Goal: Task Accomplishment & Management: Manage account settings

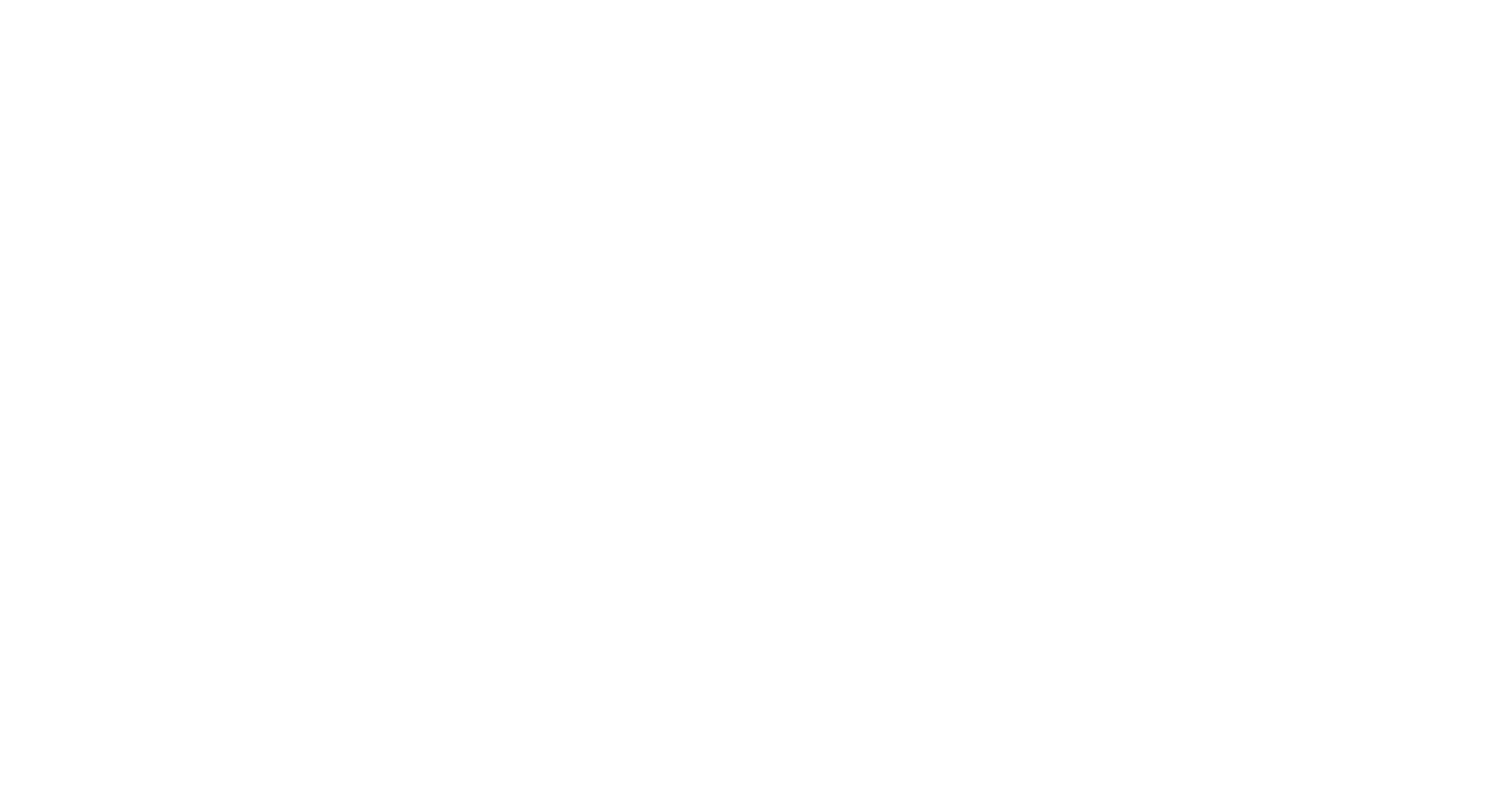
click at [1350, 6] on div at bounding box center [744, 406] width 1487 height 812
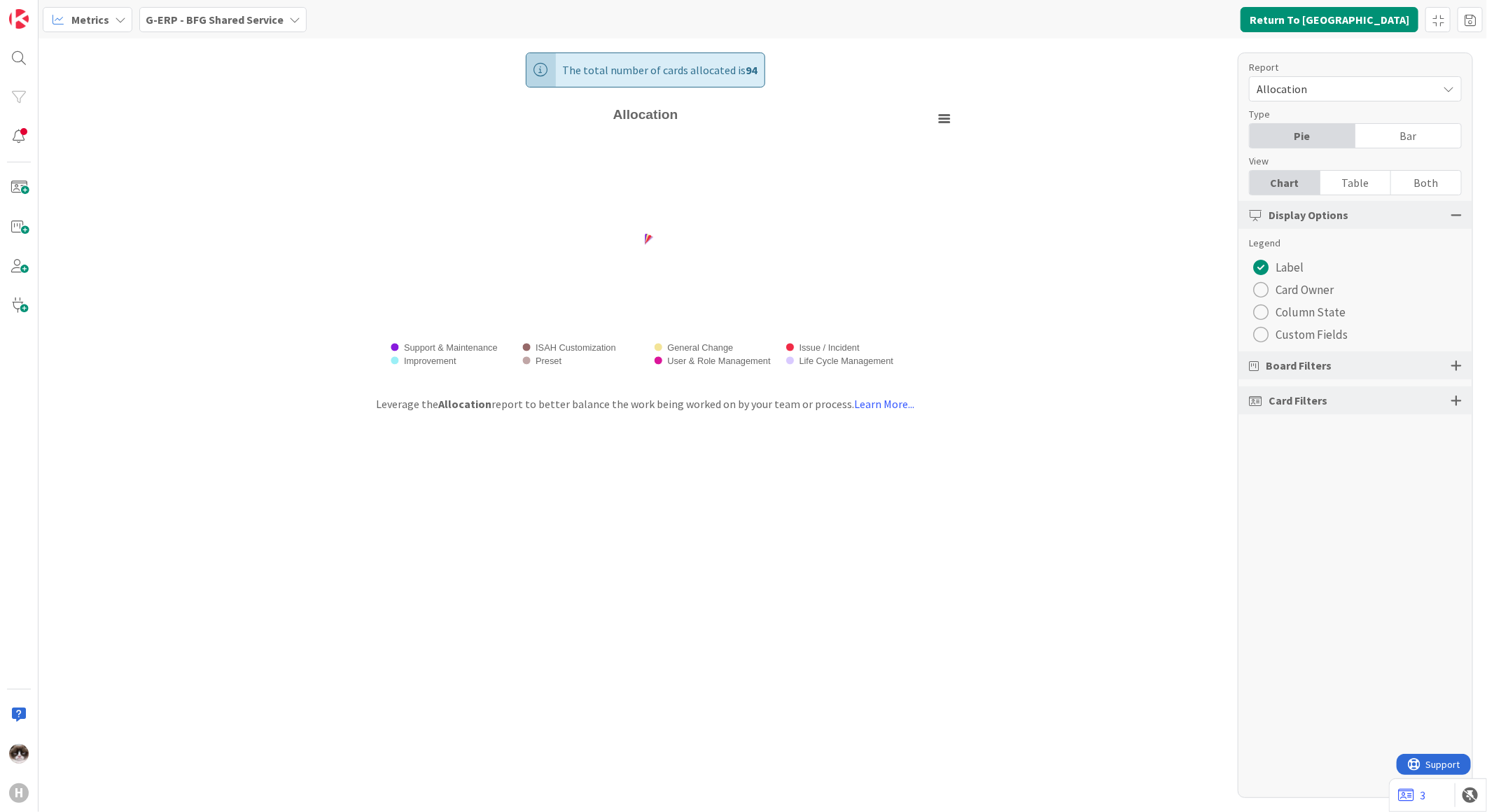
click at [215, 32] on div "Metrics G-ERP - BFG Shared Service Return To [GEOGRAPHIC_DATA]" at bounding box center [762, 19] width 1448 height 39
click at [215, 21] on b "G-ERP - BFG Shared Service" at bounding box center [215, 20] width 138 height 14
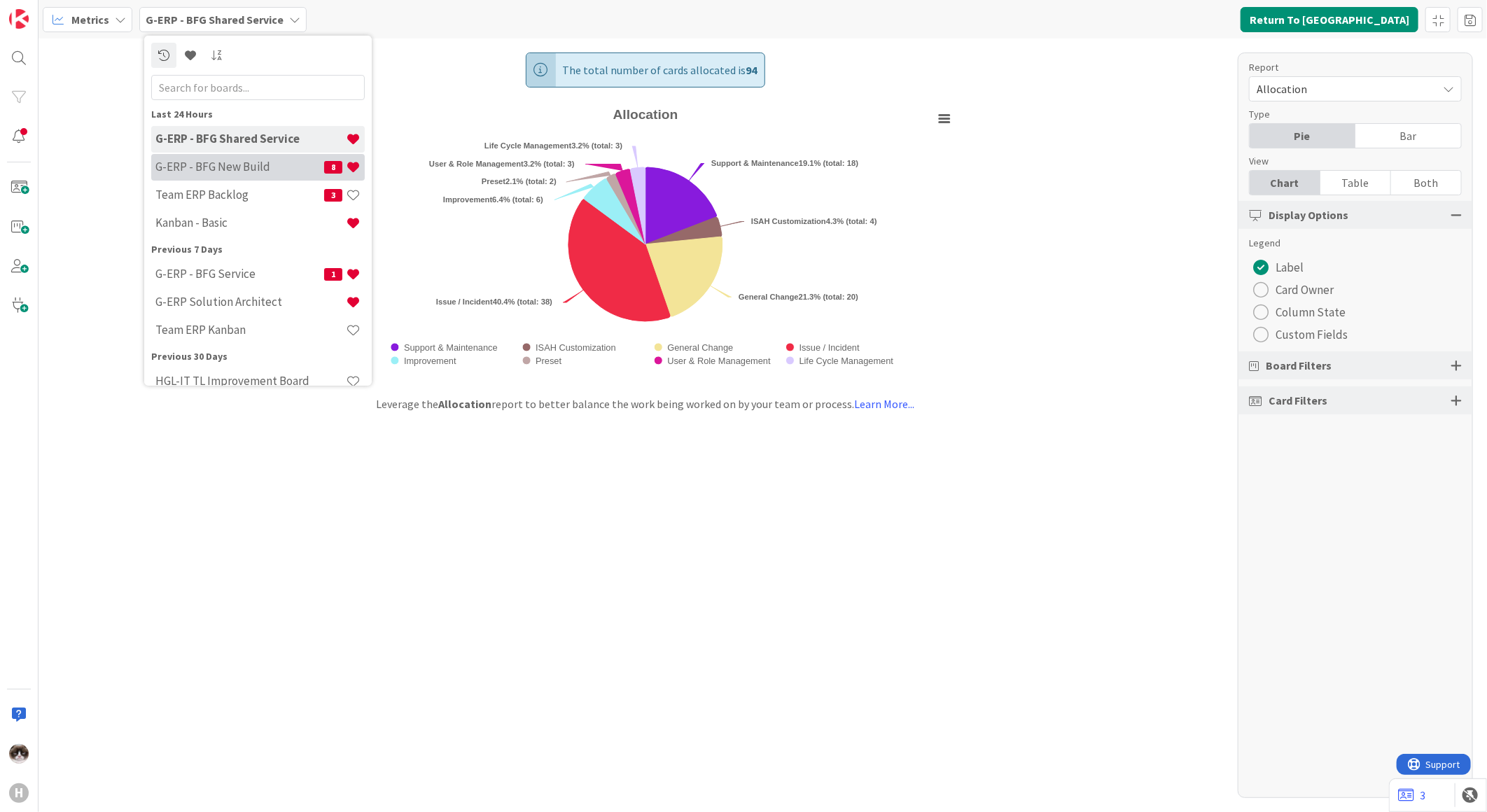
click at [238, 154] on div "G-ERP - BFG New Build 8" at bounding box center [258, 167] width 213 height 27
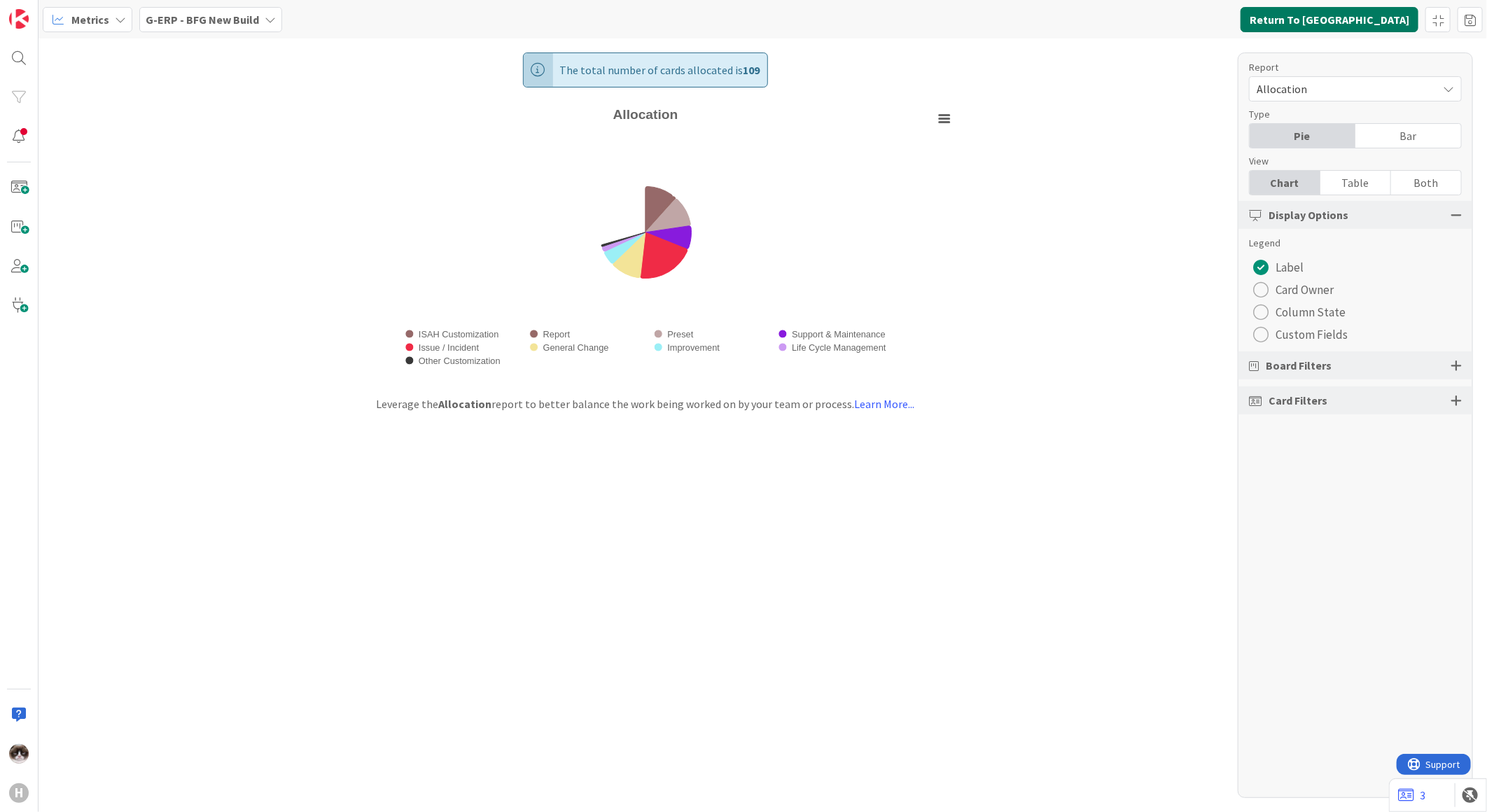
click at [1367, 21] on button "Return To [GEOGRAPHIC_DATA]" at bounding box center [1330, 20] width 178 height 25
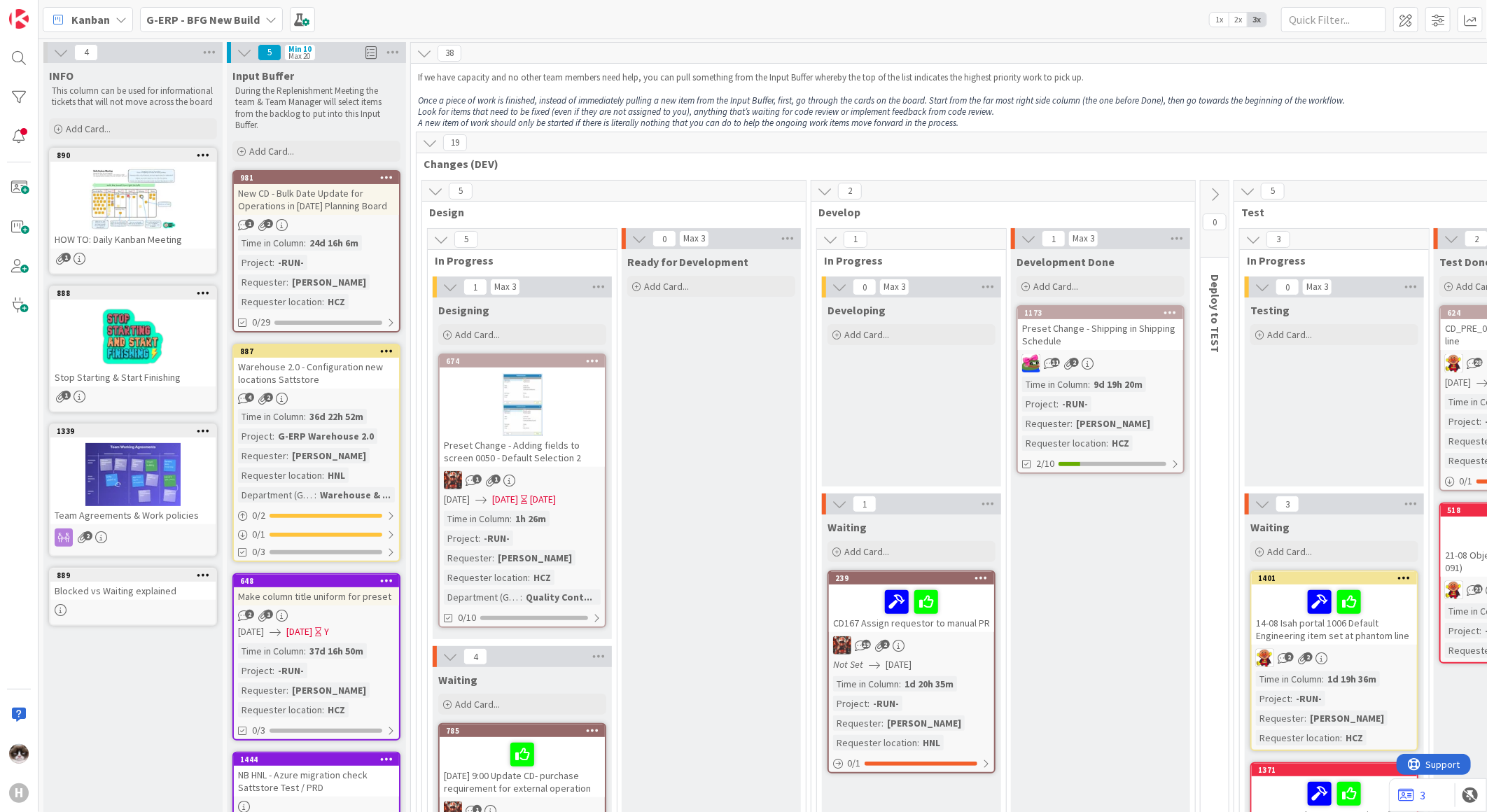
click at [389, 624] on div "[DATE] [DATE] Y" at bounding box center [318, 631] width 161 height 15
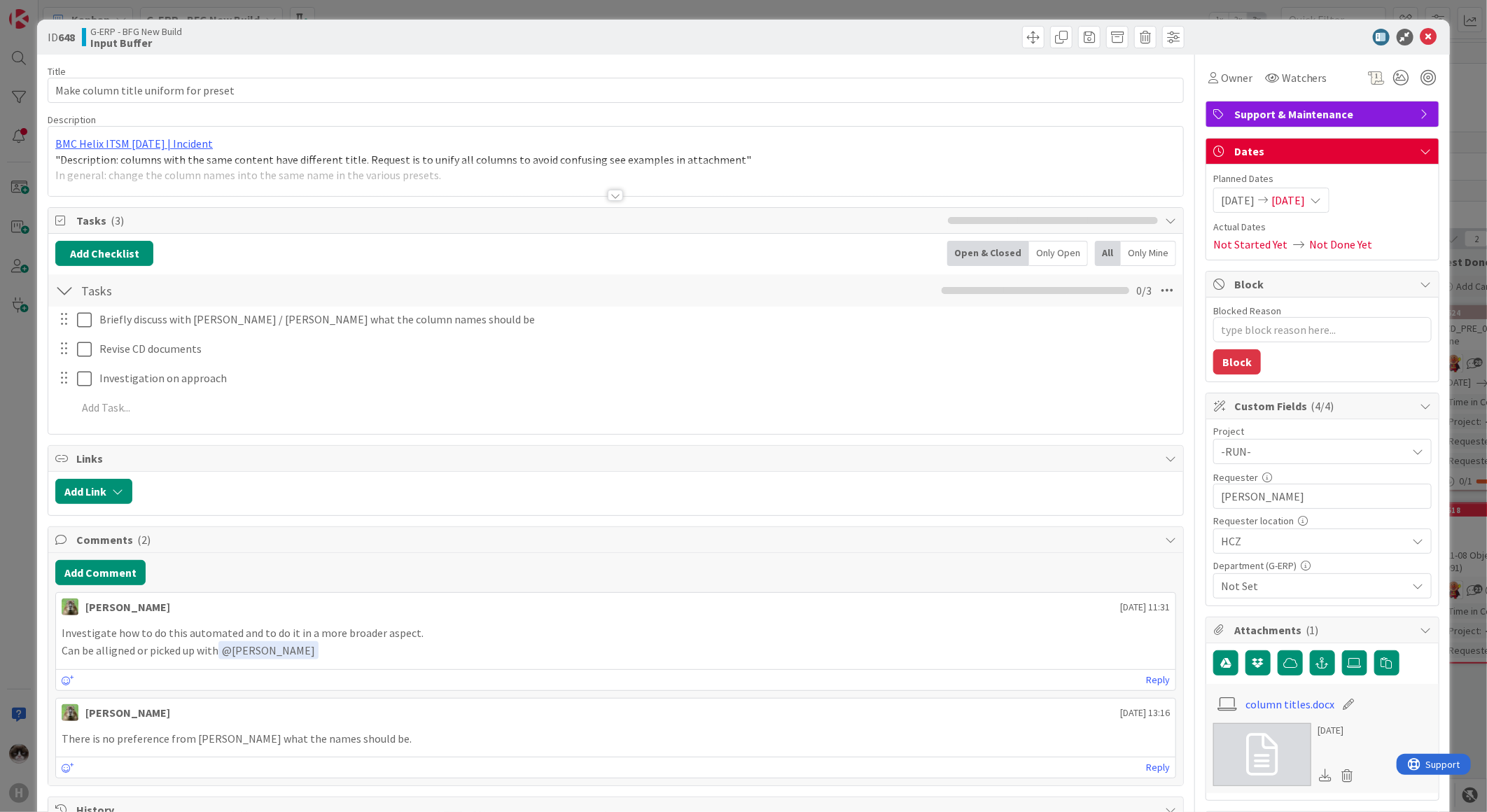
click at [601, 197] on div at bounding box center [616, 189] width 1136 height 15
click at [610, 197] on div at bounding box center [616, 196] width 15 height 11
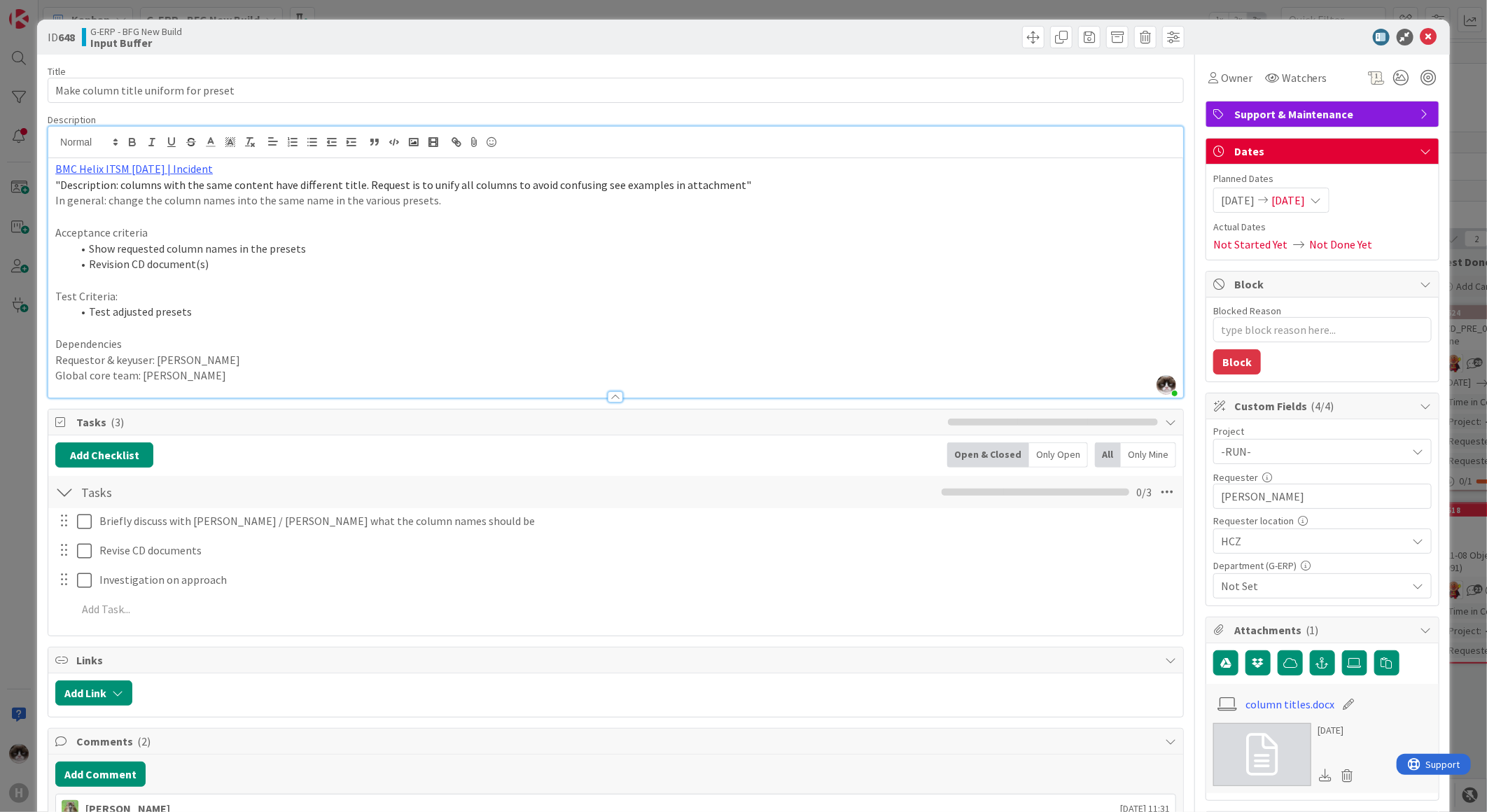
click at [1424, 34] on icon at bounding box center [1429, 37] width 17 height 17
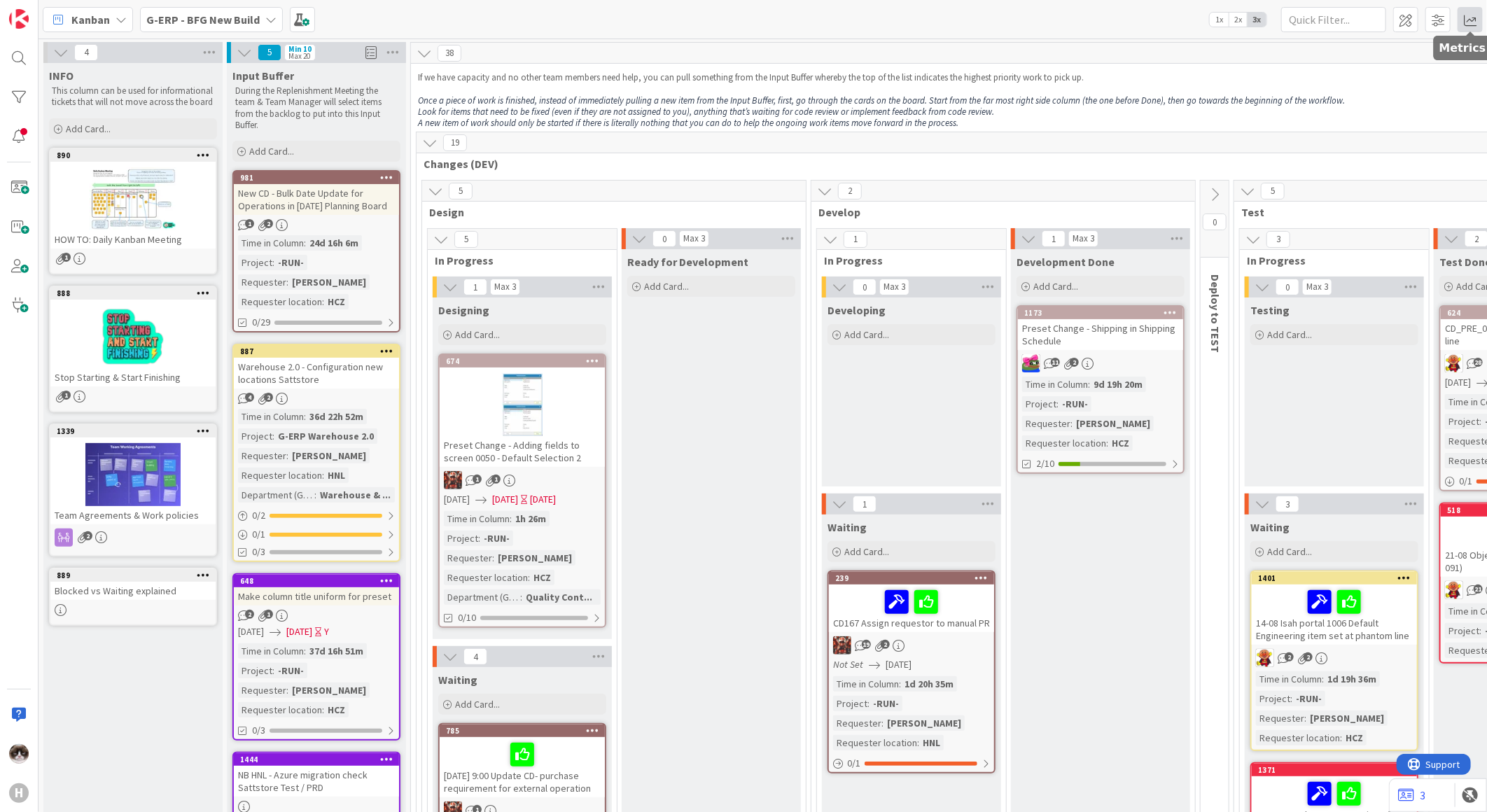
click at [1467, 22] on span at bounding box center [1470, 20] width 25 height 25
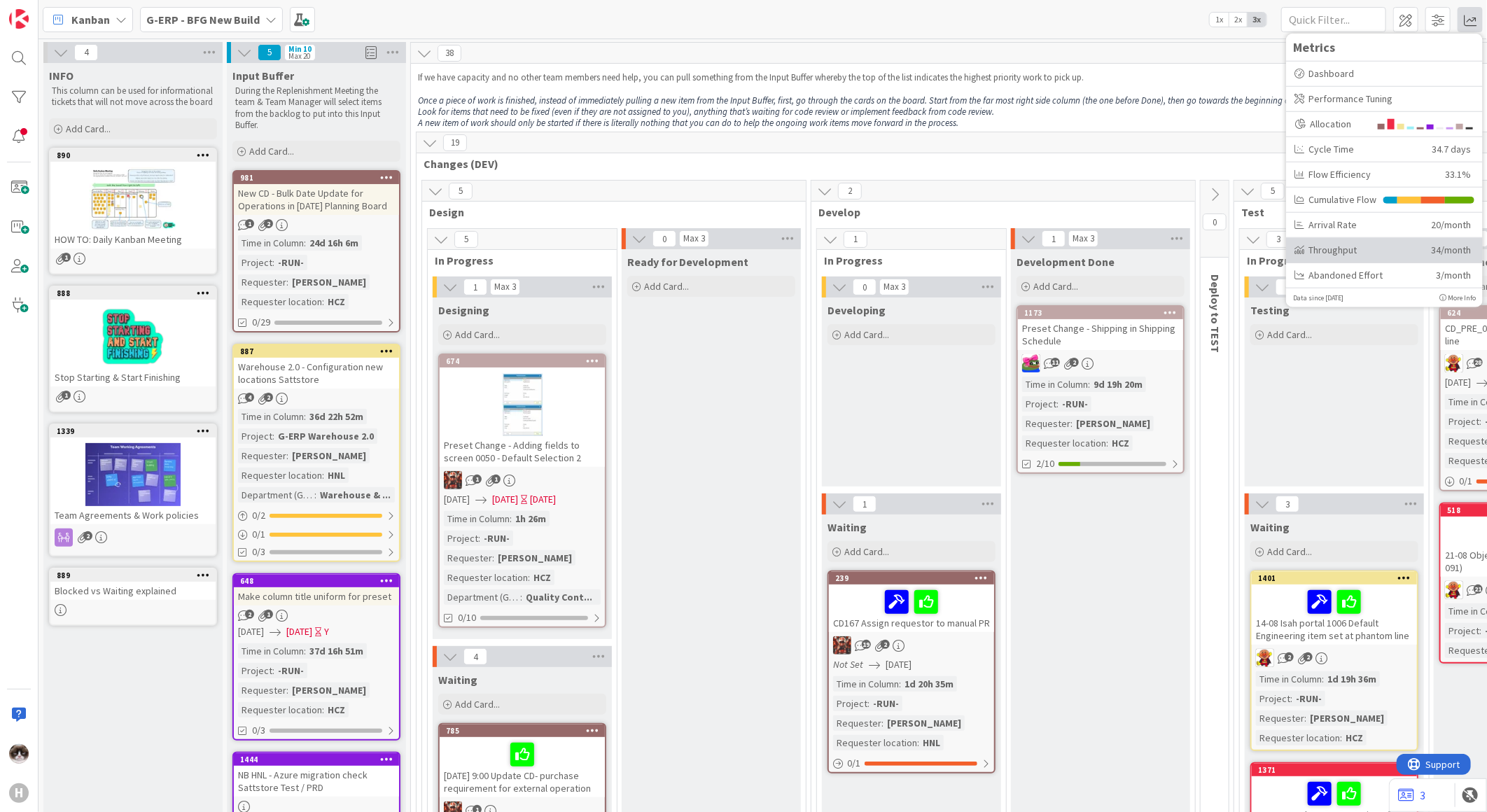
click at [1347, 247] on div "Throughput" at bounding box center [1358, 249] width 126 height 15
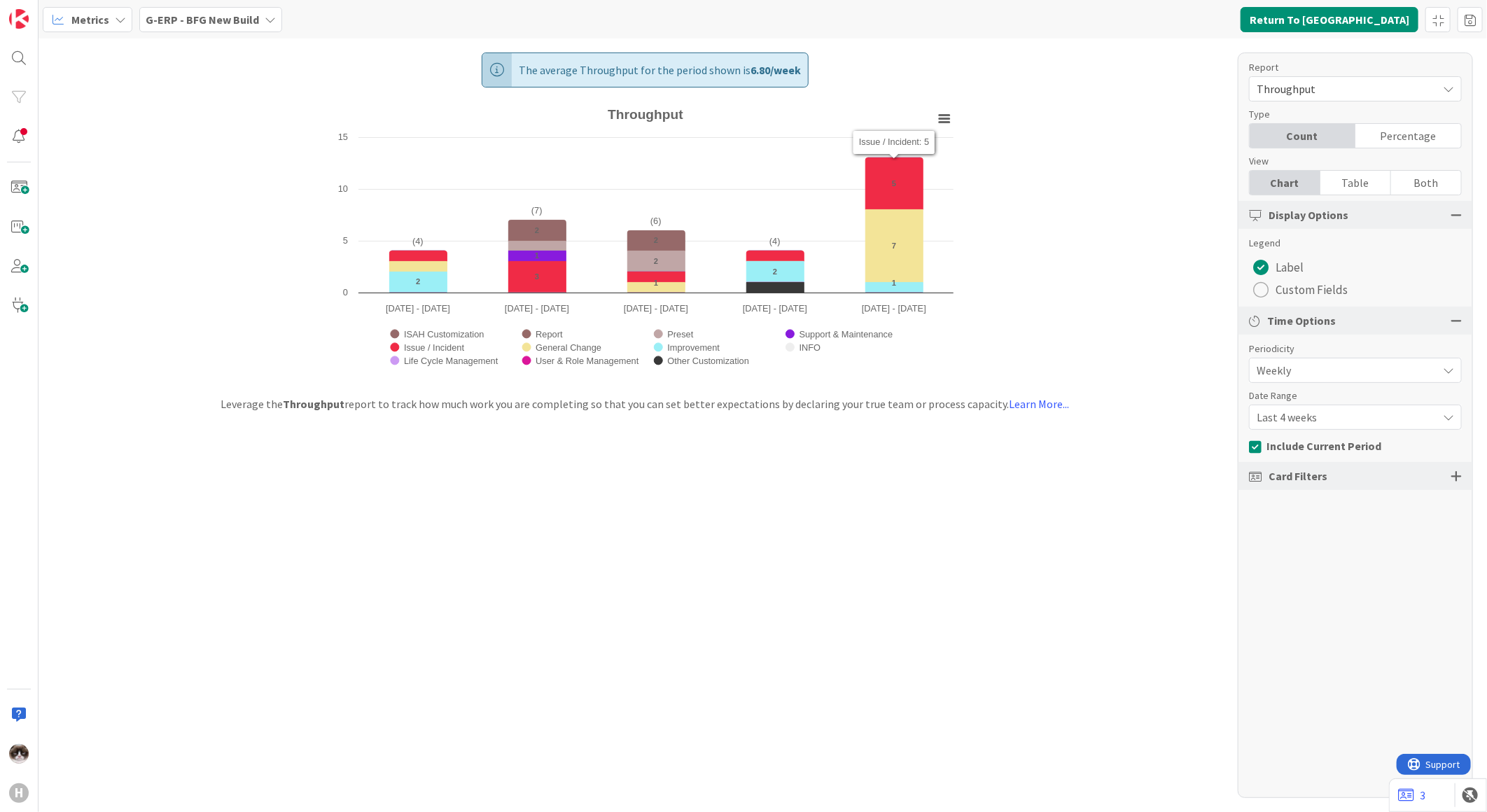
click at [253, 30] on div "G-ERP - BFG New Build" at bounding box center [211, 20] width 143 height 25
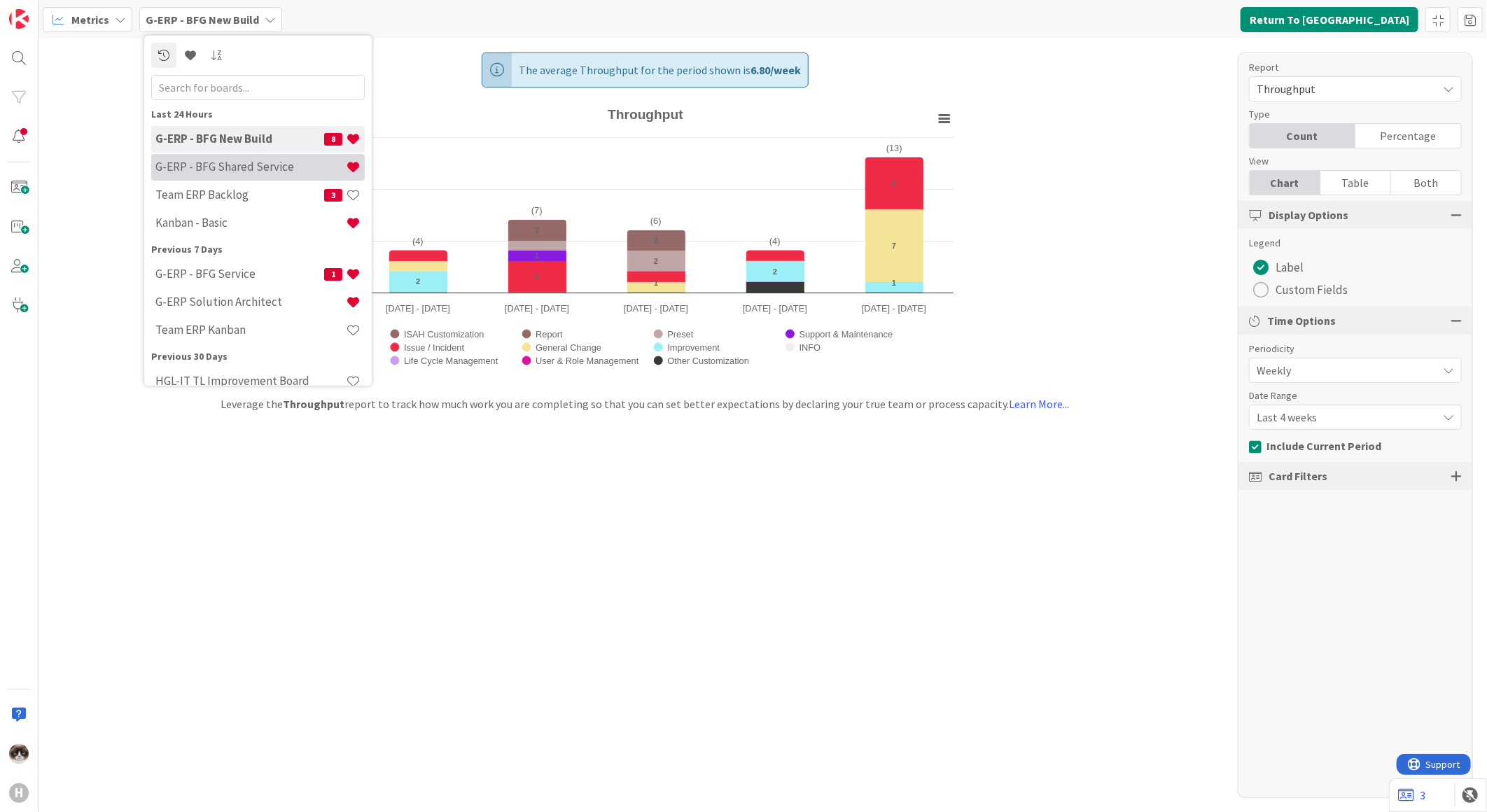
click at [248, 165] on h4 "G-ERP - BFG Shared Service" at bounding box center [251, 167] width 191 height 14
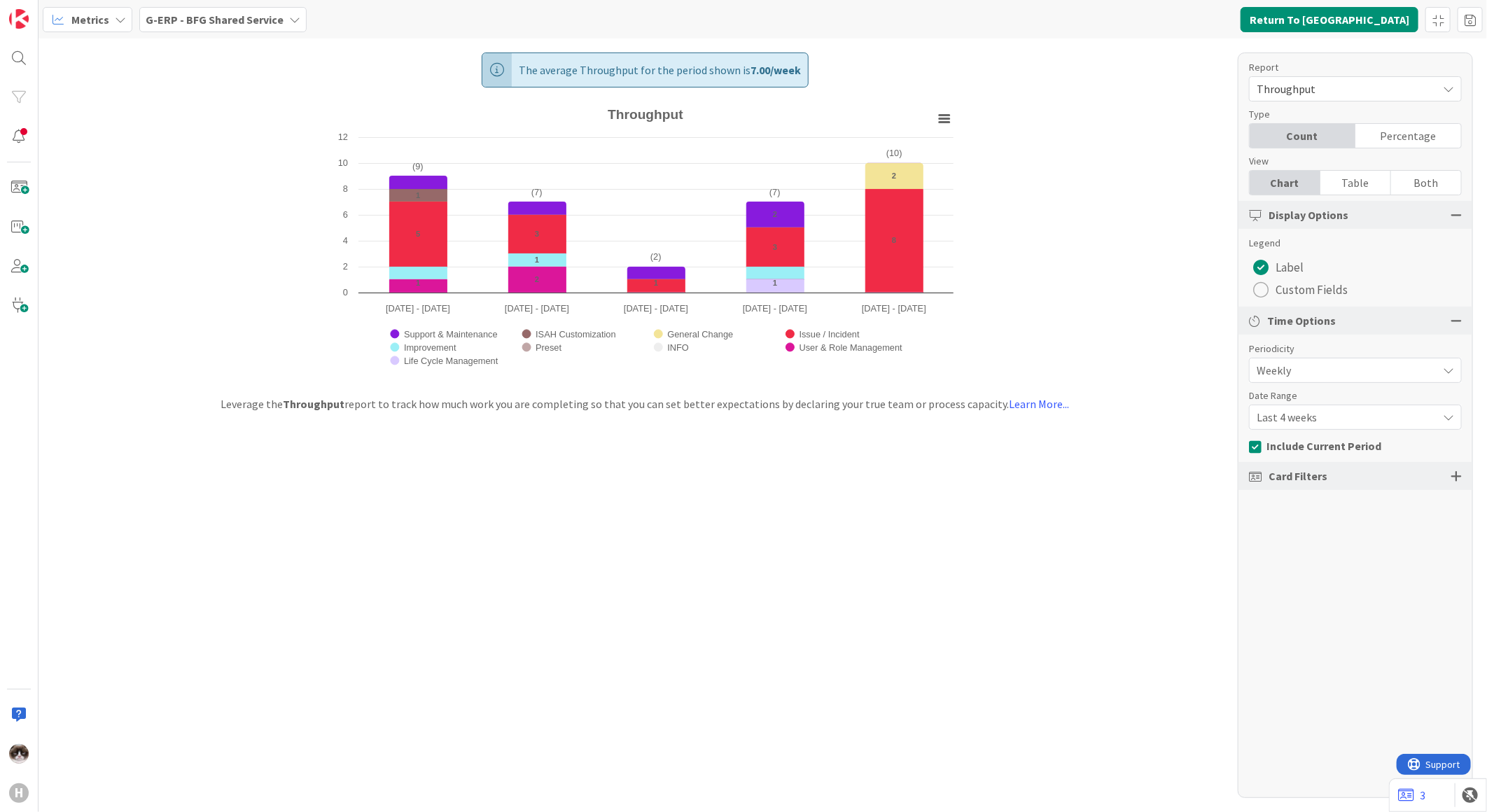
click at [224, 24] on b "G-ERP - BFG Shared Service" at bounding box center [215, 20] width 138 height 14
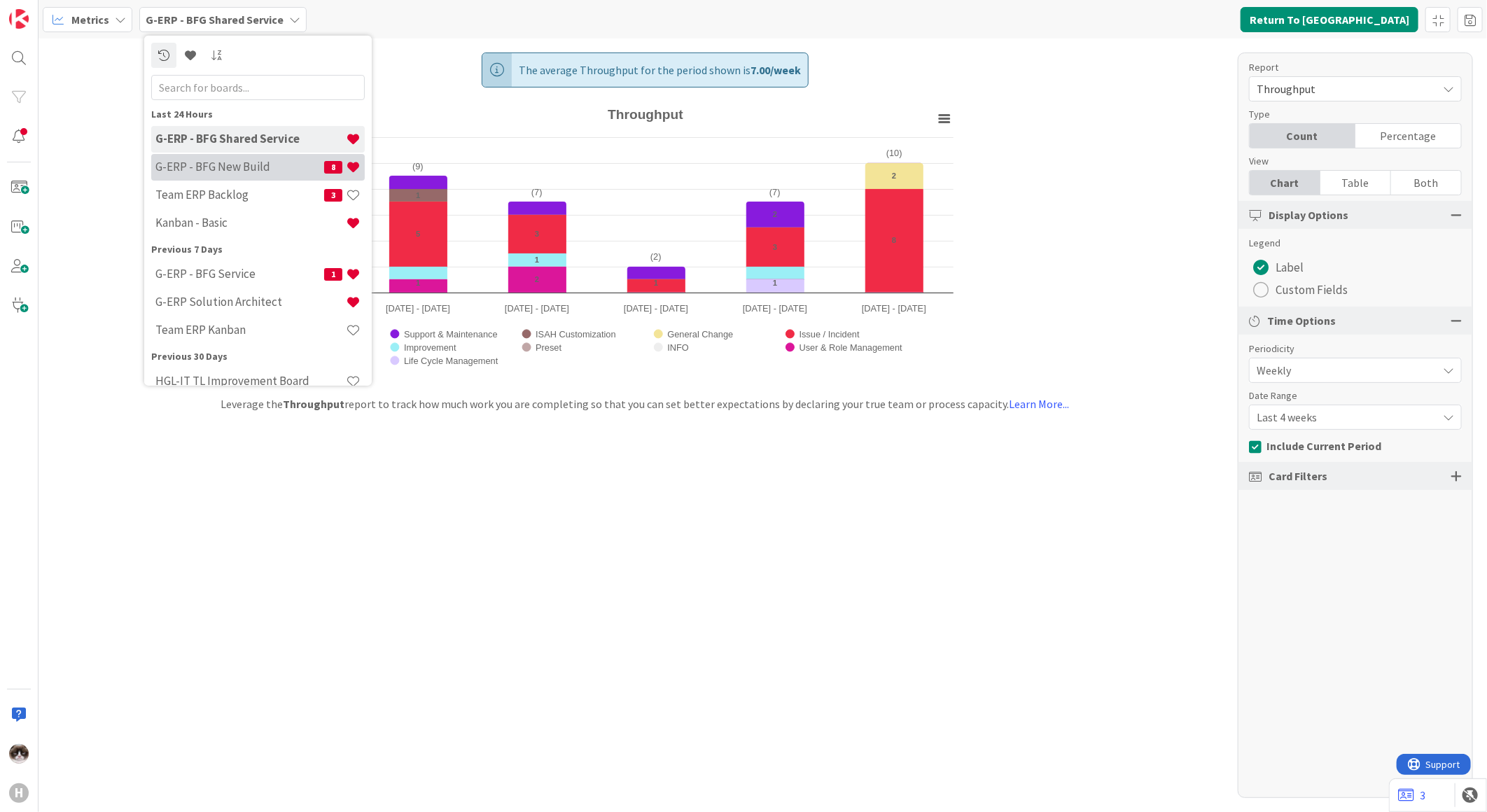
click at [245, 168] on h4 "G-ERP - BFG New Build" at bounding box center [240, 167] width 169 height 14
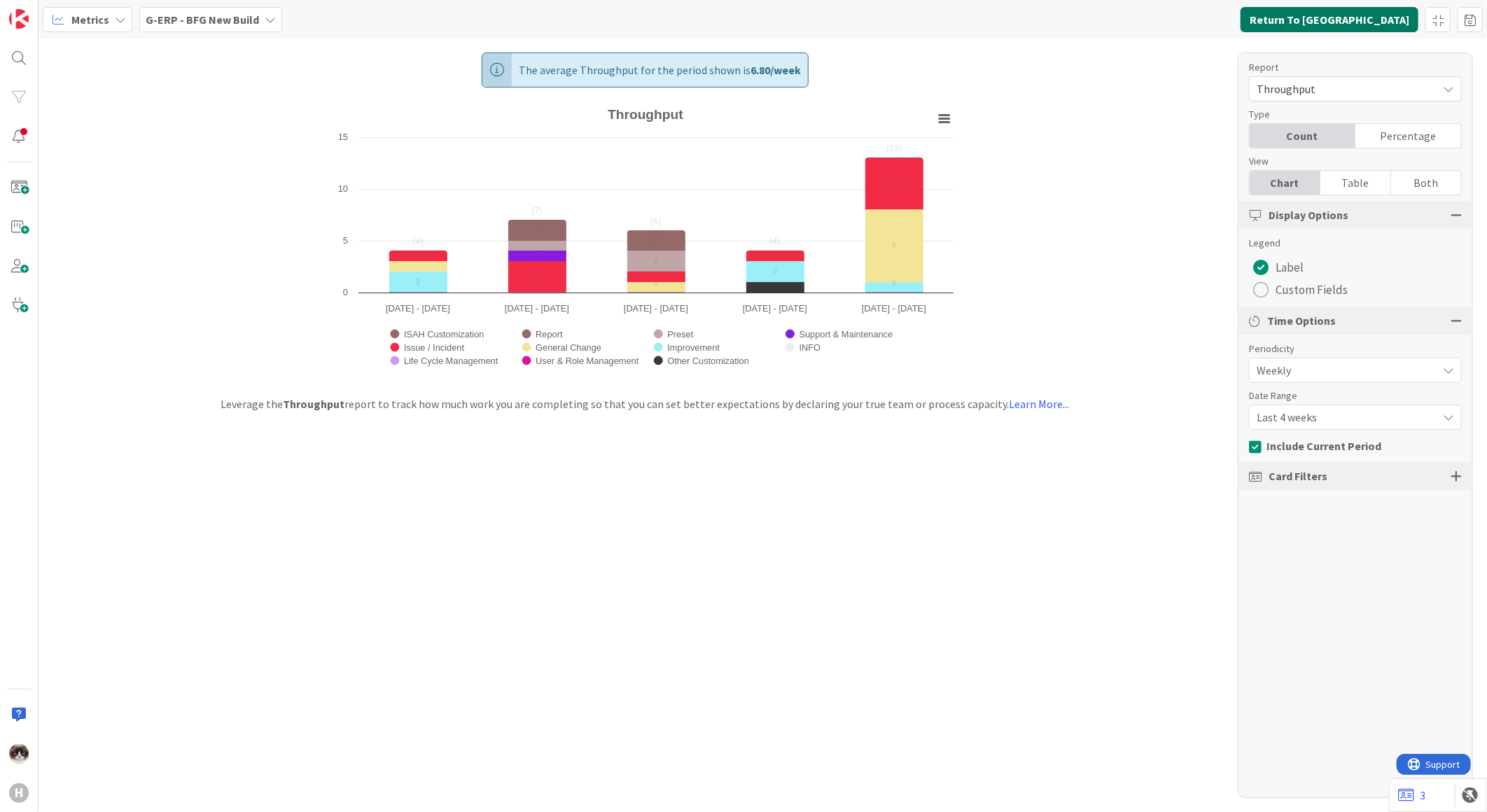
click at [1349, 22] on button "Return To [GEOGRAPHIC_DATA]" at bounding box center [1330, 20] width 178 height 25
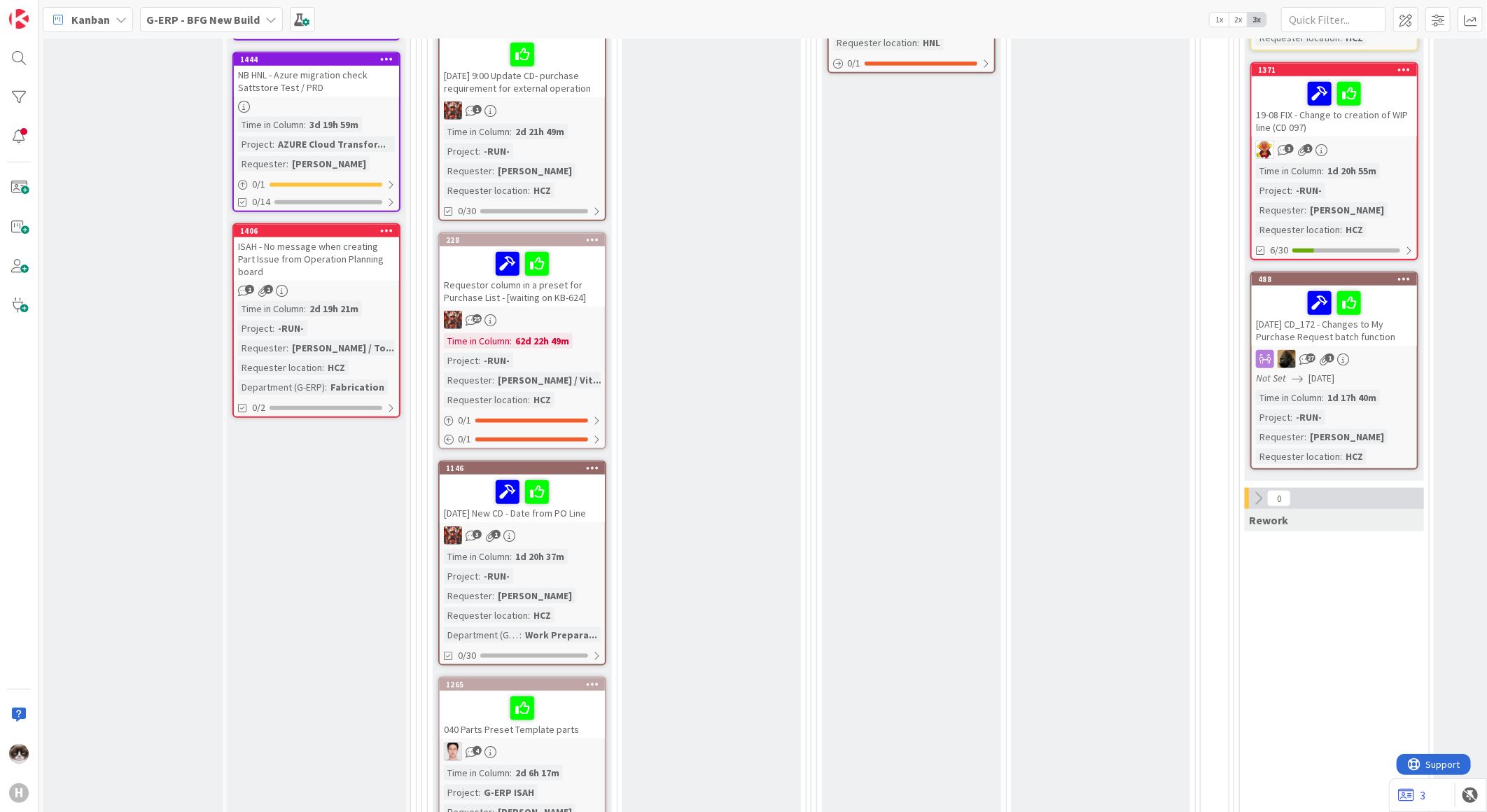
scroll to position [920, 0]
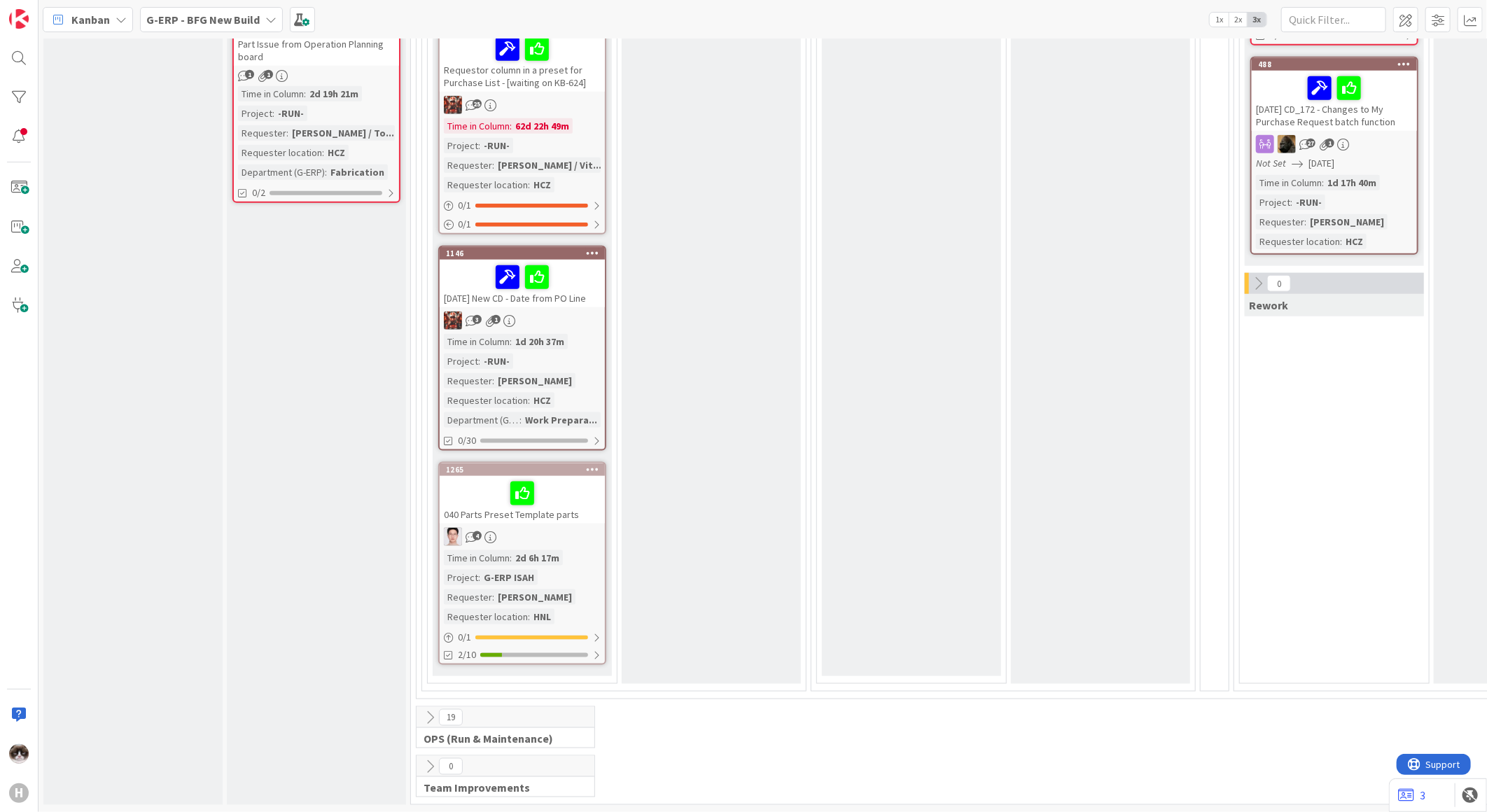
click at [431, 710] on icon at bounding box center [430, 717] width 15 height 15
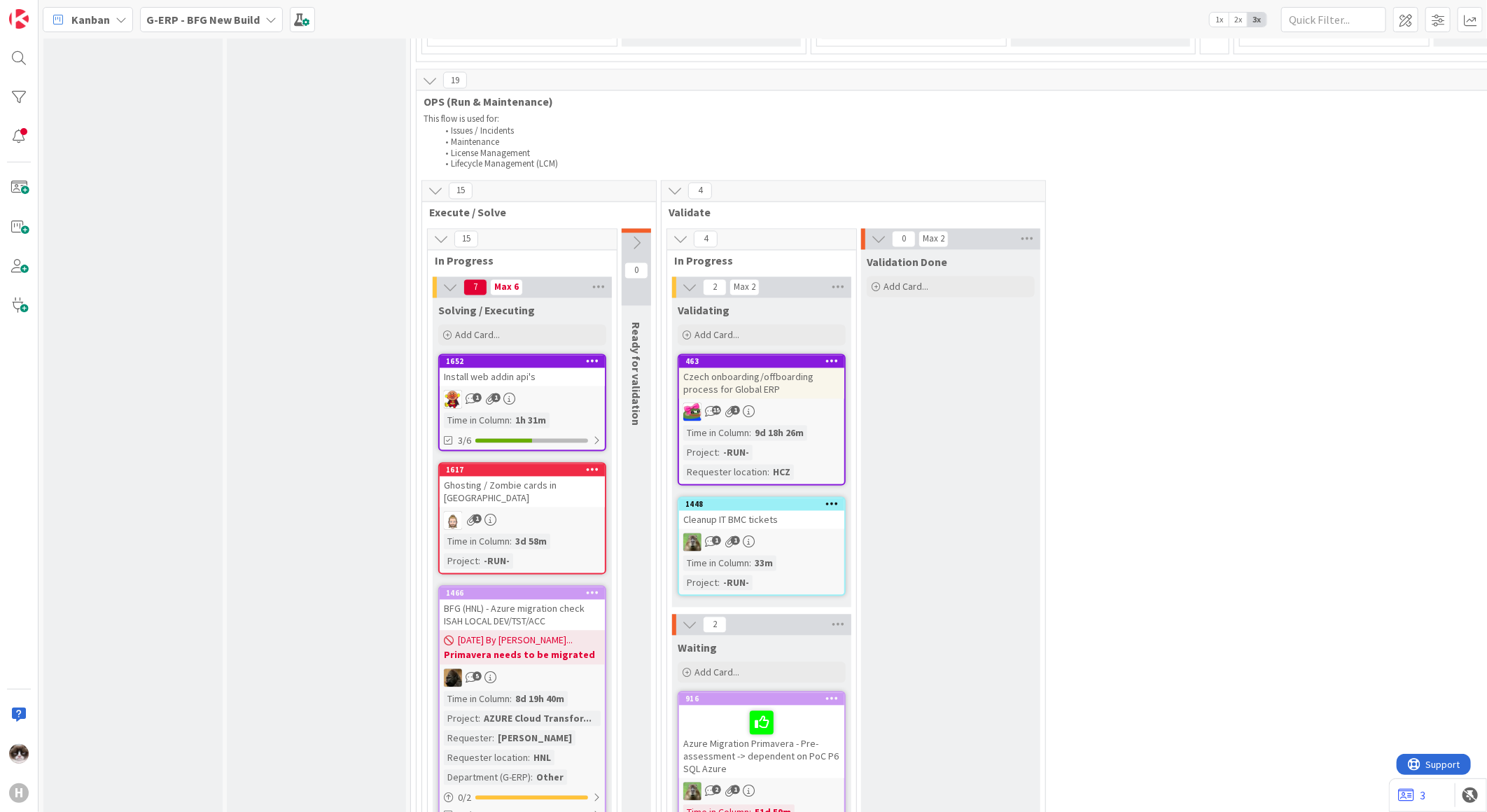
scroll to position [1698, 0]
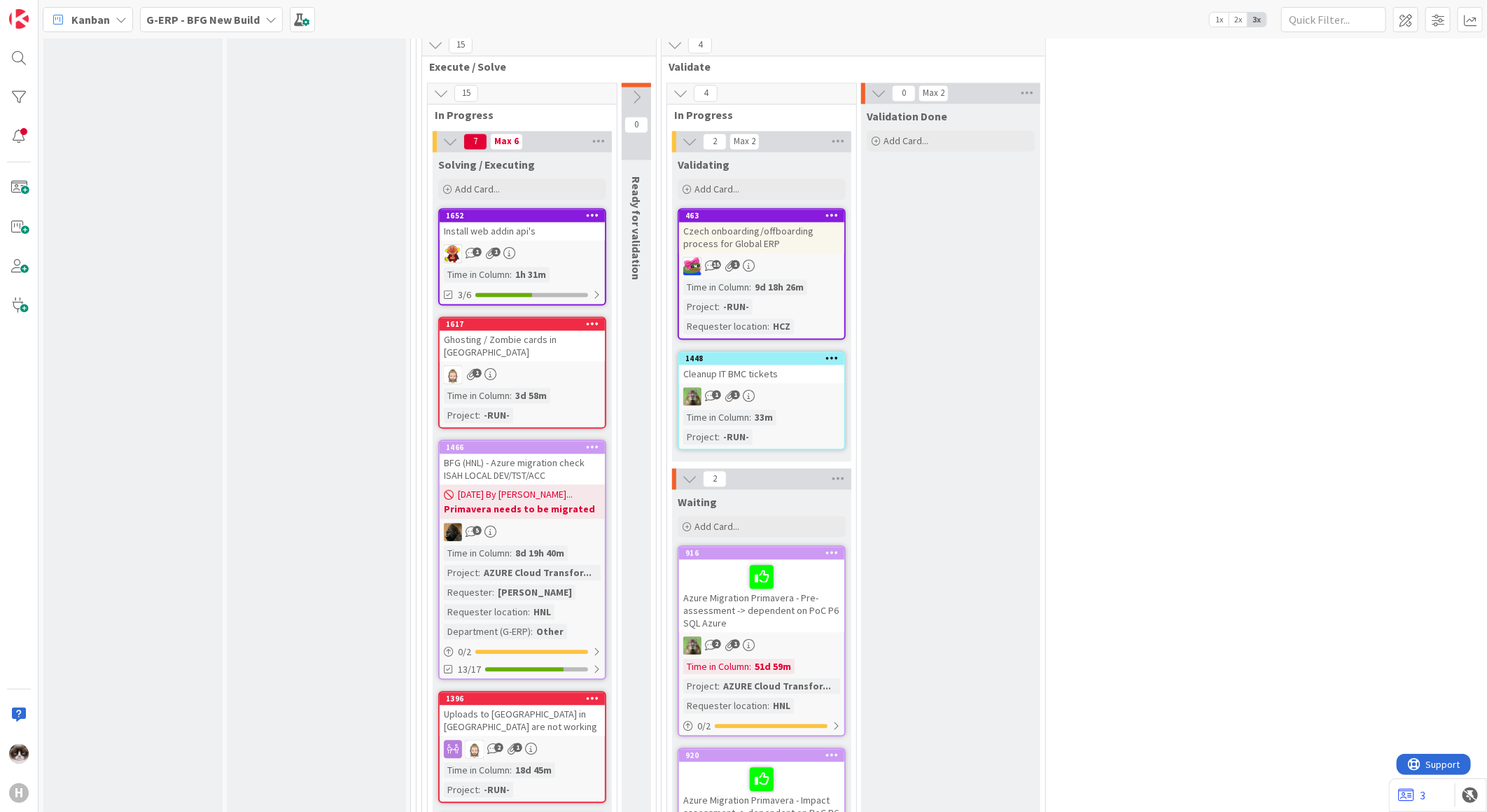
click at [811, 257] on div "15 1" at bounding box center [762, 266] width 166 height 18
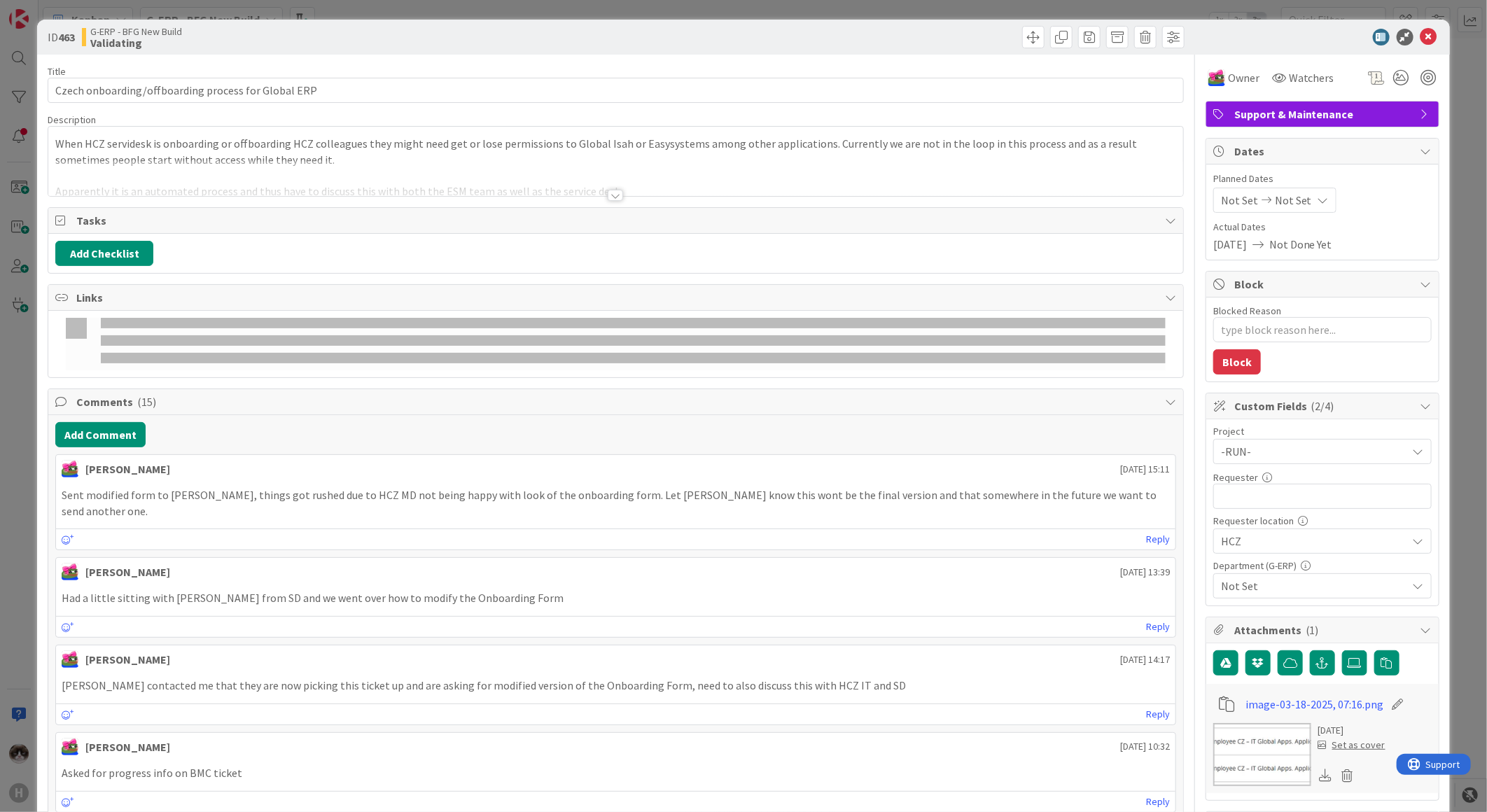
type textarea "x"
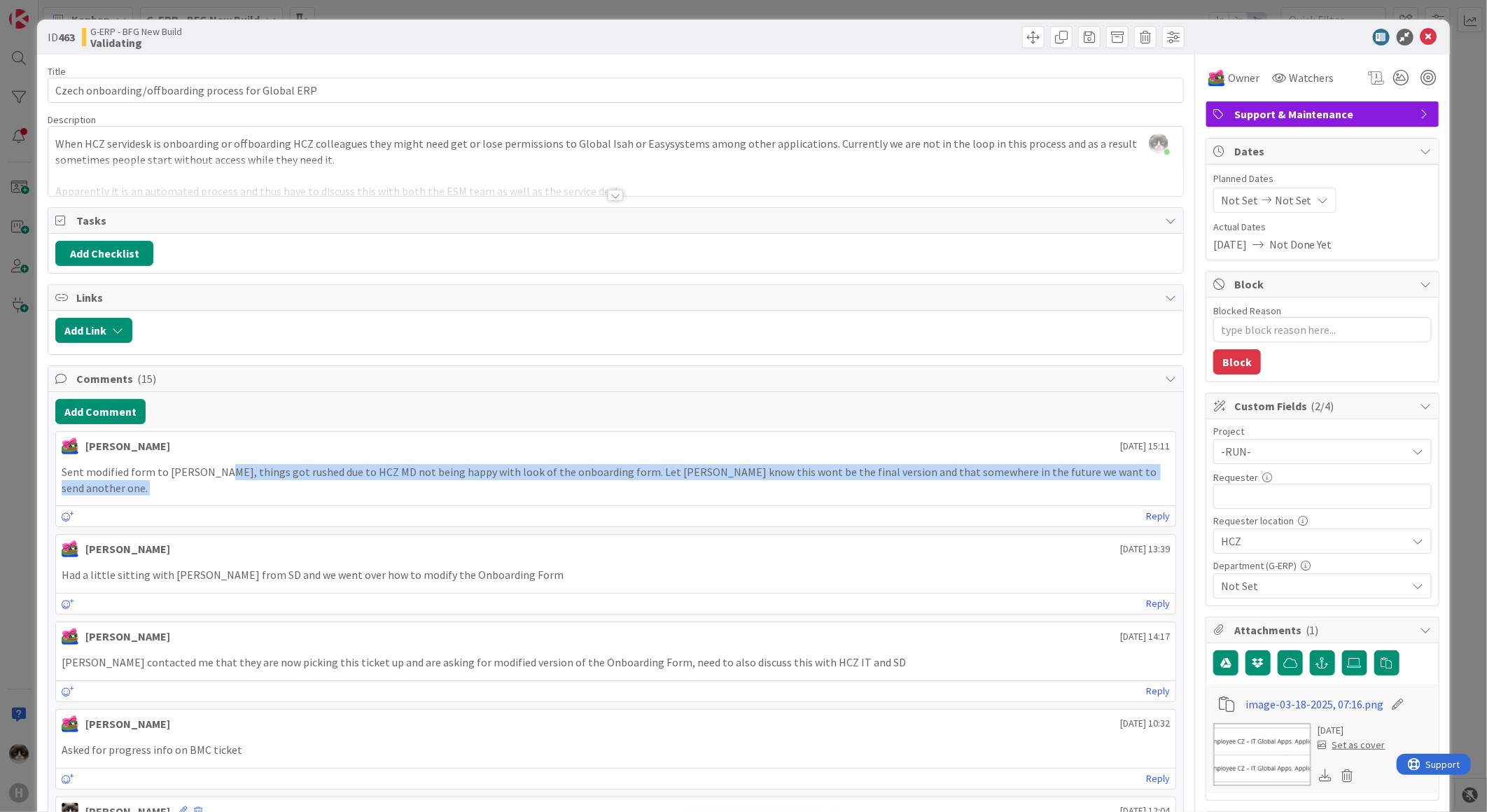
drag, startPoint x: 213, startPoint y: 473, endPoint x: 1044, endPoint y: 491, distance: 831.2
click at [1044, 491] on div "[PERSON_NAME] [DATE] 15:11 Sent modified form to [PERSON_NAME], things got rush…" at bounding box center [616, 479] width 1121 height 96
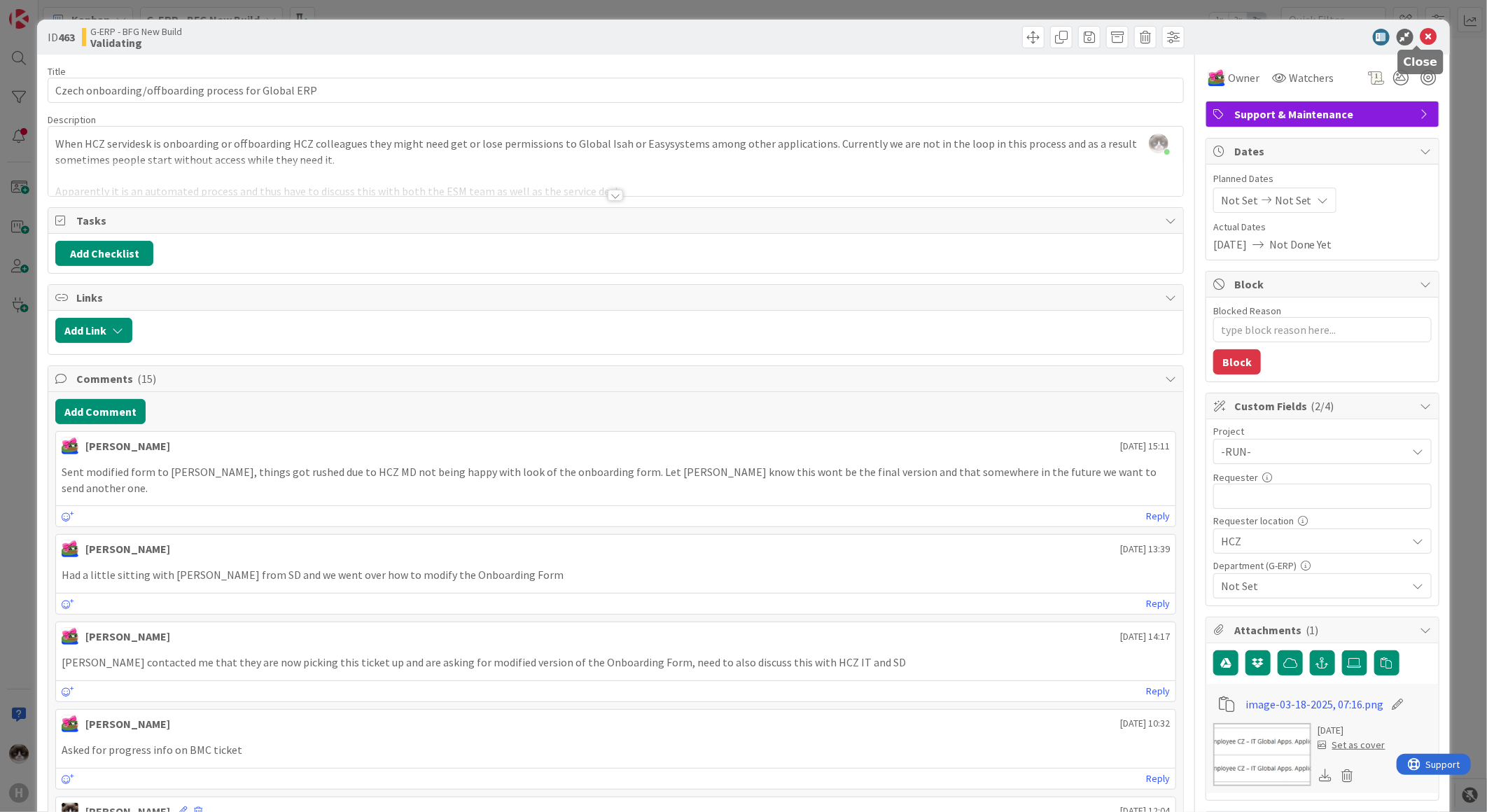
click at [1421, 32] on icon at bounding box center [1429, 37] width 17 height 17
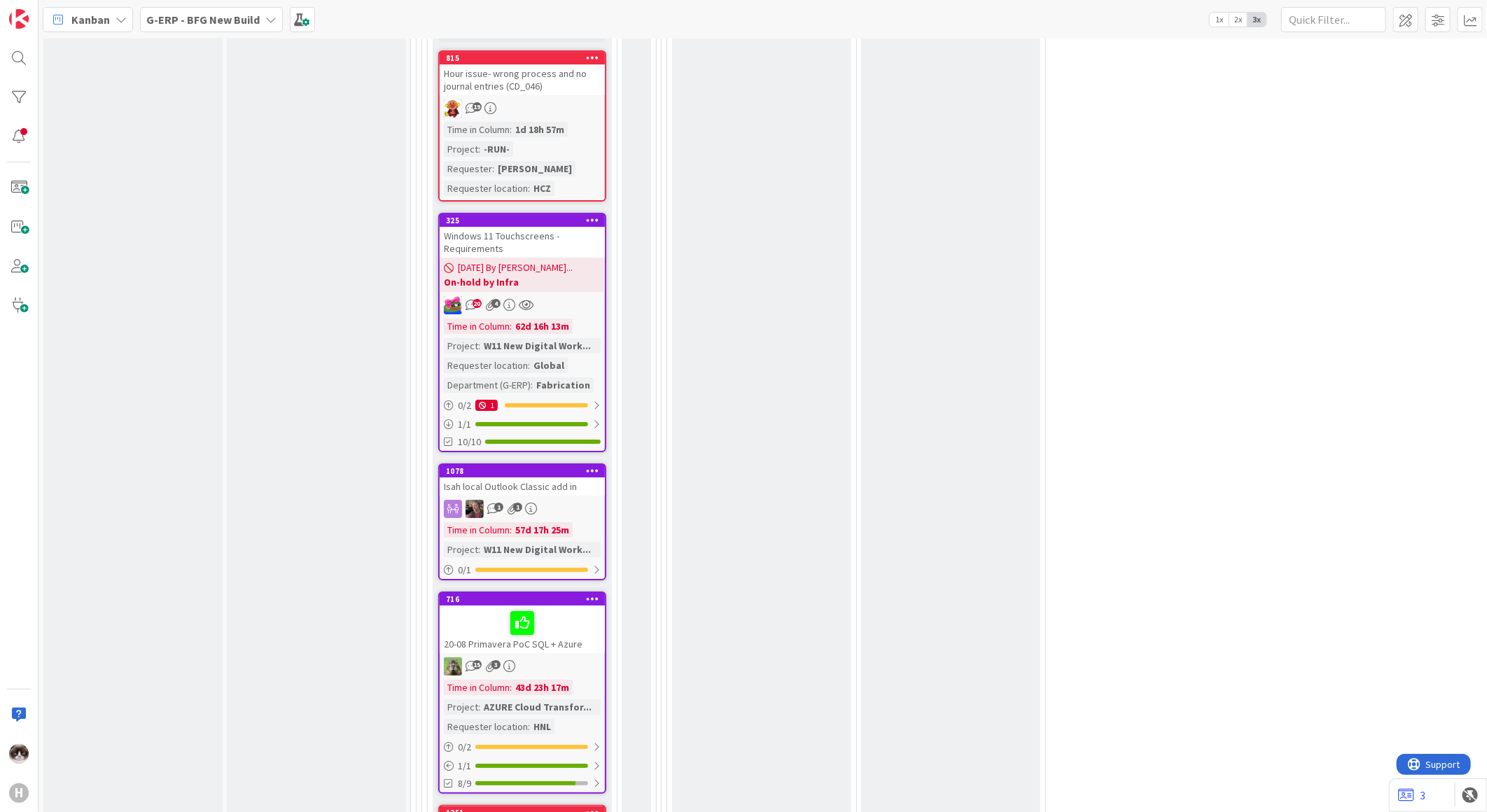
scroll to position [2942, 0]
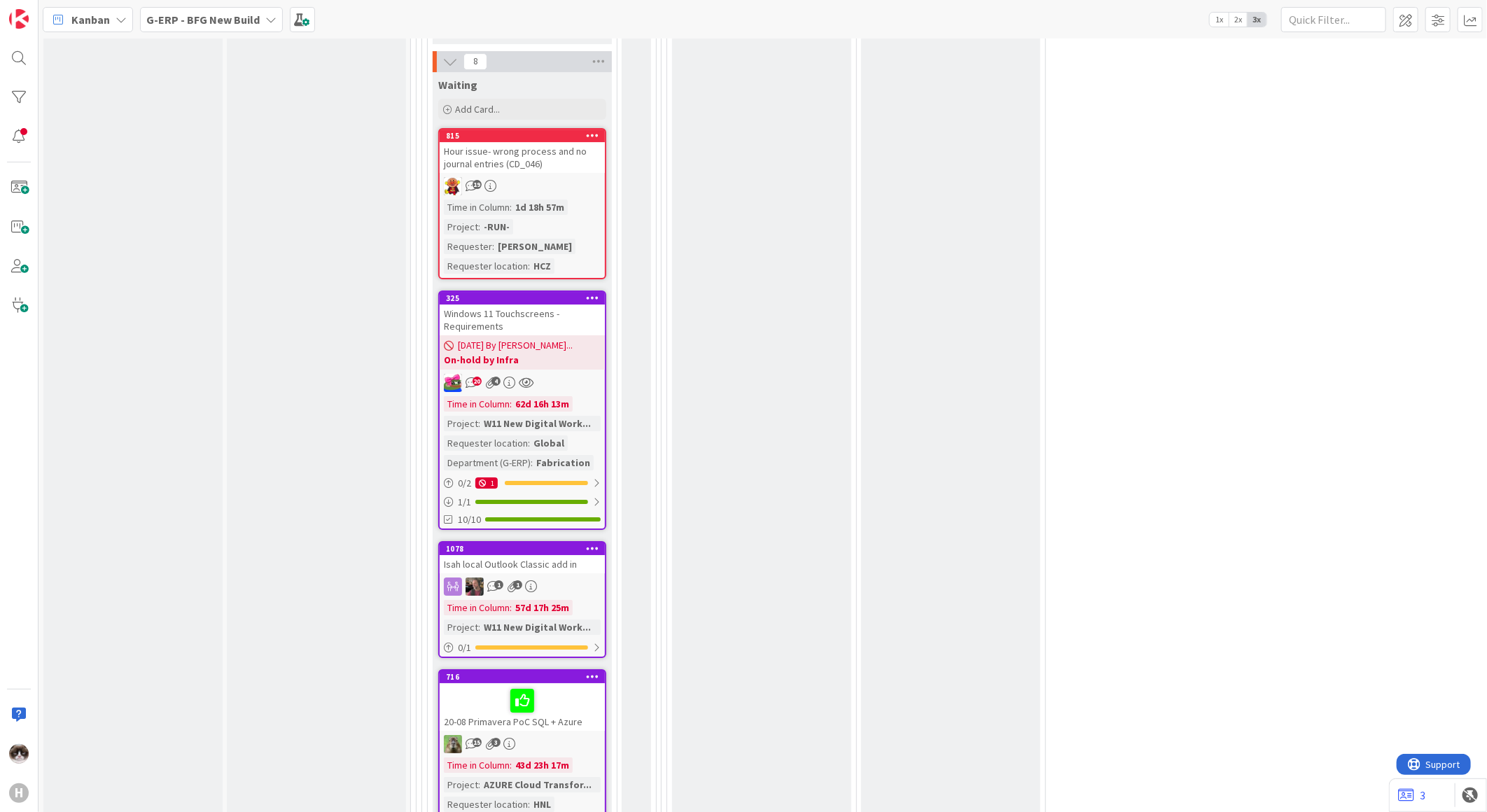
click at [580, 353] on b "On-hold by Infra" at bounding box center [523, 360] width 157 height 14
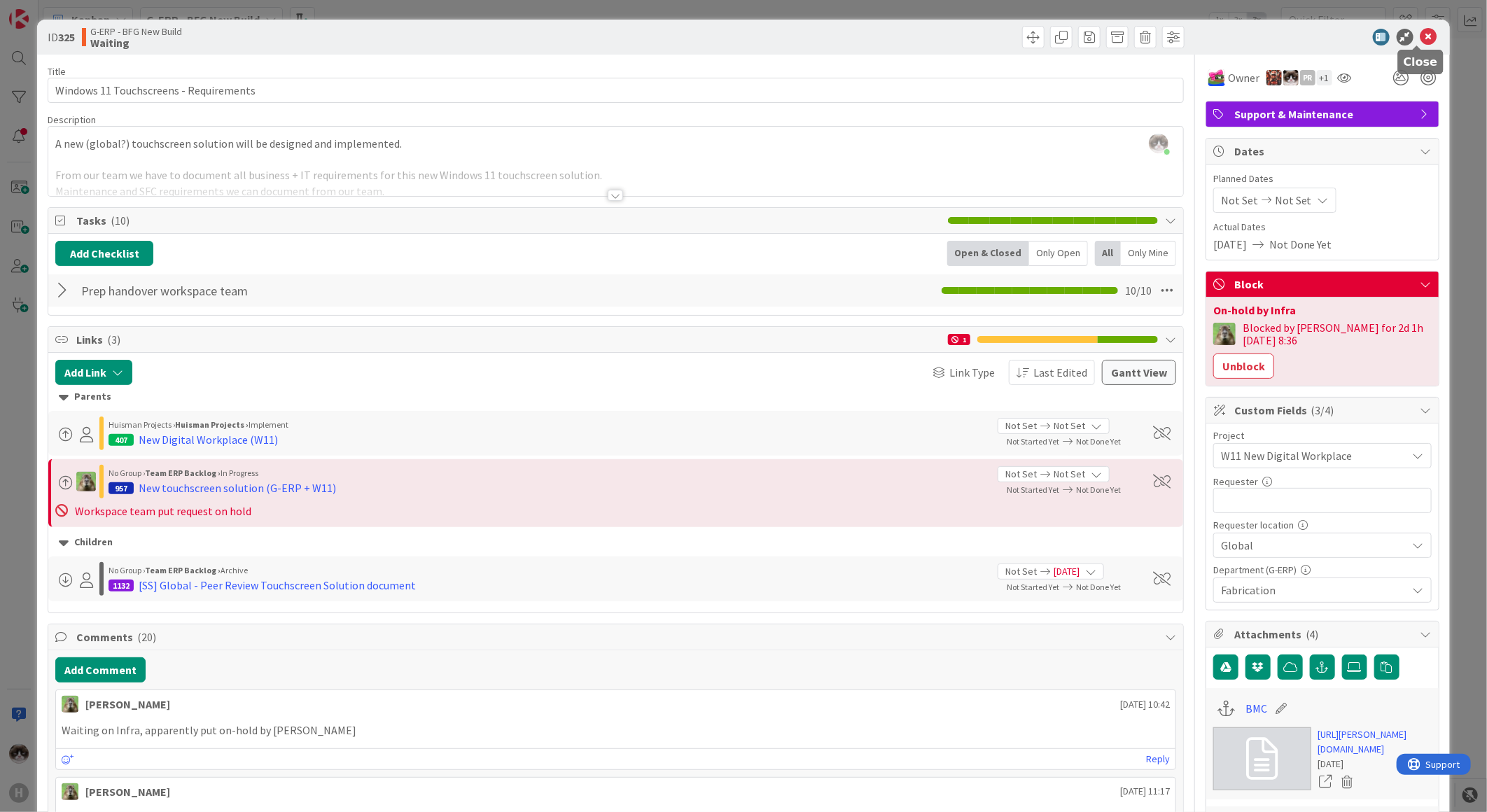
drag, startPoint x: 1412, startPoint y: 31, endPoint x: 1406, endPoint y: 41, distance: 11.7
click at [1421, 31] on icon at bounding box center [1429, 37] width 17 height 17
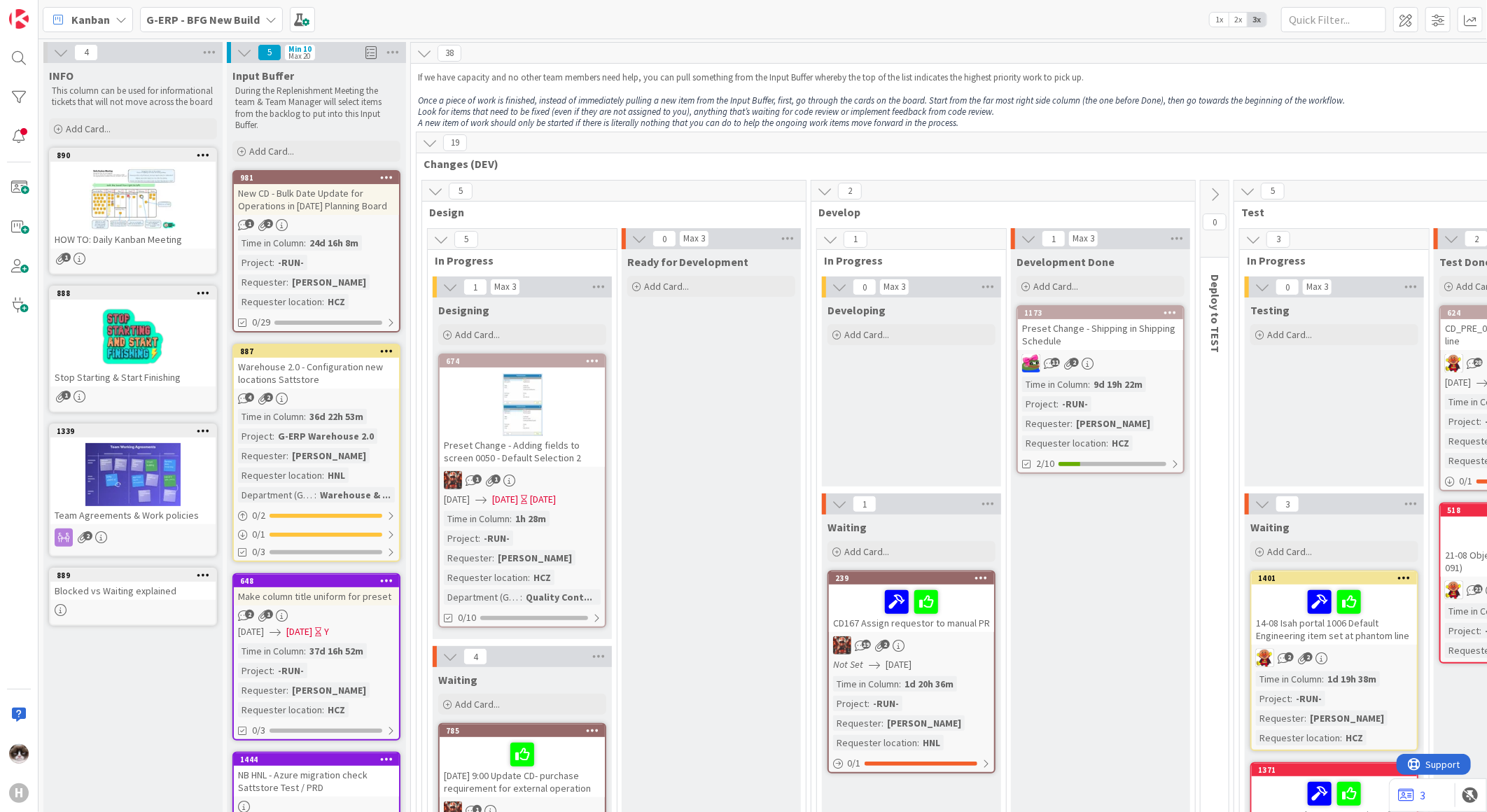
click at [253, 129] on p "During the Replenishment Meeting the team & Team Manager will select items from…" at bounding box center [316, 108] width 163 height 46
drag, startPoint x: 260, startPoint y: 127, endPoint x: 232, endPoint y: 74, distance: 59.9
click at [232, 74] on div "Input Buffer During the Replenishment Meeting the team & Team Manager will sele…" at bounding box center [316, 98] width 180 height 71
drag, startPoint x: 232, startPoint y: 74, endPoint x: 310, endPoint y: 126, distance: 93.7
click at [310, 126] on p "During the Replenishment Meeting the team & Team Manager will select items from…" at bounding box center [316, 108] width 163 height 46
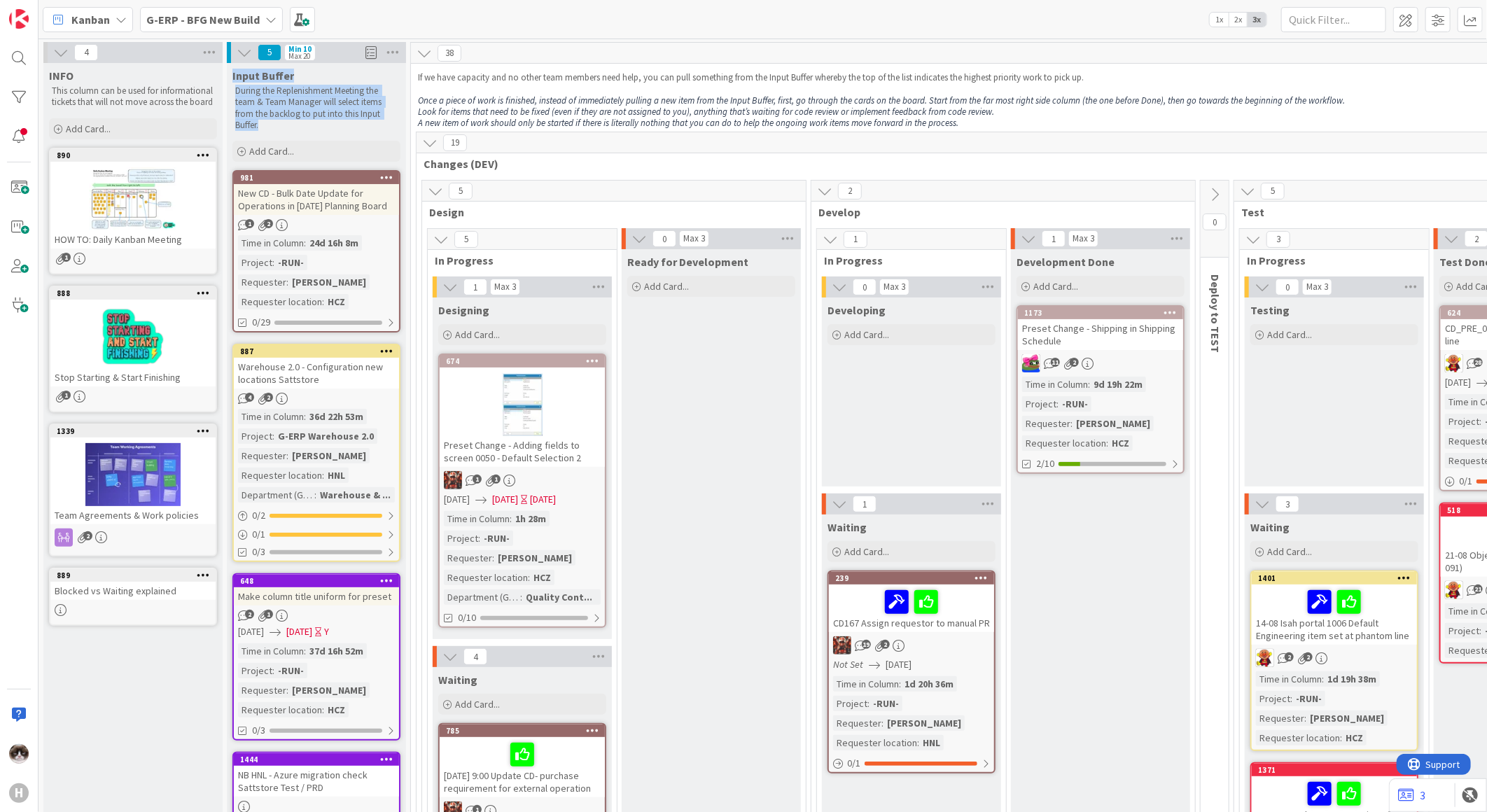
drag, startPoint x: 285, startPoint y: 131, endPoint x: 224, endPoint y: 73, distance: 84.2
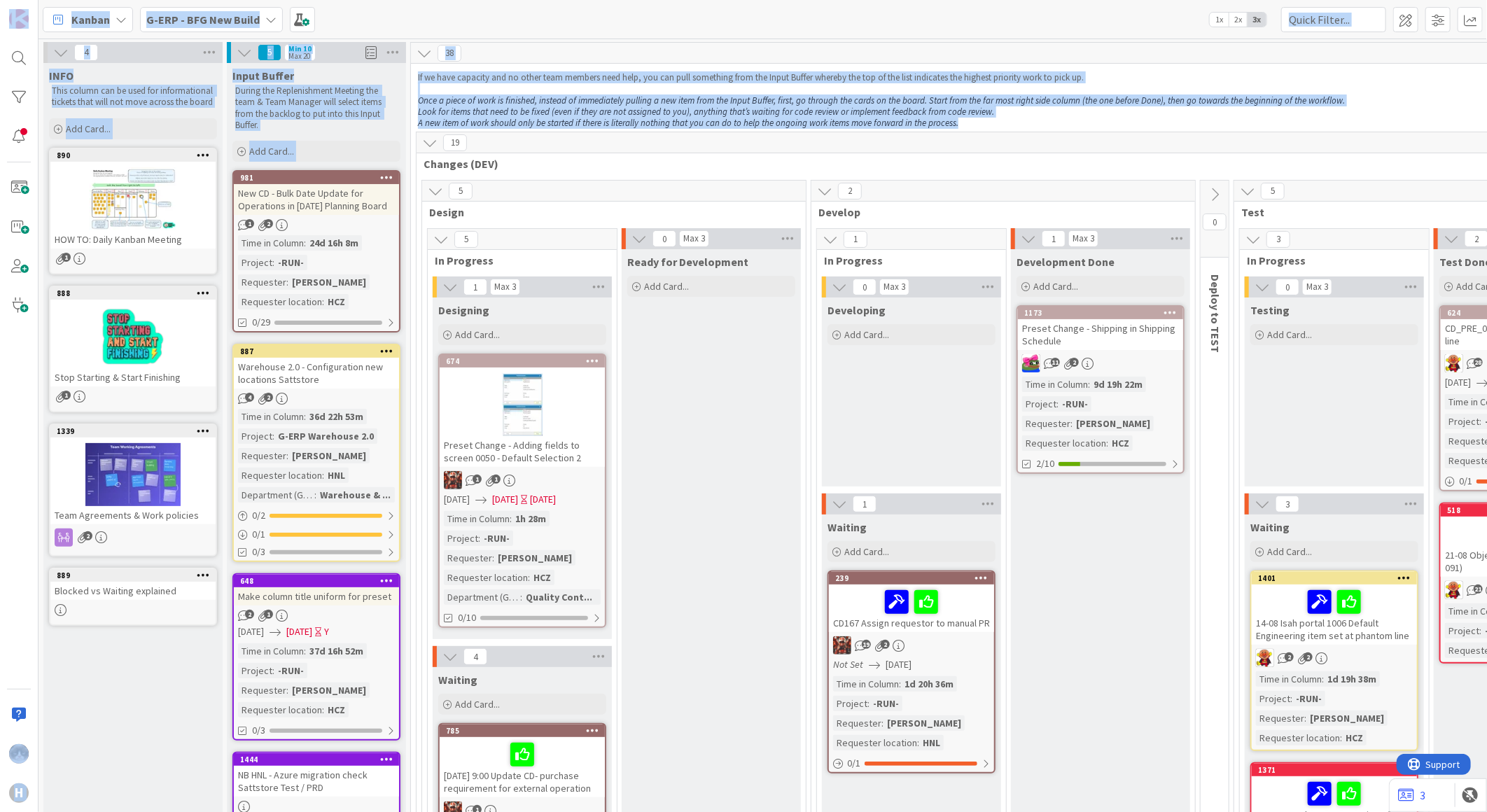
drag, startPoint x: 962, startPoint y: 119, endPoint x: 35, endPoint y: 15, distance: 932.8
click at [35, 15] on div "H Kanban G-ERP - BFG New Build 1x 2x 3x 4 INFO This column can be used for info…" at bounding box center [744, 406] width 1487 height 812
click at [961, 108] on em "Look for items that need to be fixed (even if they are not assigned to you), an…" at bounding box center [706, 111] width 577 height 12
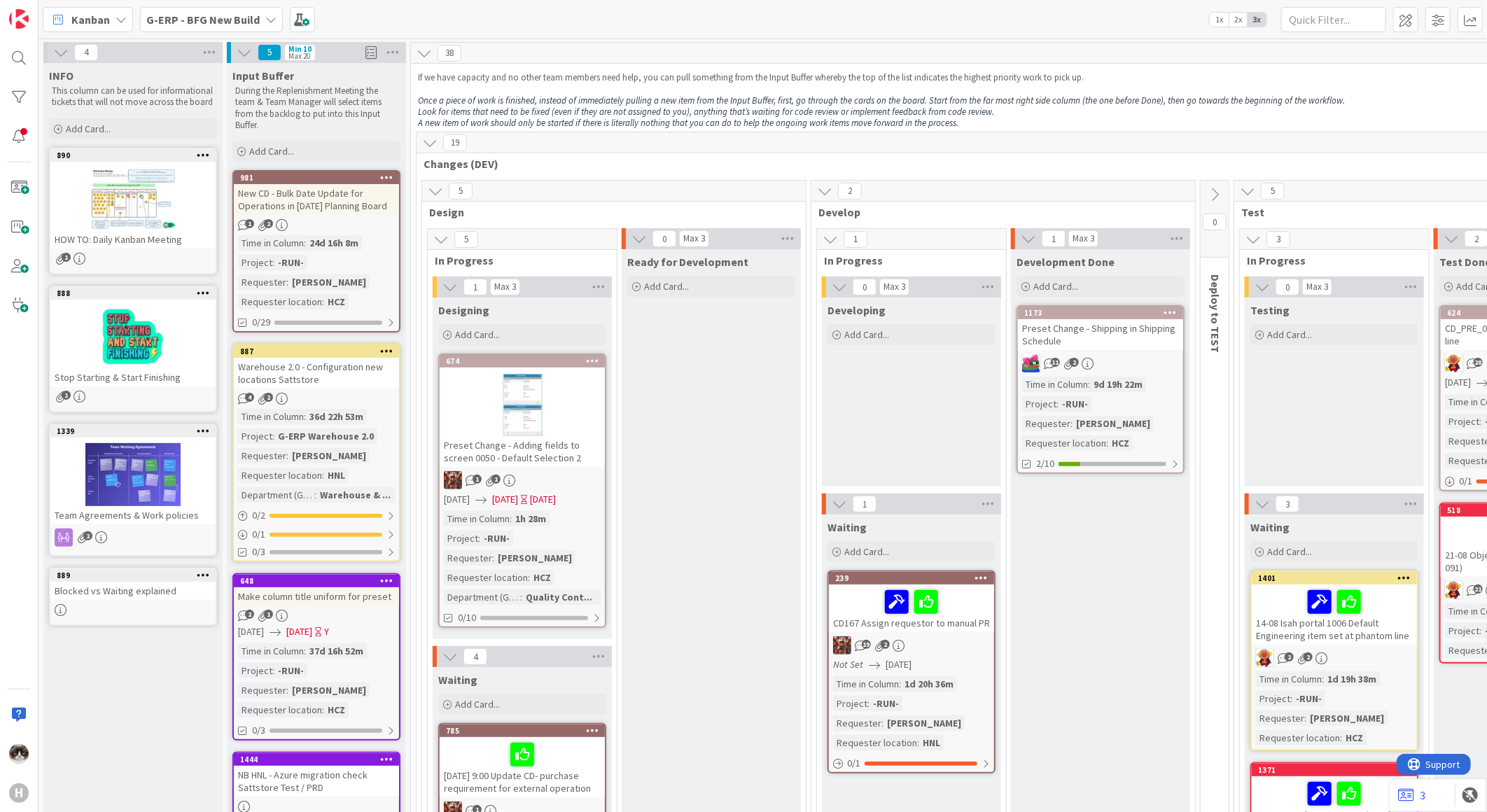
click at [960, 118] on p "A new item of work should only be started if there is literally nothing that yo…" at bounding box center [1254, 123] width 1672 height 11
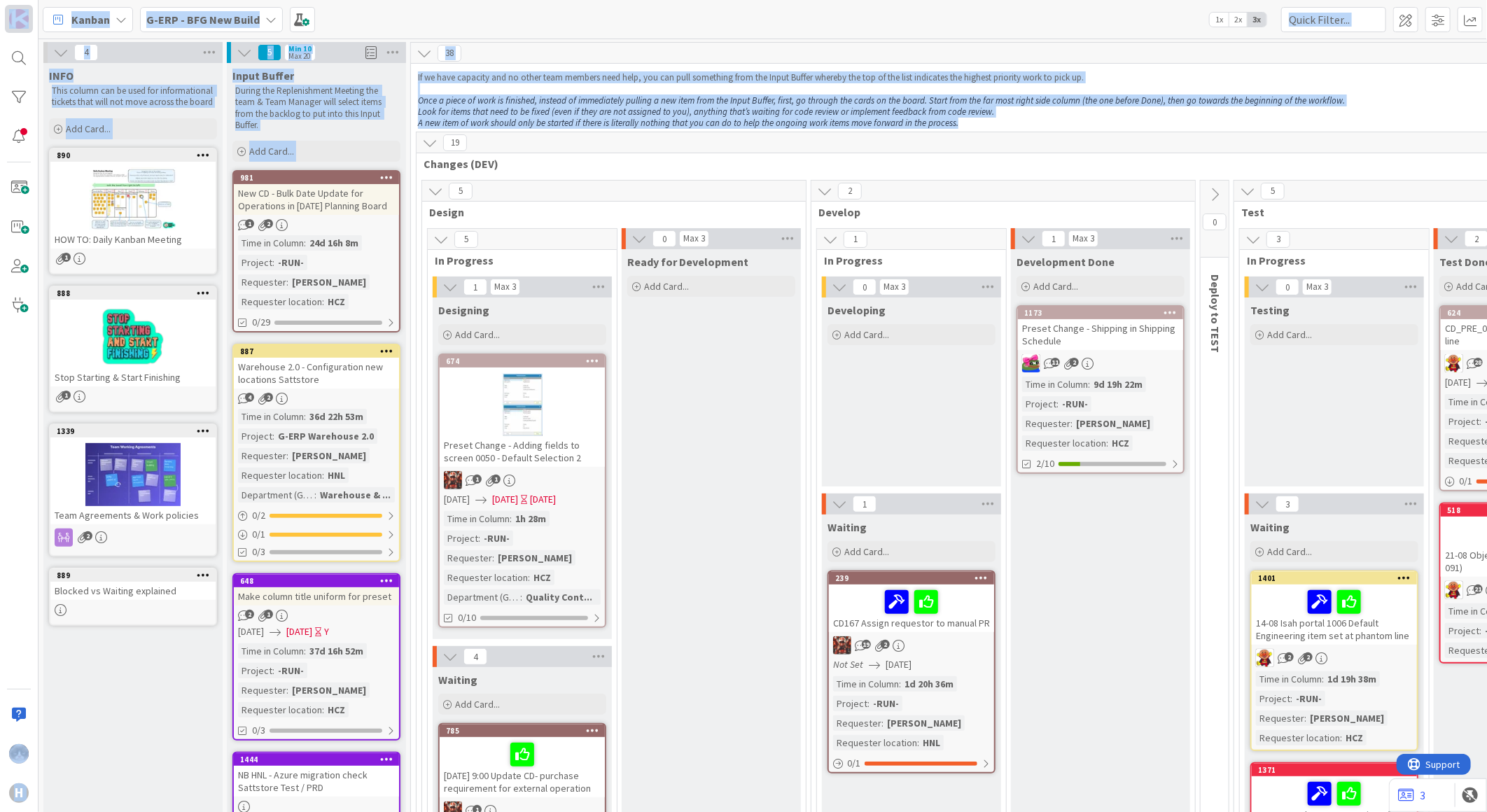
drag, startPoint x: 957, startPoint y: 121, endPoint x: 6, endPoint y: 25, distance: 955.8
click at [6, 25] on div "H Kanban G-ERP - BFG New Build 1x 2x 3x 4 INFO This column can be used for info…" at bounding box center [744, 406] width 1487 height 812
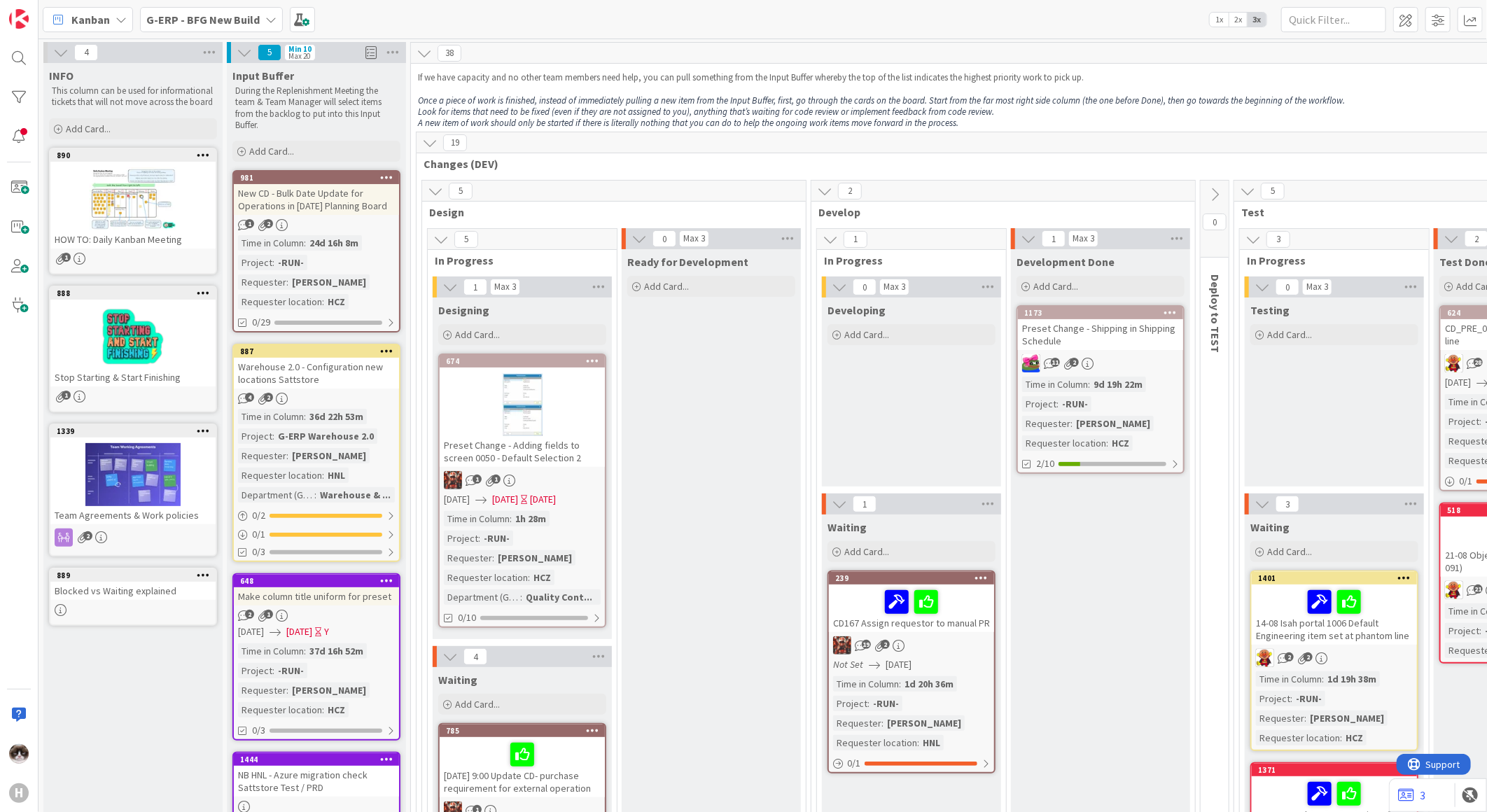
drag, startPoint x: 993, startPoint y: 127, endPoint x: 951, endPoint y: 124, distance: 42.1
click at [951, 124] on p "A new item of work should only be started if there is literally nothing that yo…" at bounding box center [1254, 123] width 1672 height 11
click at [951, 124] on em "A new item of work should only be started if there is literally nothing that yo…" at bounding box center [688, 123] width 541 height 12
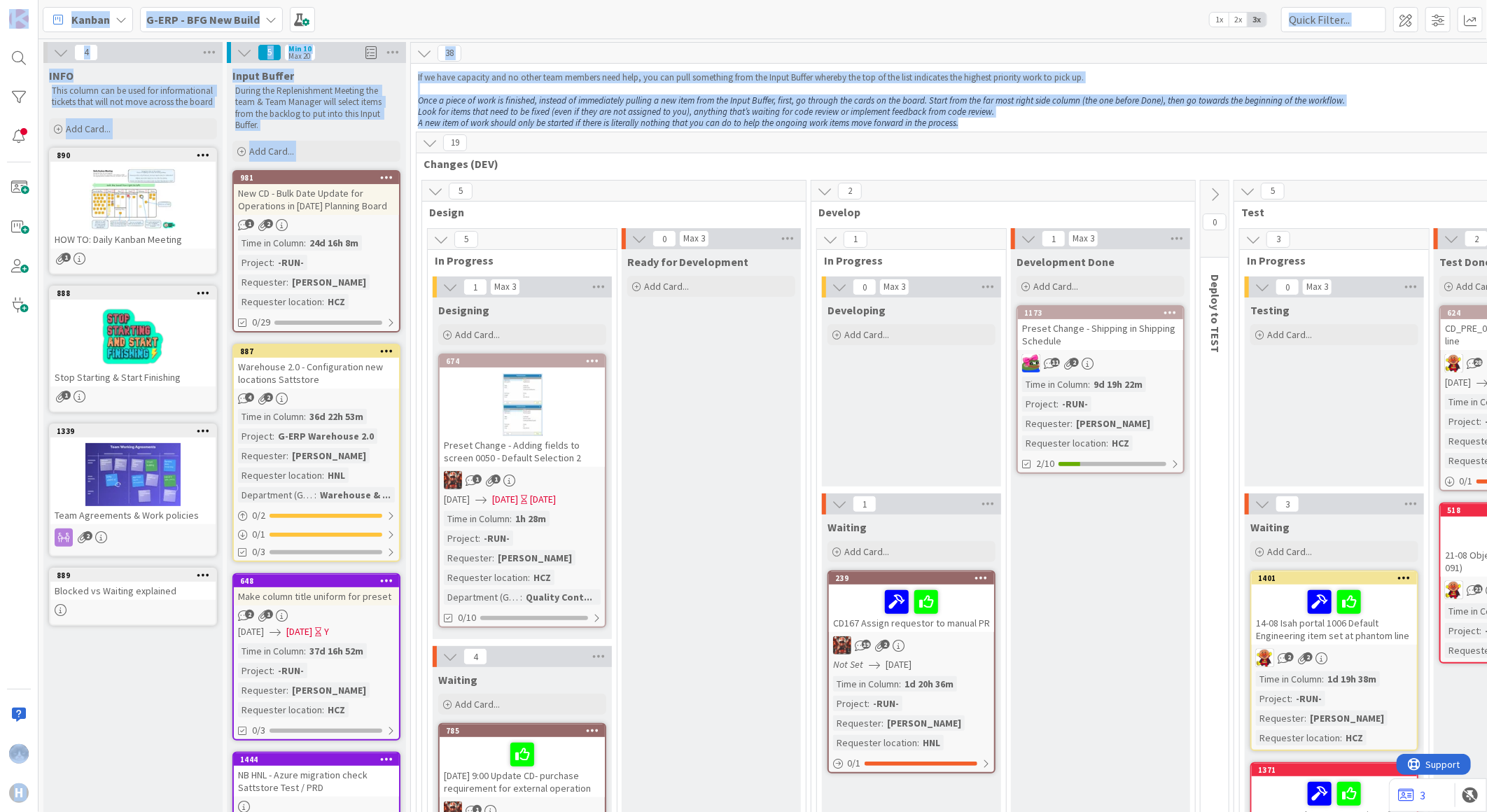
drag, startPoint x: 951, startPoint y: 124, endPoint x: 8, endPoint y: -4, distance: 951.6
click at [8, 0] on html "H Kanban G-ERP - BFG New Build 1x 2x 3x 4 INFO This column can be used for info…" at bounding box center [744, 406] width 1487 height 812
click at [982, 123] on p "A new item of work should only be started if there is literally nothing that yo…" at bounding box center [1254, 123] width 1672 height 11
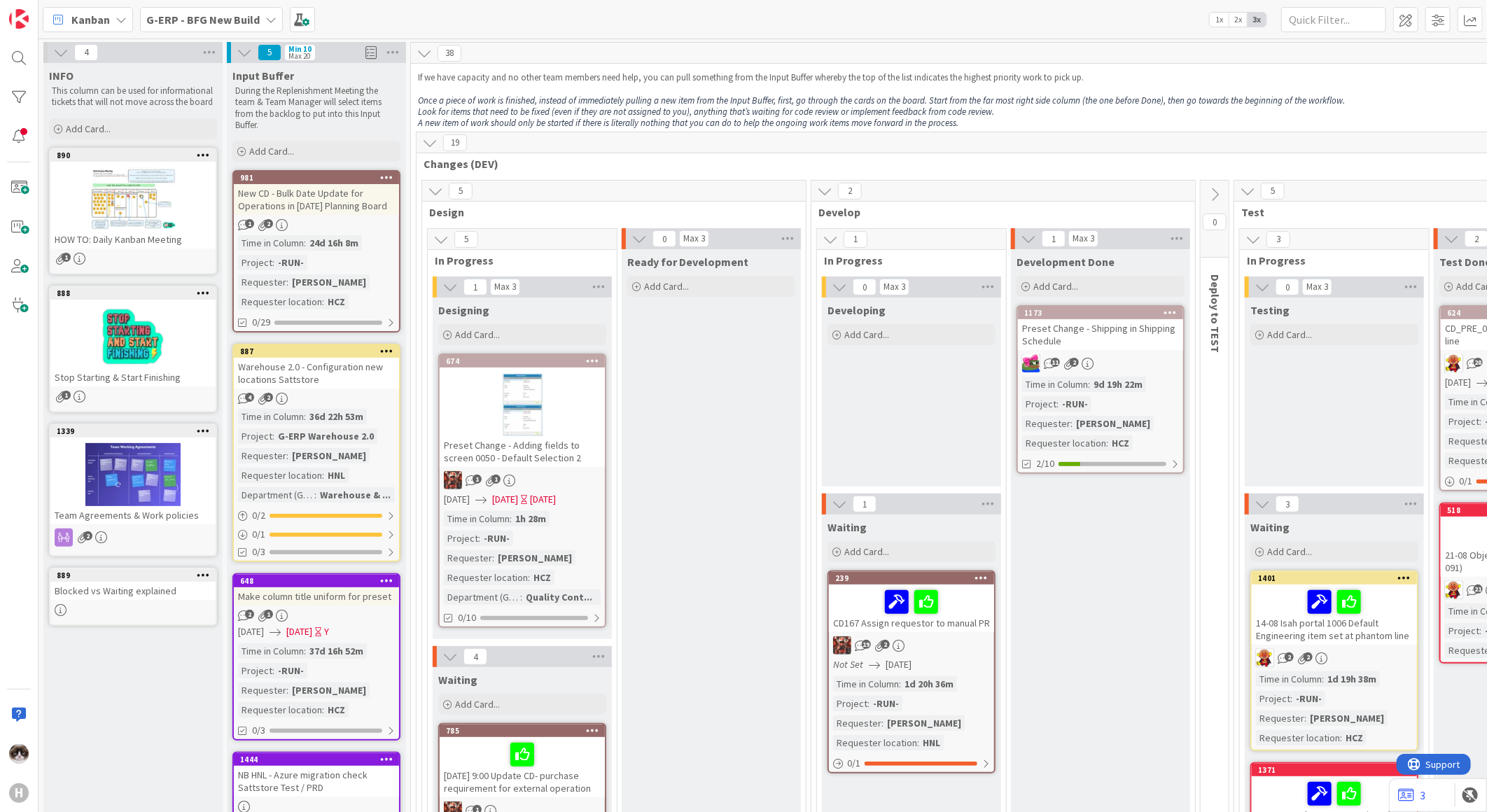
click at [982, 123] on p "A new item of work should only be started if there is literally nothing that yo…" at bounding box center [1254, 123] width 1672 height 11
drag, startPoint x: 982, startPoint y: 123, endPoint x: 971, endPoint y: 127, distance: 11.7
click at [971, 127] on p "A new item of work should only be started if there is literally nothing that yo…" at bounding box center [1254, 123] width 1672 height 11
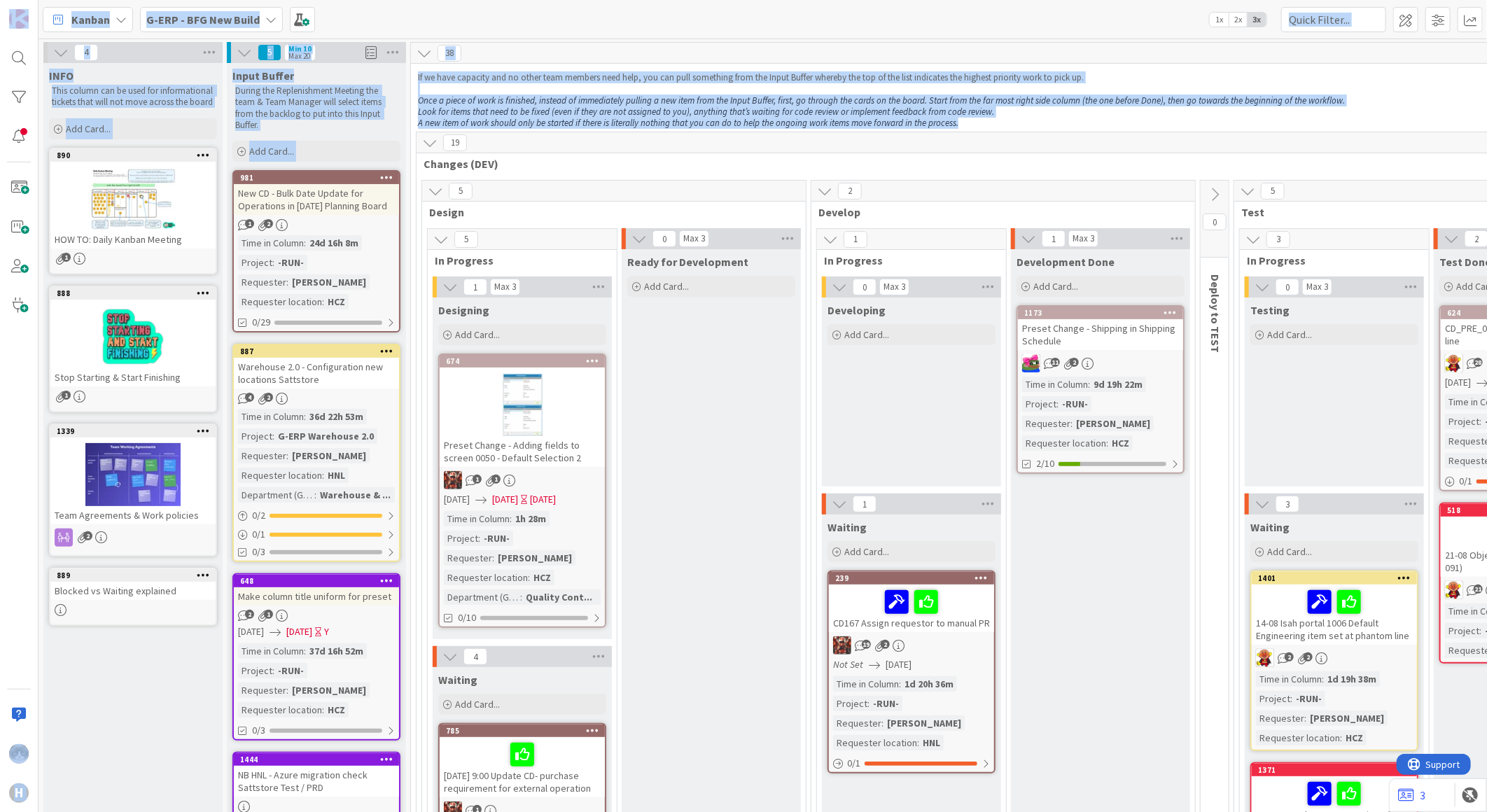
drag, startPoint x: 912, startPoint y: 122, endPoint x: 10, endPoint y: -5, distance: 910.9
click at [10, 0] on html "H Kanban G-ERP - BFG New Build 1x 2x 3x 4 INFO This column can be used for info…" at bounding box center [744, 406] width 1487 height 812
click at [311, 120] on p "During the Replenishment Meeting the team & Team Manager will select items from…" at bounding box center [316, 108] width 163 height 46
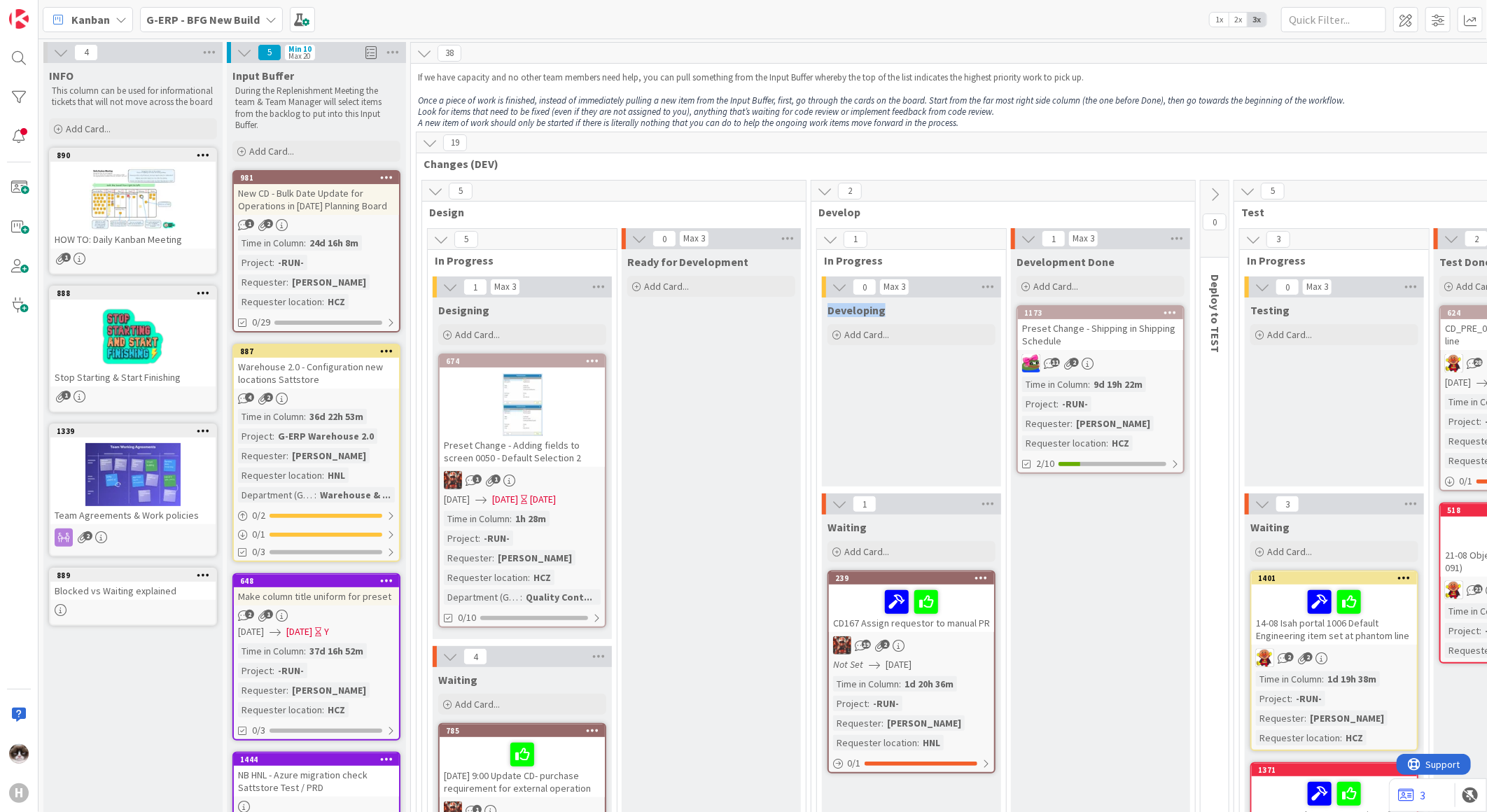
drag, startPoint x: 886, startPoint y: 309, endPoint x: 813, endPoint y: 309, distance: 73.0
drag, startPoint x: 813, startPoint y: 309, endPoint x: 904, endPoint y: 311, distance: 91.0
click at [904, 311] on div "Developing" at bounding box center [912, 310] width 168 height 14
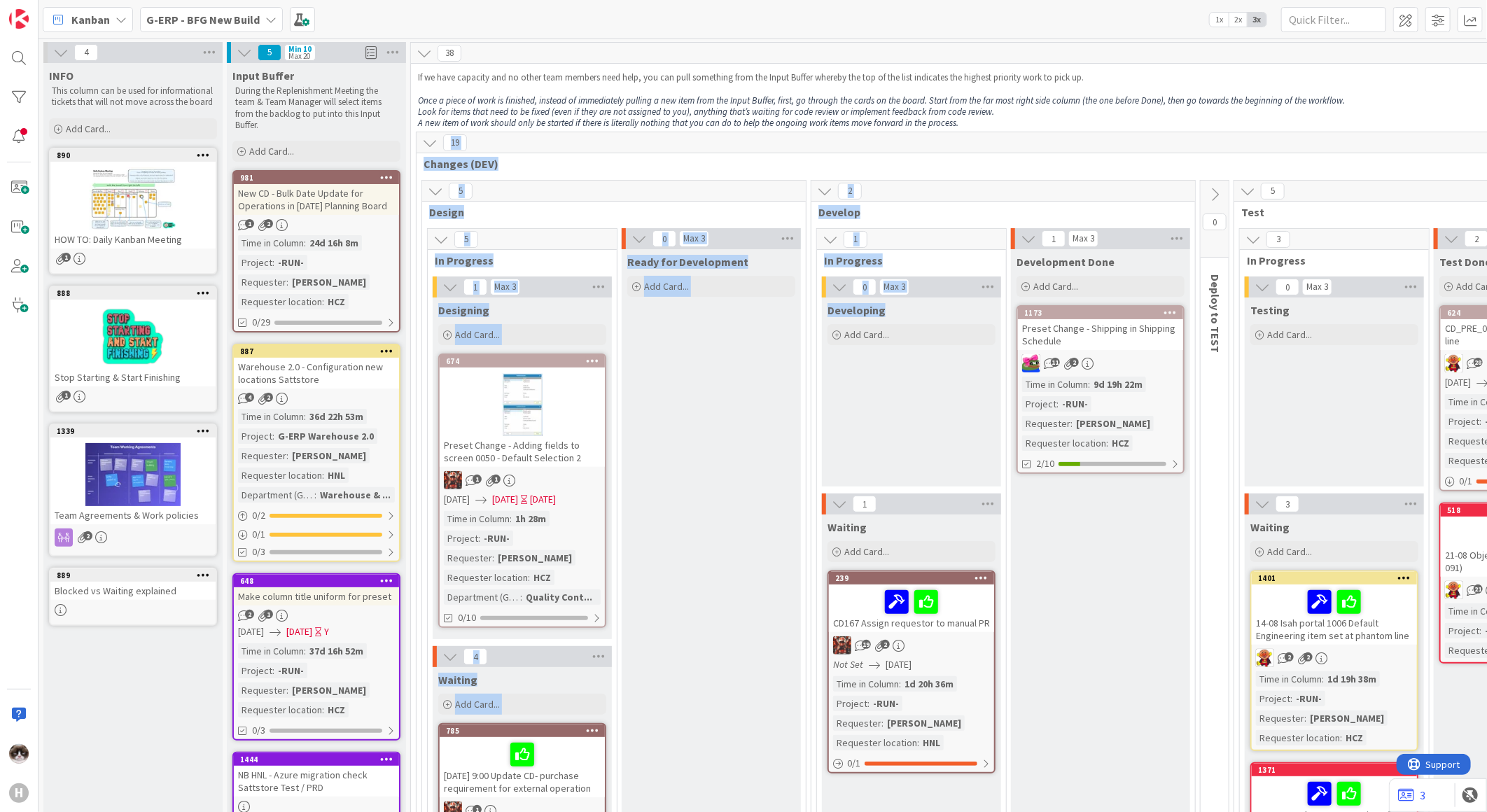
drag, startPoint x: 897, startPoint y: 311, endPoint x: 436, endPoint y: 141, distance: 491.3
click at [917, 313] on div "Developing" at bounding box center [912, 310] width 168 height 14
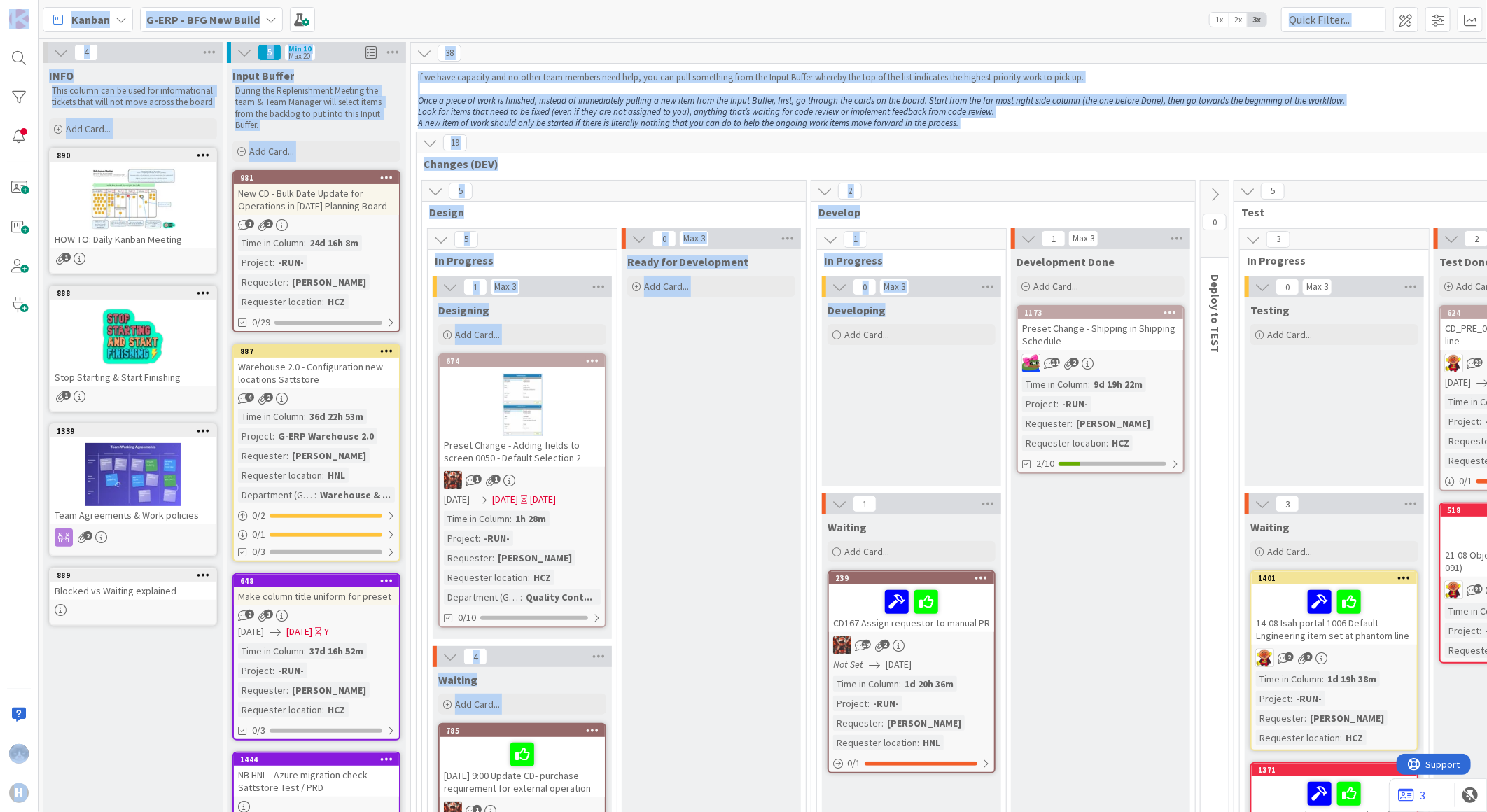
drag, startPoint x: 917, startPoint y: 313, endPoint x: -15, endPoint y: -45, distance: 998.4
click at [0, 0] on html "H Kanban G-ERP - BFG New Build 1x 2x 3x 4 INFO This column can be used for info…" at bounding box center [744, 406] width 1487 height 812
click at [1057, 107] on p "Look for items that need to be fixed (even if they are not assigned to you), an…" at bounding box center [1254, 112] width 1672 height 11
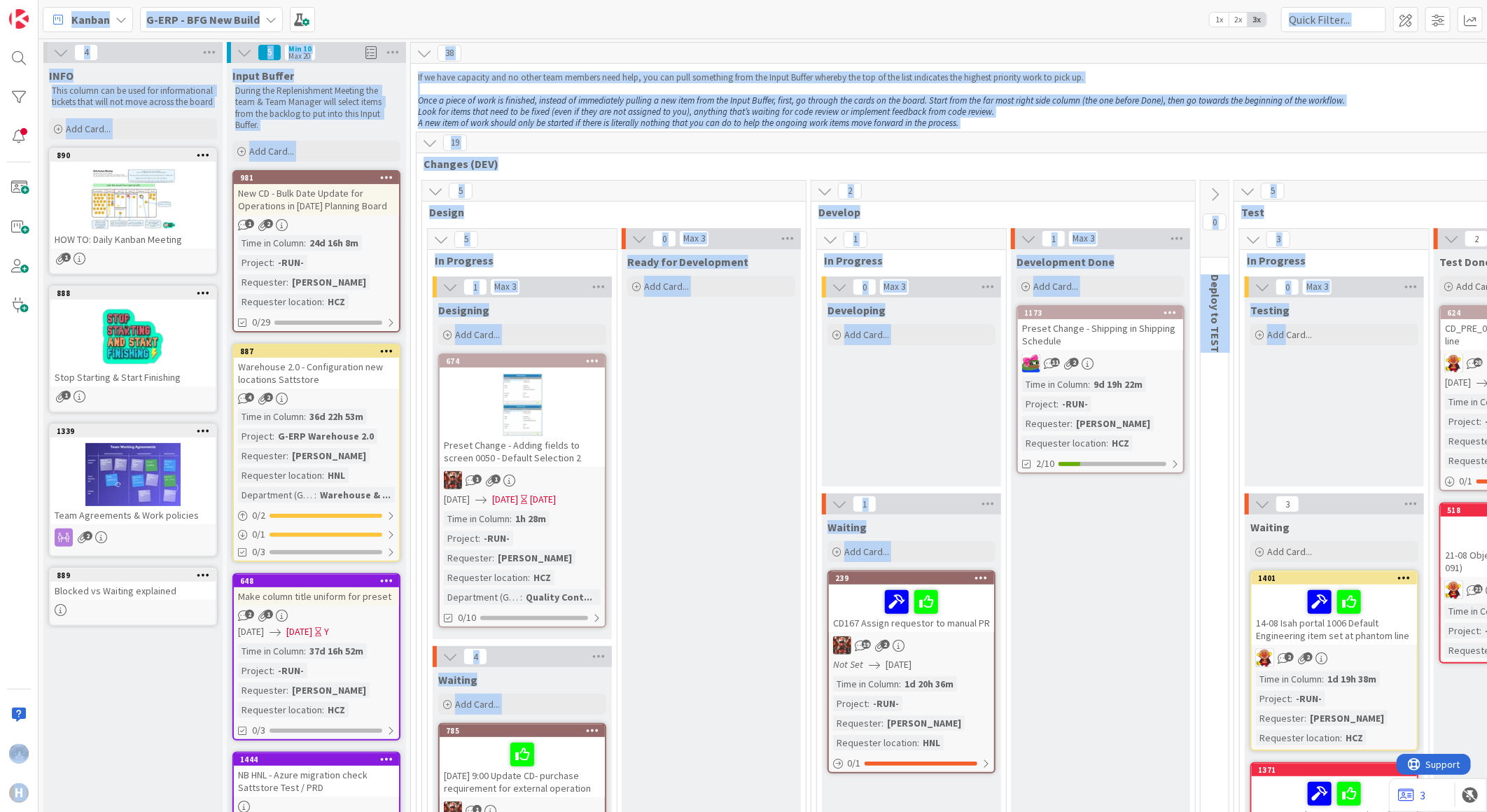
drag, startPoint x: 1287, startPoint y: 439, endPoint x: -72, endPoint y: 43, distance: 1415.5
click at [0, 43] on html "H Kanban G-ERP - BFG New Build 1x 2x 3x 4 INFO This column can be used for info…" at bounding box center [744, 406] width 1487 height 812
click at [797, 167] on span "Changes (DEV)" at bounding box center [1249, 164] width 1650 height 14
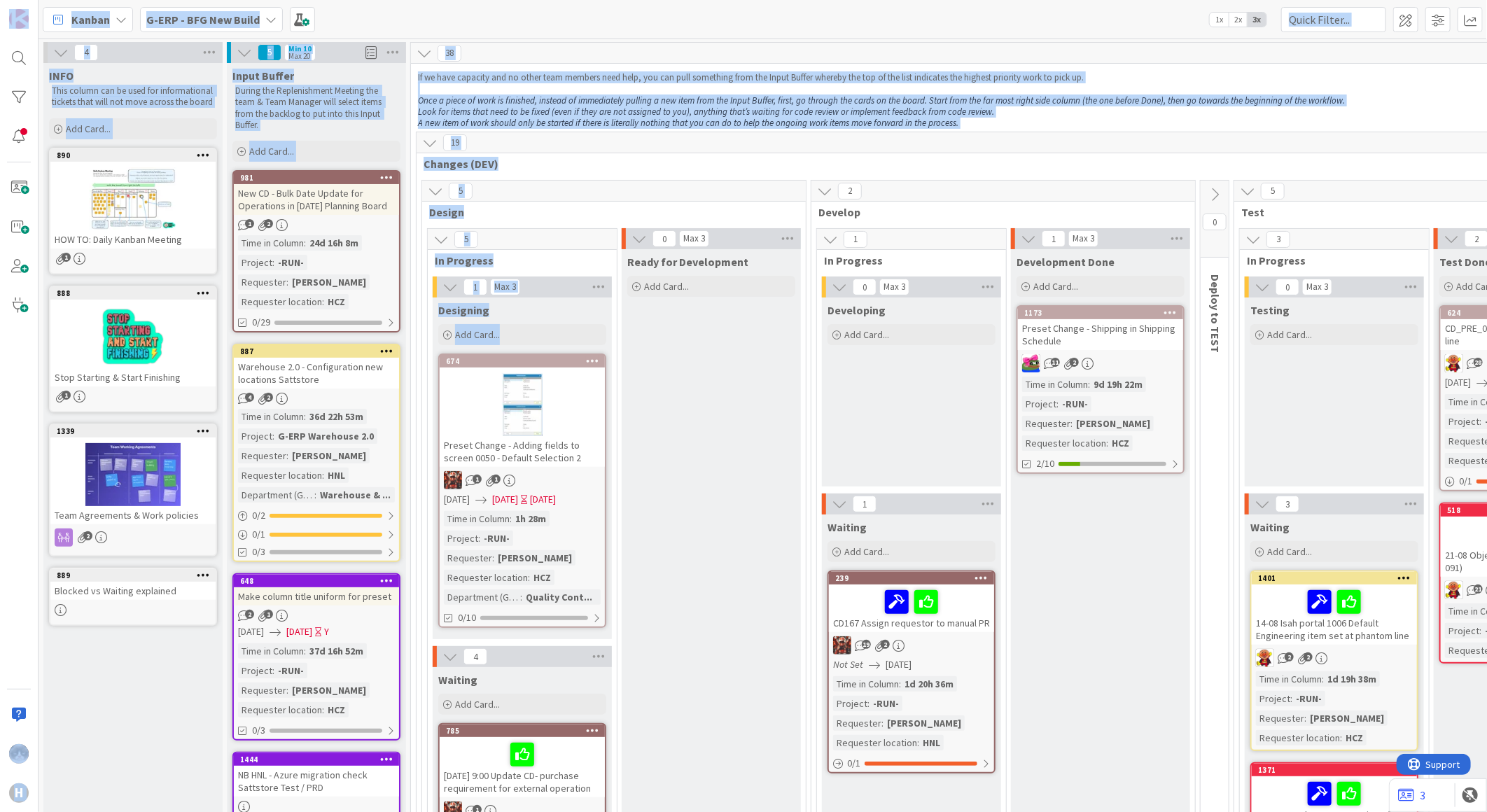
drag, startPoint x: 558, startPoint y: 327, endPoint x: -22, endPoint y: -41, distance: 686.9
click at [0, 0] on html "H Kanban G-ERP - BFG New Build 1x 2x 3x 4 INFO This column can be used for info…" at bounding box center [744, 406] width 1487 height 812
click at [1051, 114] on p "Look for items that need to be fixed (even if they are not assigned to you), an…" at bounding box center [1254, 112] width 1672 height 11
click at [1047, 120] on p "A new item of work should only be started if there is literally nothing that yo…" at bounding box center [1254, 123] width 1672 height 11
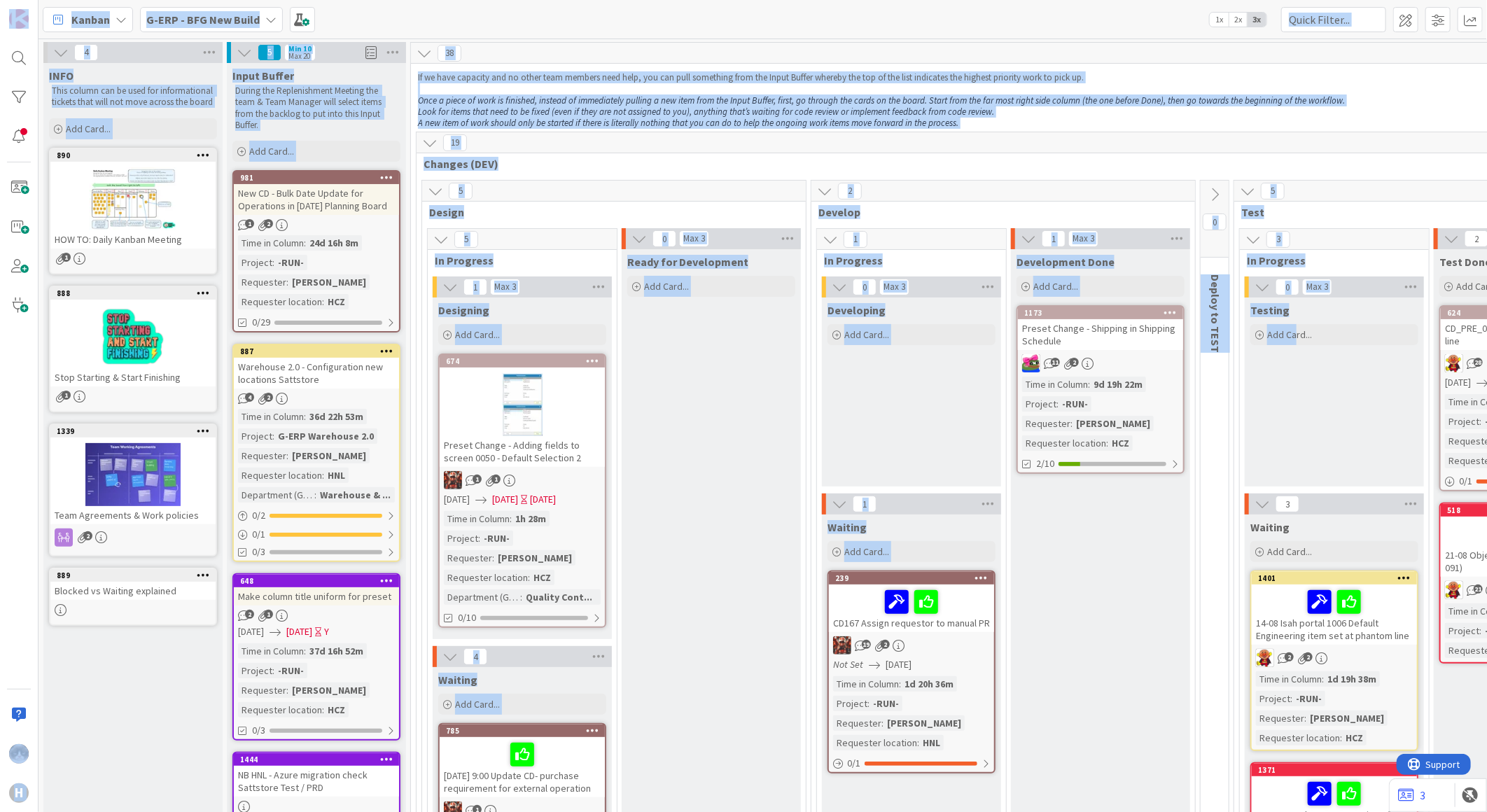
drag, startPoint x: 1298, startPoint y: 447, endPoint x: -6, endPoint y: -1, distance: 1378.8
click at [0, 0] on html "H Kanban G-ERP - BFG New Build 1x 2x 3x 4 INFO This column can be used for info…" at bounding box center [744, 406] width 1487 height 812
click at [662, 142] on div "19" at bounding box center [1254, 143] width 1675 height 21
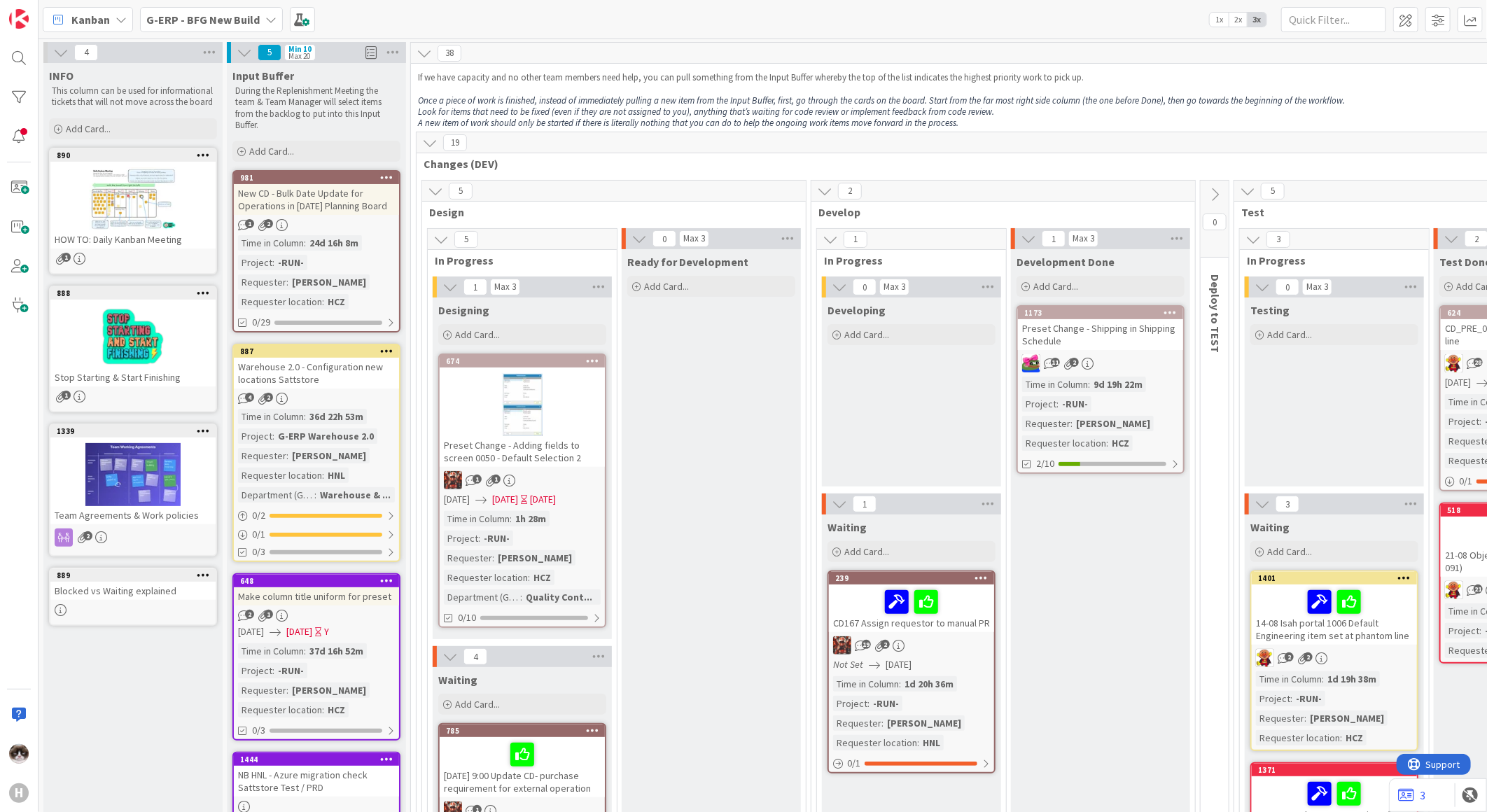
drag, startPoint x: 664, startPoint y: 157, endPoint x: 662, endPoint y: 168, distance: 11.2
click at [664, 158] on span "Changes (DEV)" at bounding box center [1249, 164] width 1650 height 14
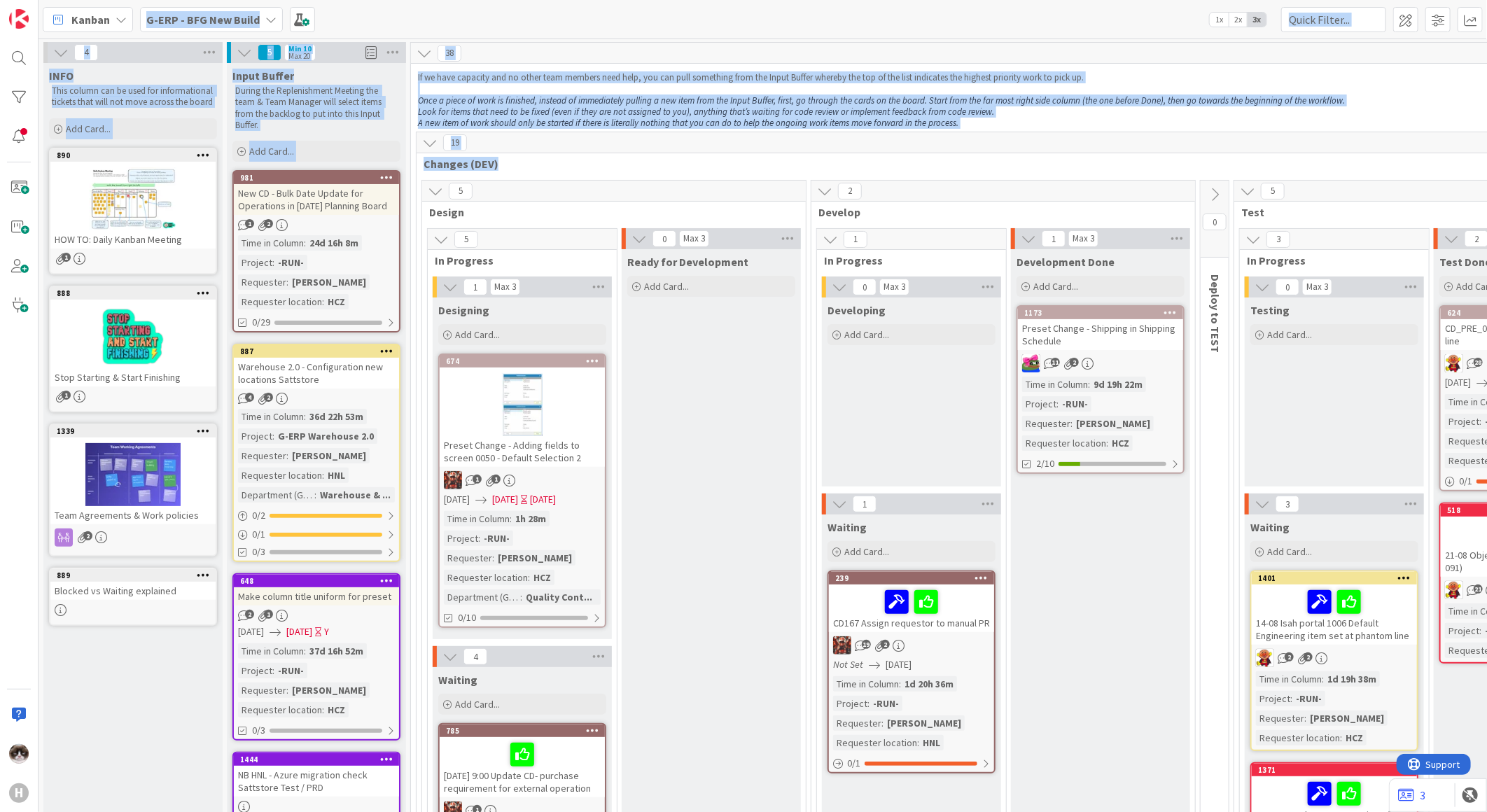
drag, startPoint x: 661, startPoint y: 171, endPoint x: 128, endPoint y: 14, distance: 555.6
click at [128, 14] on div "Kanban G-ERP - BFG New Build 1x 2x 3x 4 INFO This column can be used for inform…" at bounding box center [762, 406] width 1448 height 812
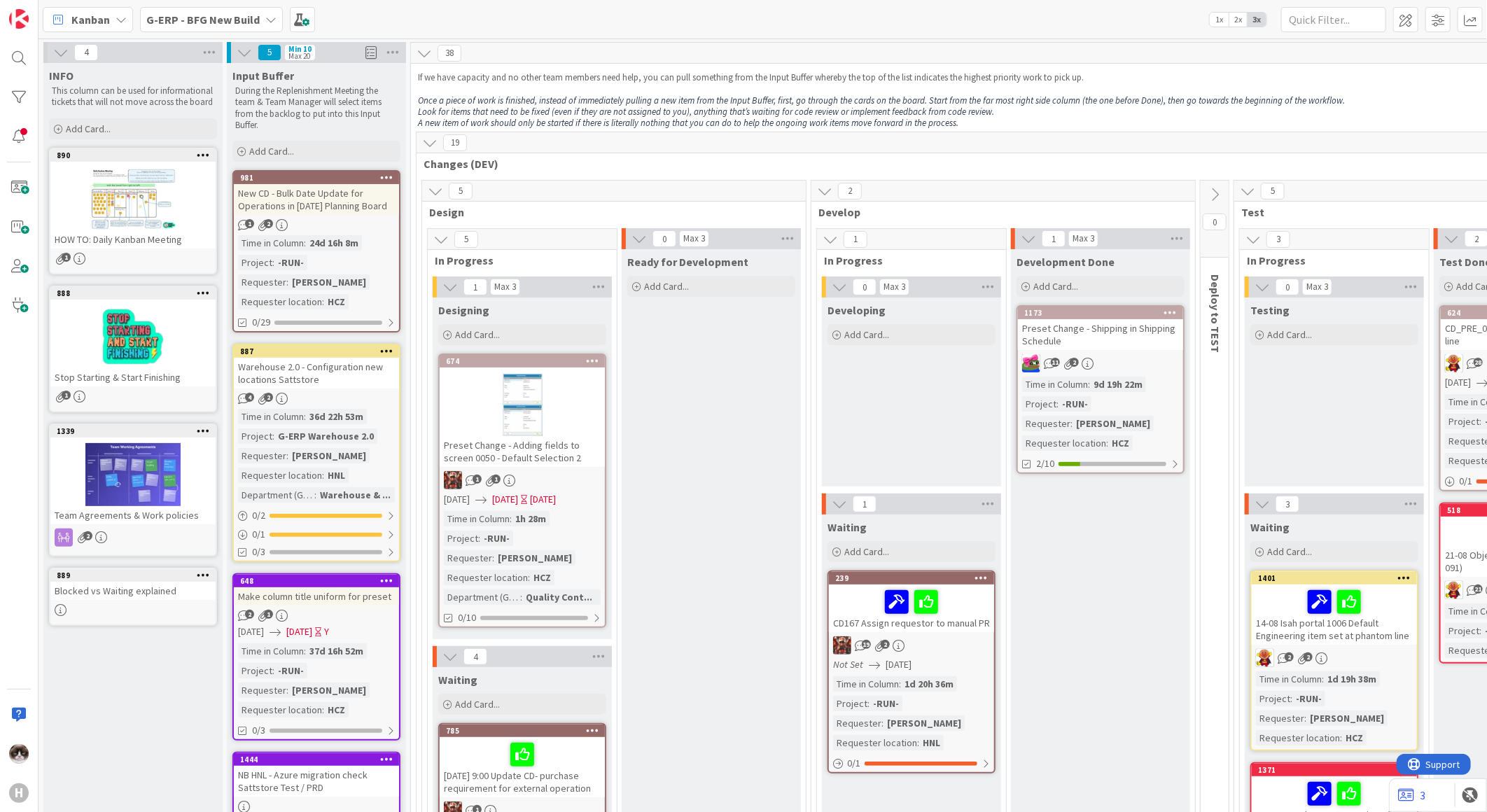
click at [929, 431] on div "Developing Add Card..." at bounding box center [912, 392] width 180 height 189
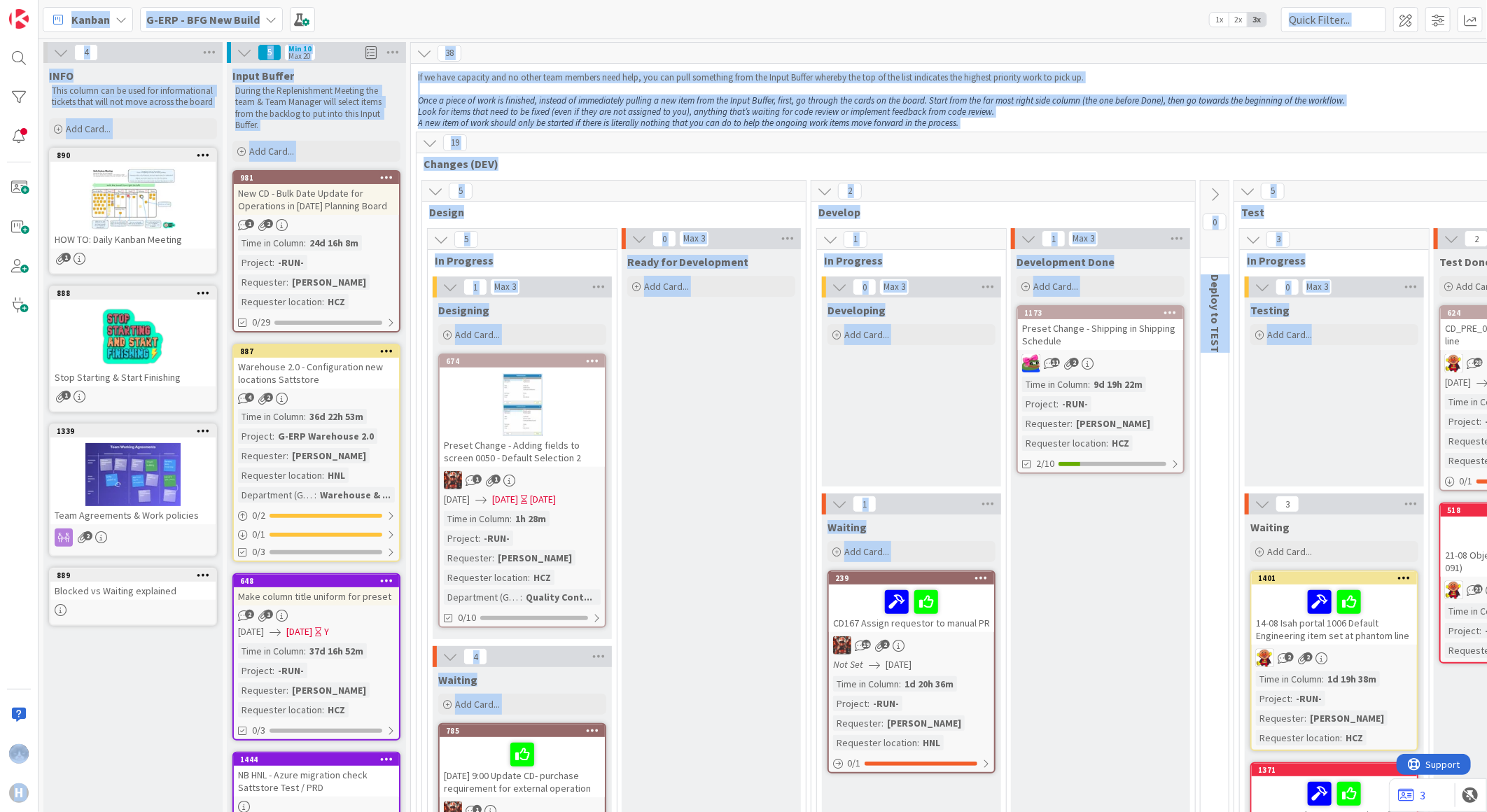
drag, startPoint x: 1314, startPoint y: 454, endPoint x: -65, endPoint y: 91, distance: 1426.0
click at [0, 91] on html "H Kanban G-ERP - BFG New Build 1x 2x 3x 4 INFO This column can be used for info…" at bounding box center [744, 406] width 1487 height 812
drag, startPoint x: 1314, startPoint y: 445, endPoint x: 45, endPoint y: 1, distance: 1344.4
click at [45, 1] on div "Kanban G-ERP - BFG New Build 1x 2x 3x 4 INFO This column can be used for inform…" at bounding box center [762, 406] width 1448 height 812
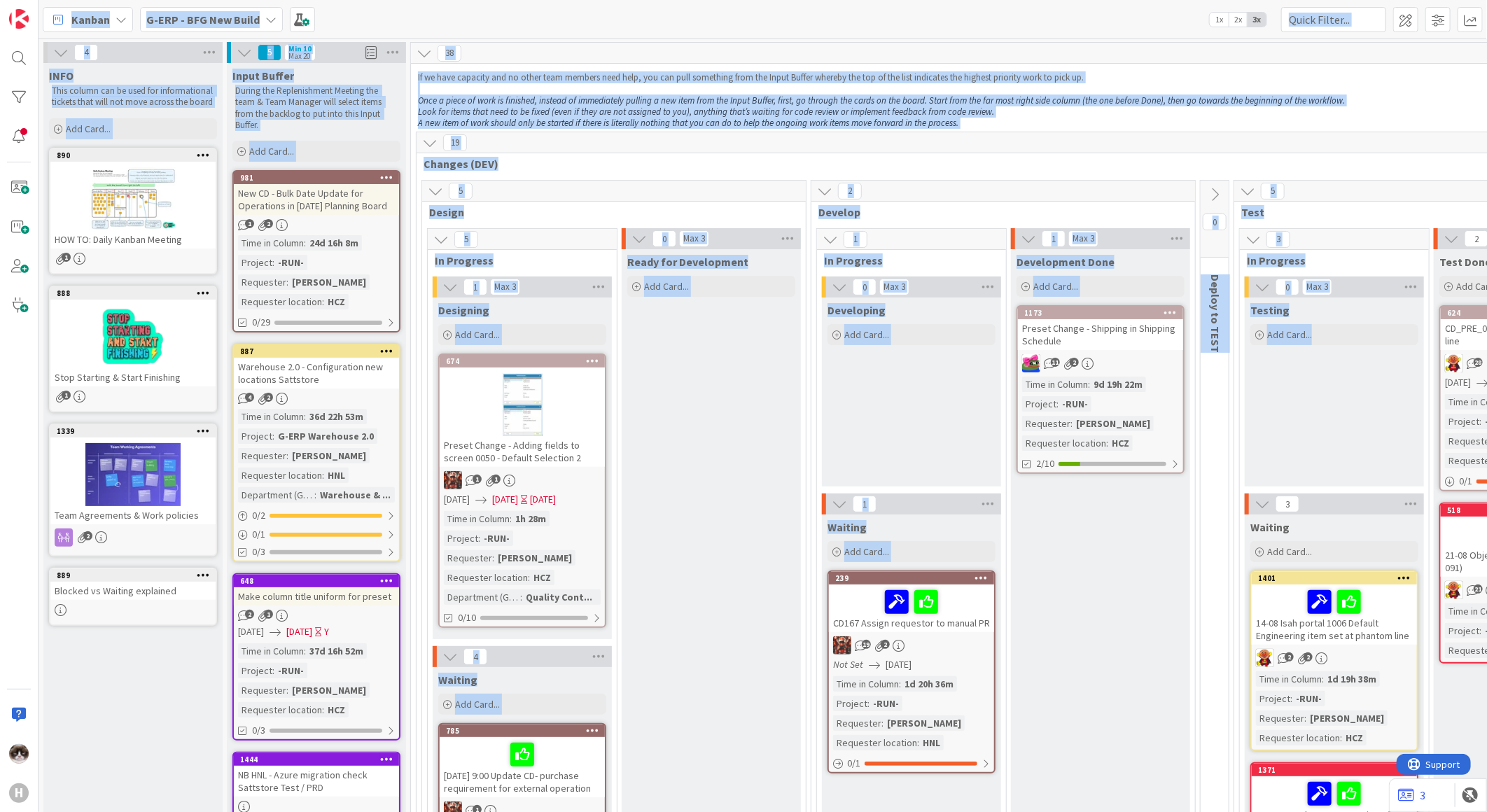
click at [779, 219] on div "5 Design" at bounding box center [614, 201] width 384 height 41
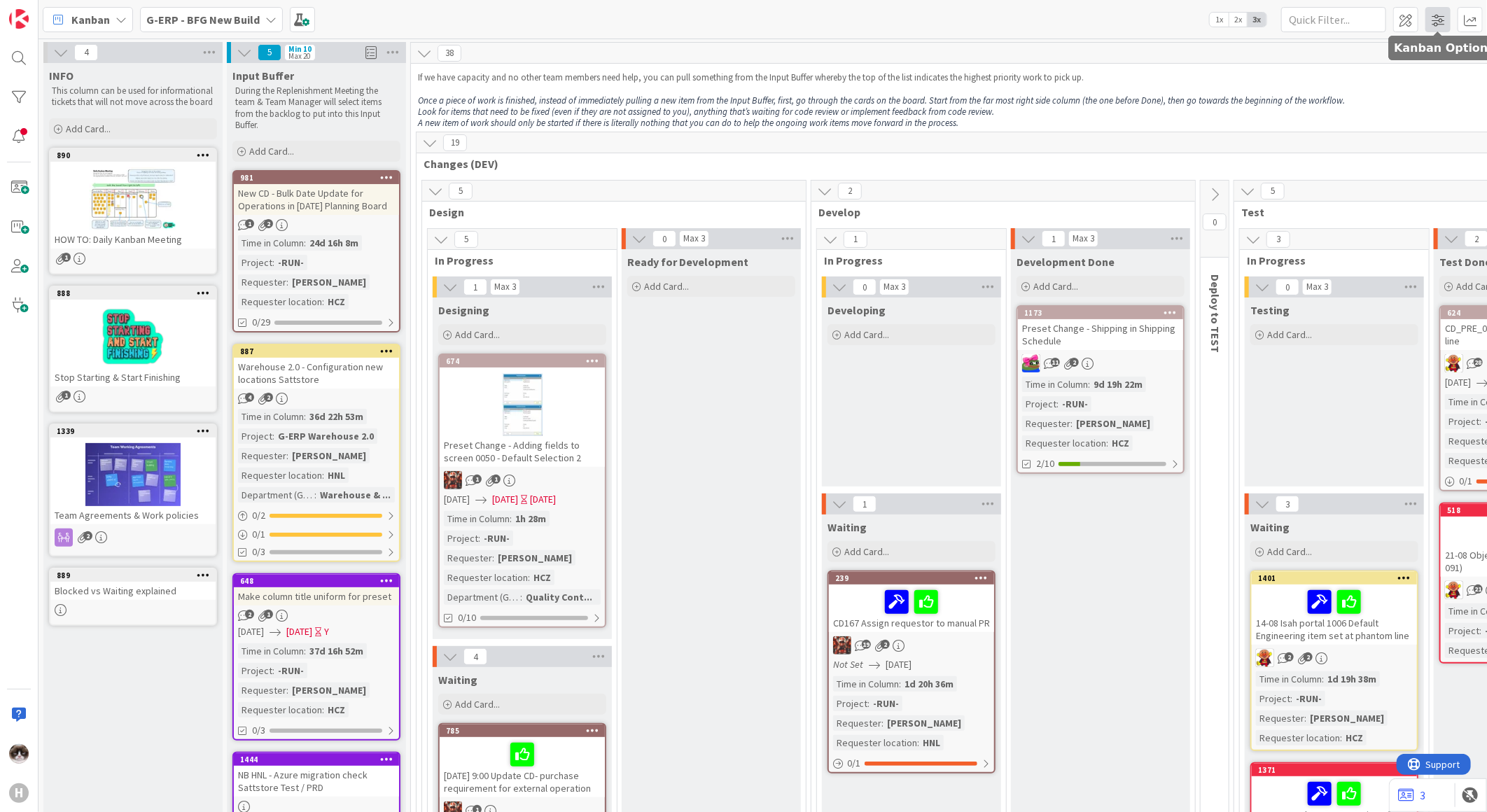
click at [1436, 31] on div at bounding box center [1439, 33] width 9 height 4
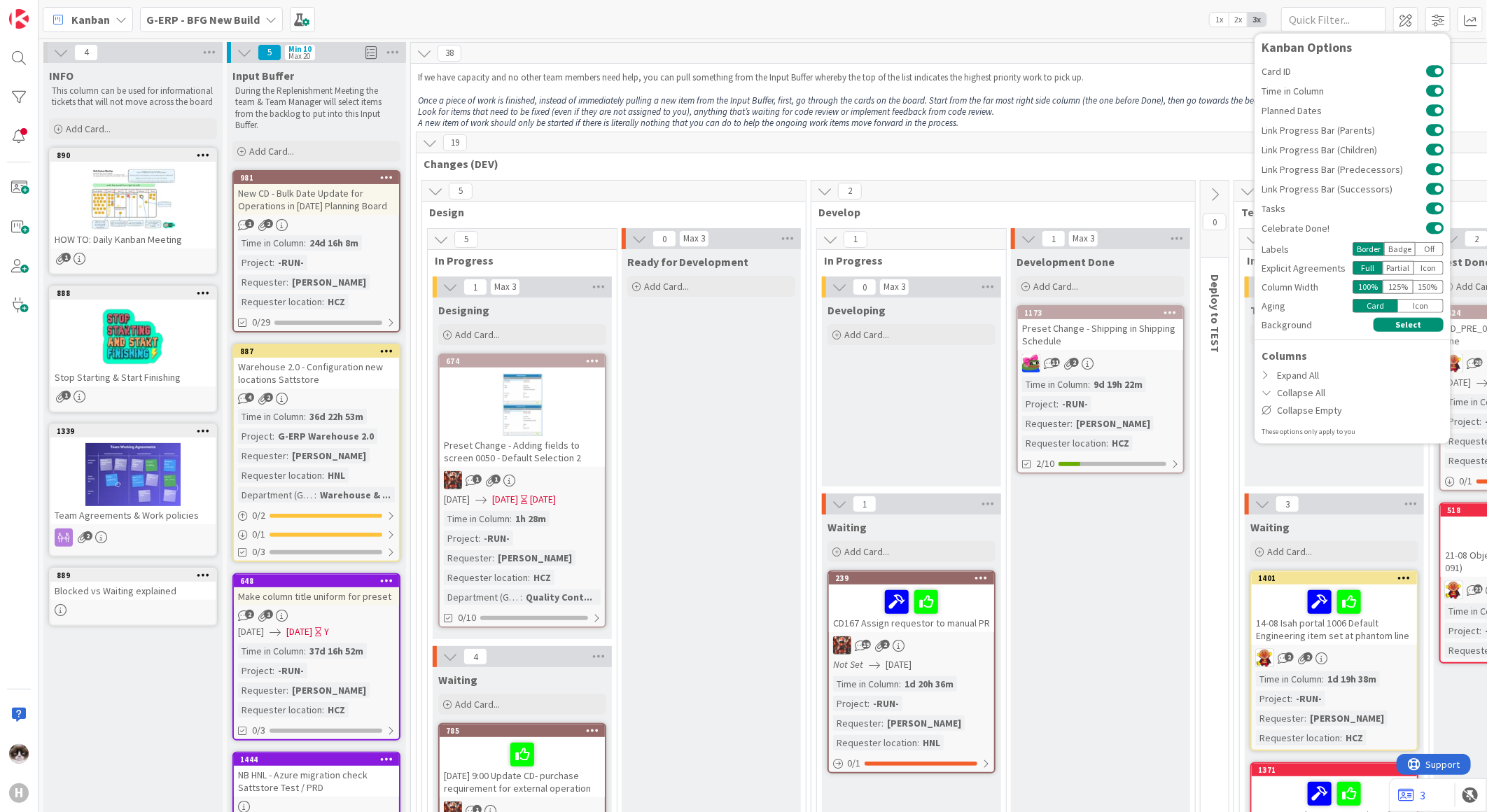
click at [1094, 137] on div "19" at bounding box center [1254, 143] width 1675 height 21
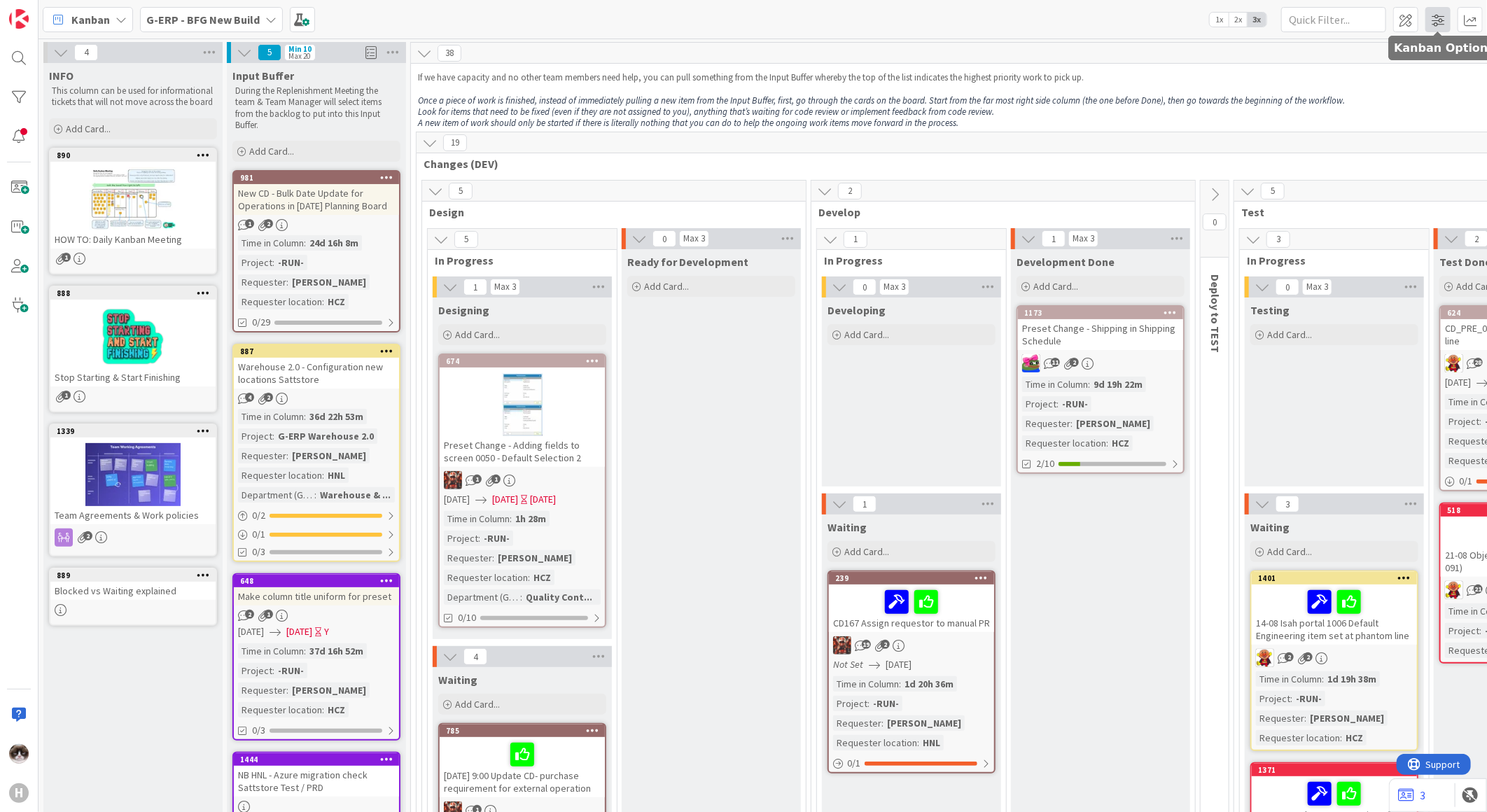
click at [1429, 11] on span at bounding box center [1439, 20] width 25 height 25
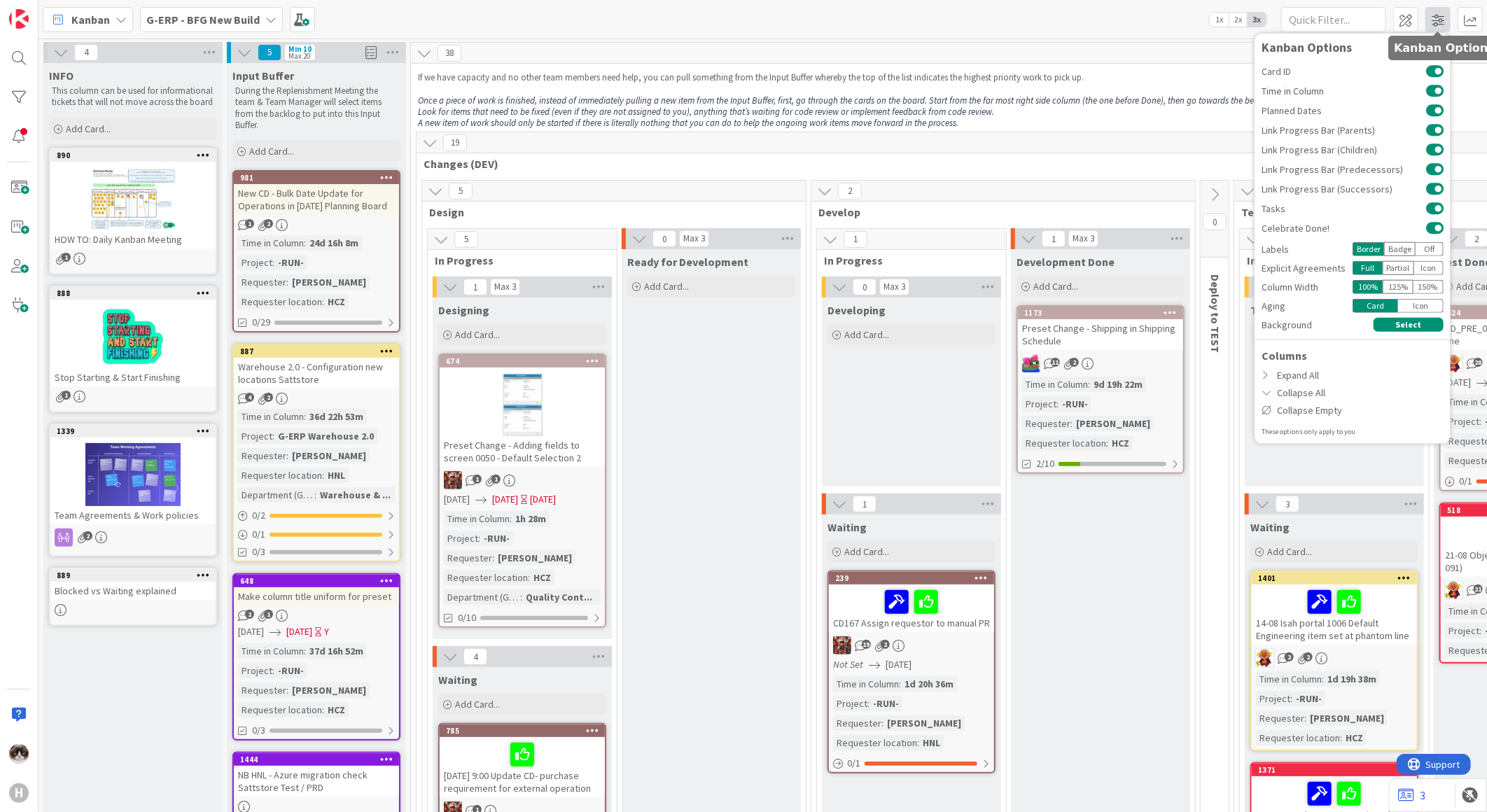
click at [1431, 14] on span at bounding box center [1439, 20] width 25 height 25
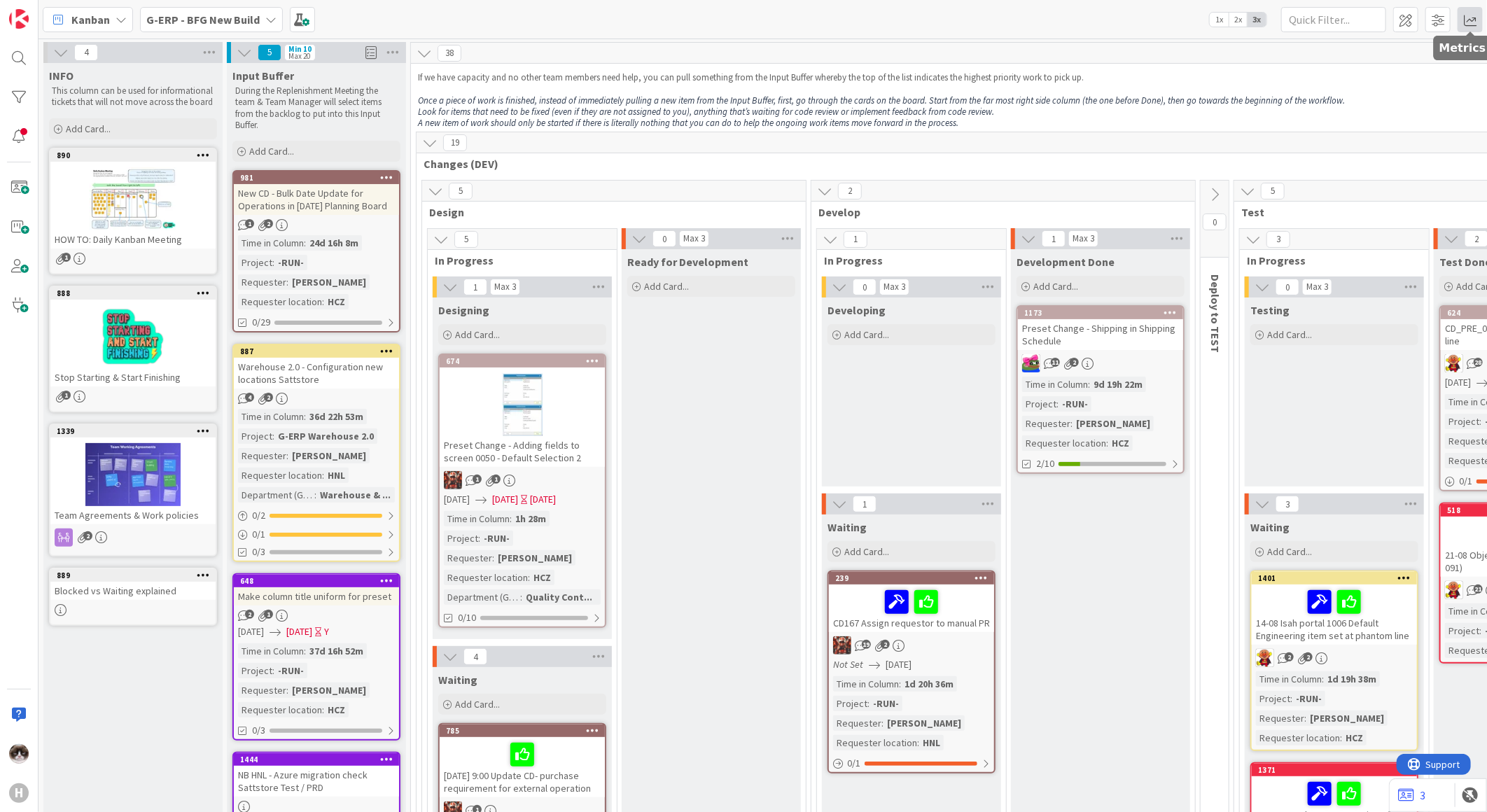
click at [1462, 13] on span at bounding box center [1470, 20] width 25 height 25
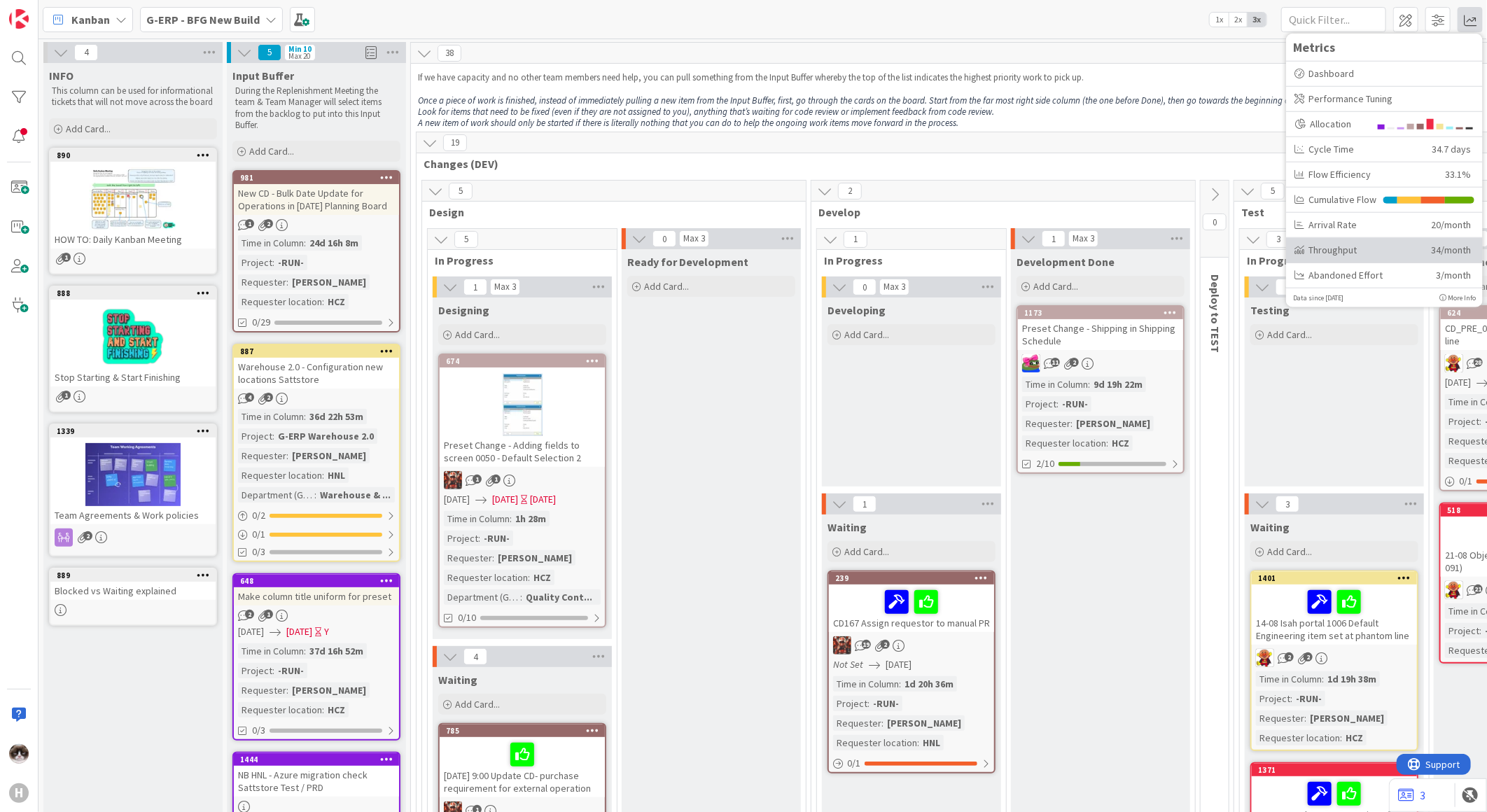
click at [1362, 240] on div "Throughput 34/month" at bounding box center [1385, 250] width 197 height 25
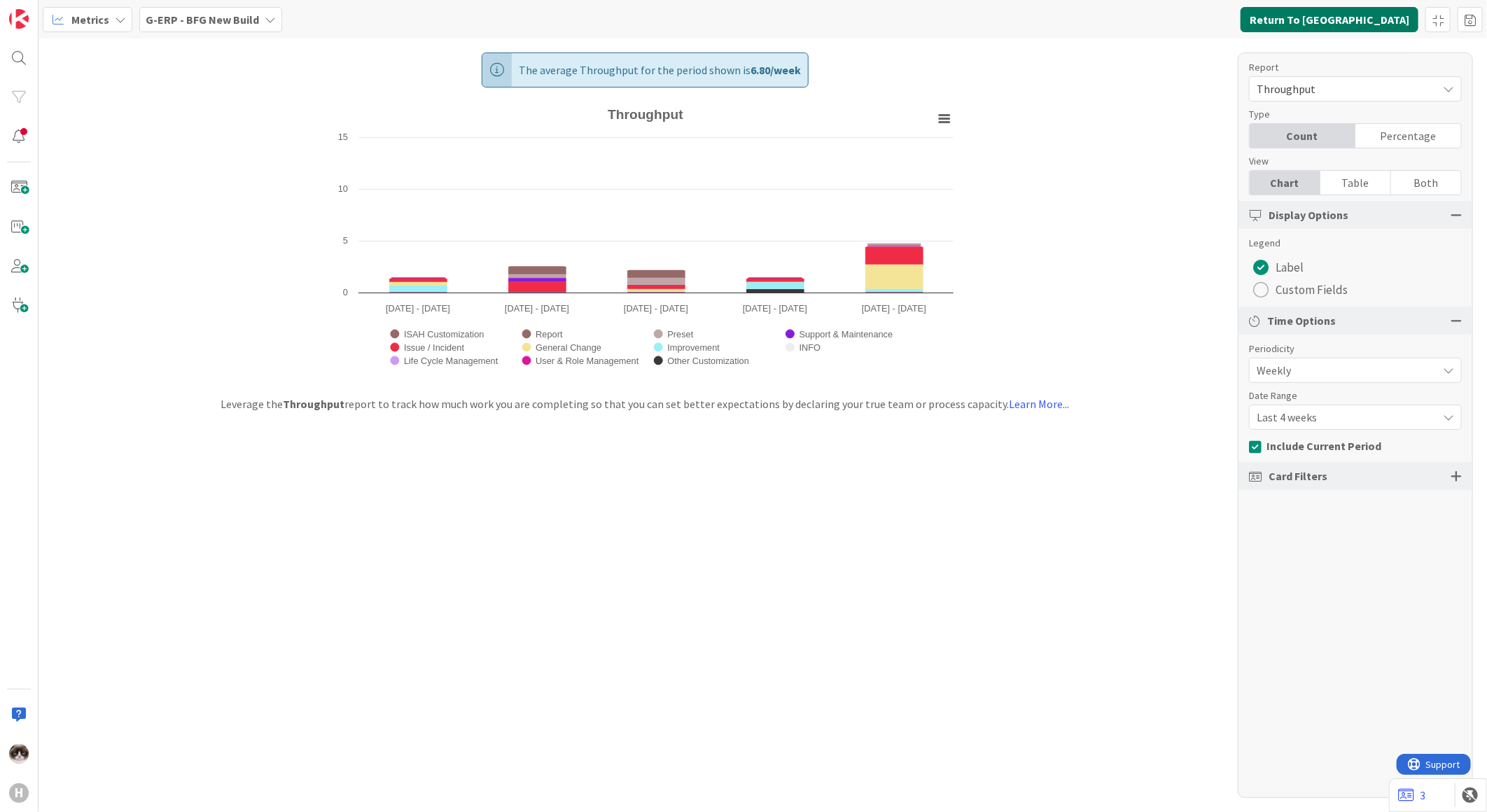
click at [1388, 24] on button "Return To [GEOGRAPHIC_DATA]" at bounding box center [1330, 20] width 178 height 25
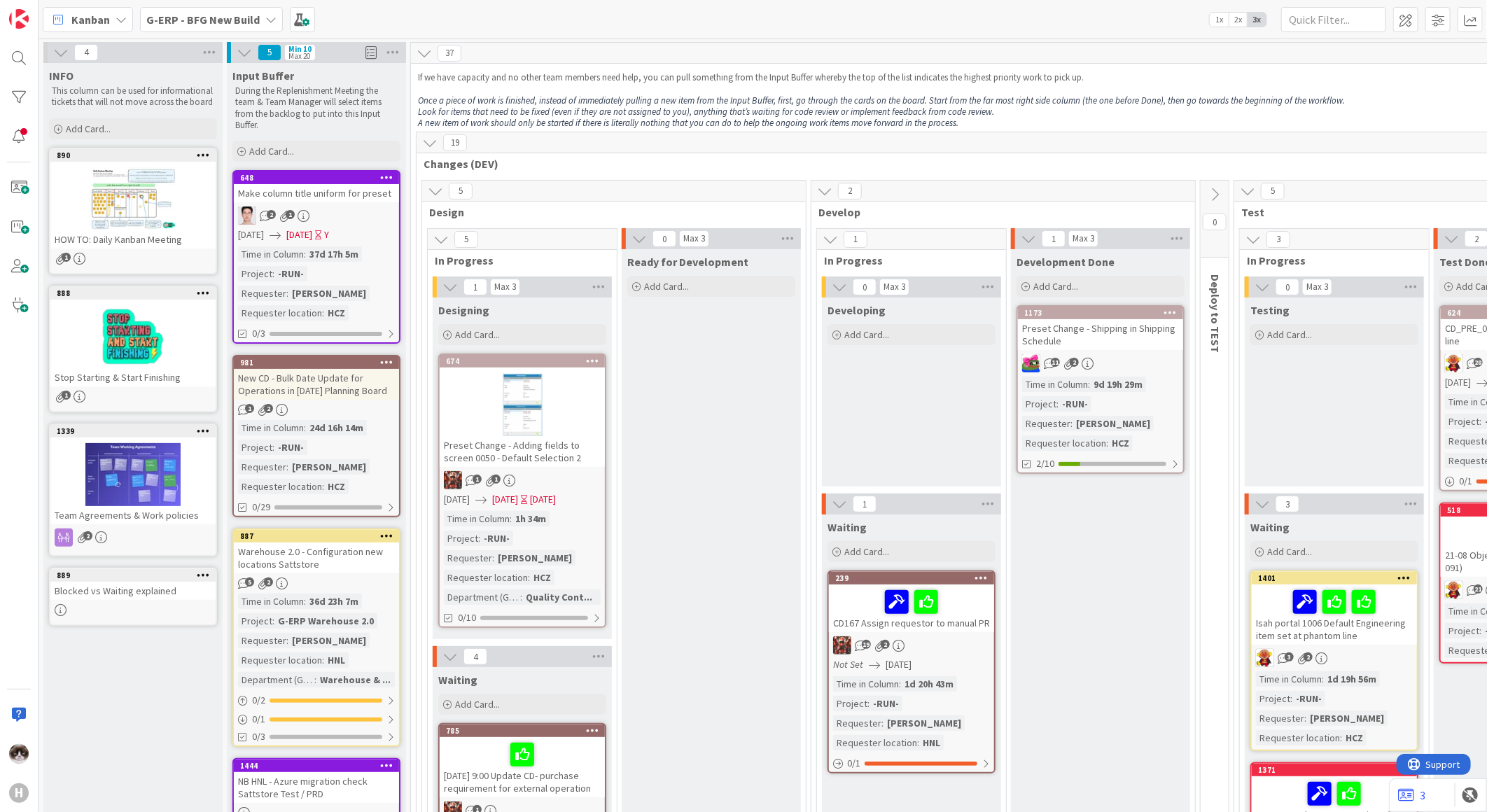
click at [38, 792] on div "H" at bounding box center [19, 406] width 39 height 812
click at [29, 792] on div "H" at bounding box center [19, 793] width 28 height 28
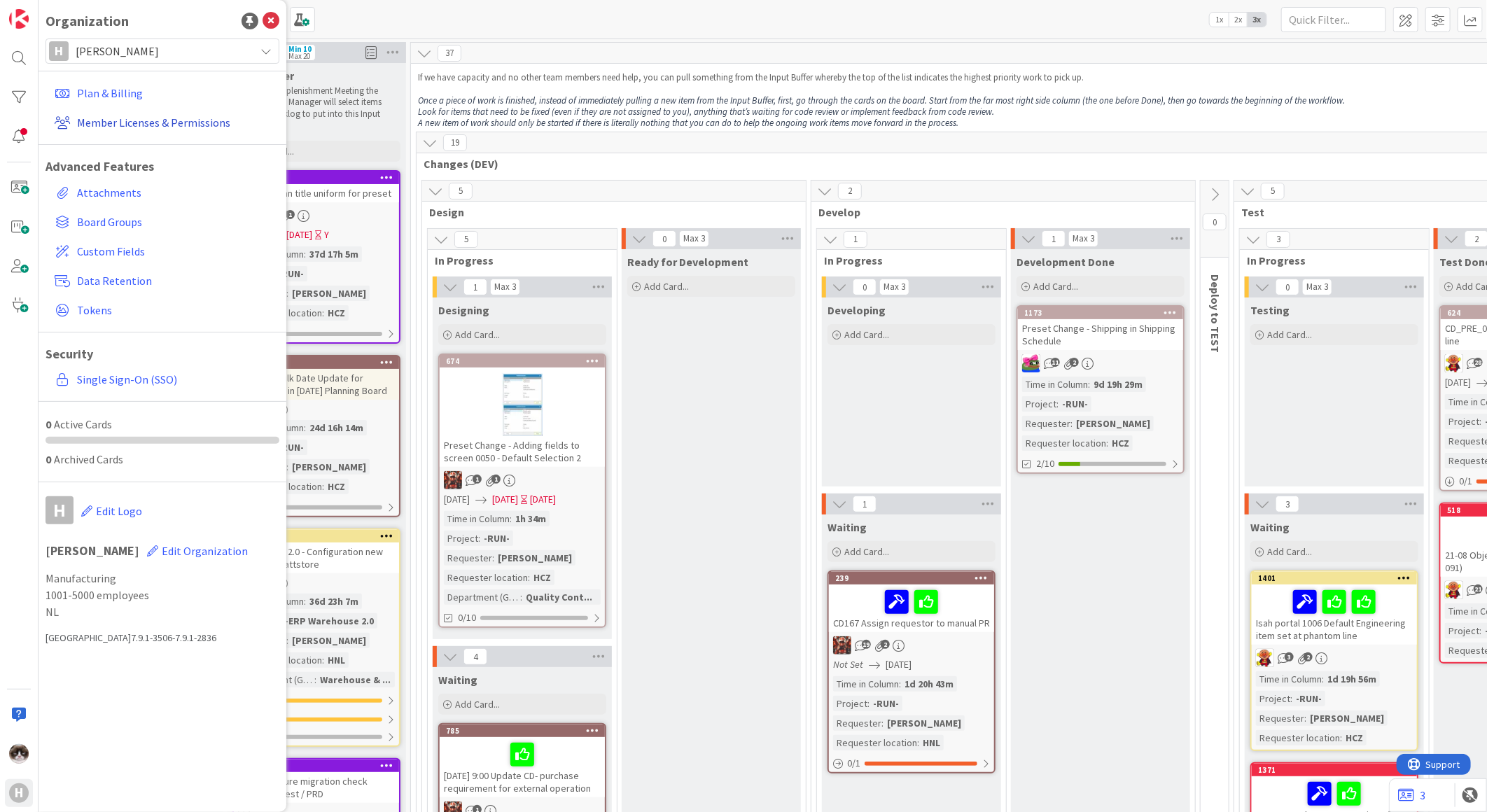
click at [101, 123] on link "Member Licenses & Permissions" at bounding box center [164, 123] width 230 height 25
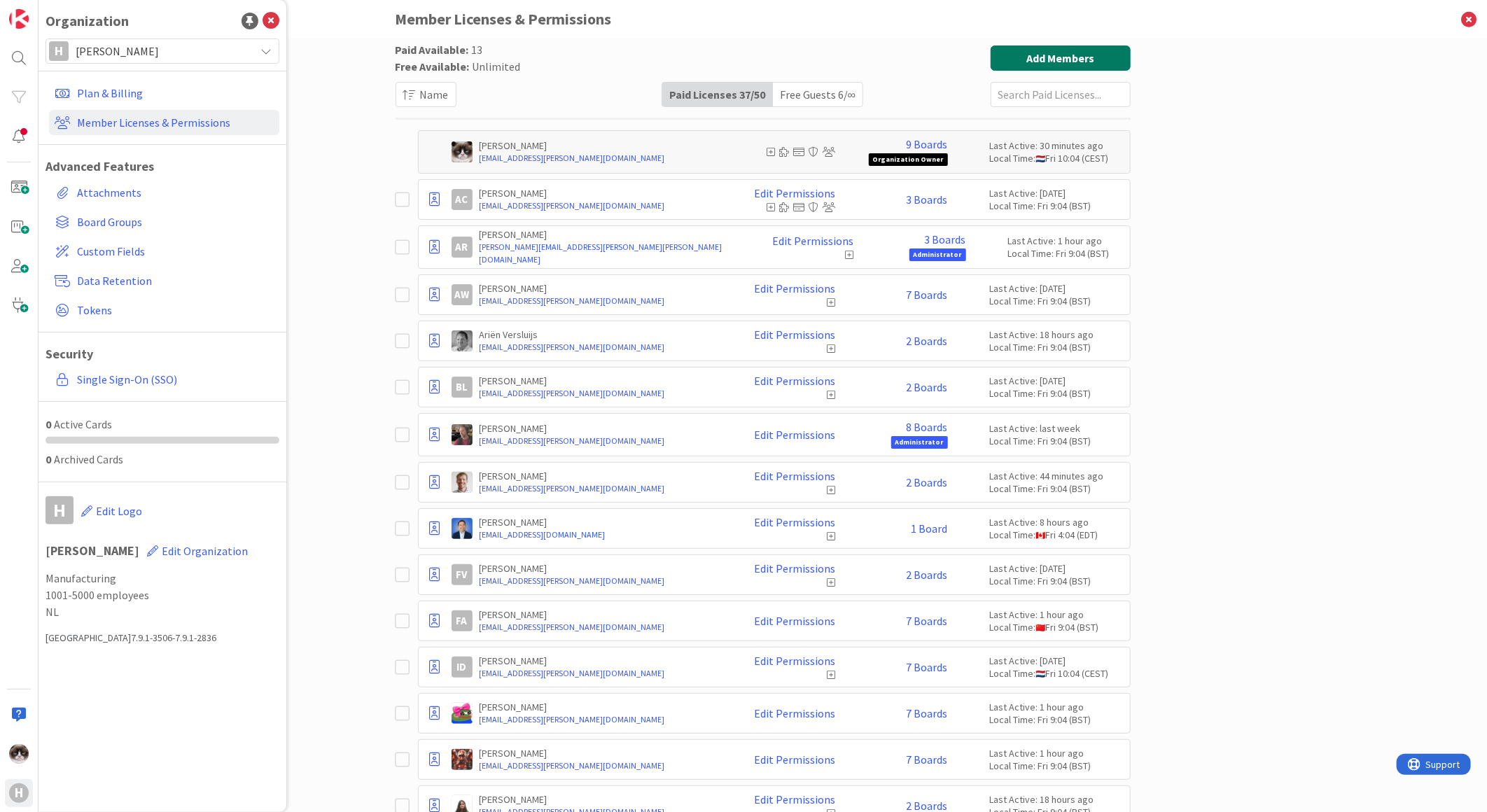
click at [1011, 49] on button "Add Members" at bounding box center [1061, 58] width 140 height 25
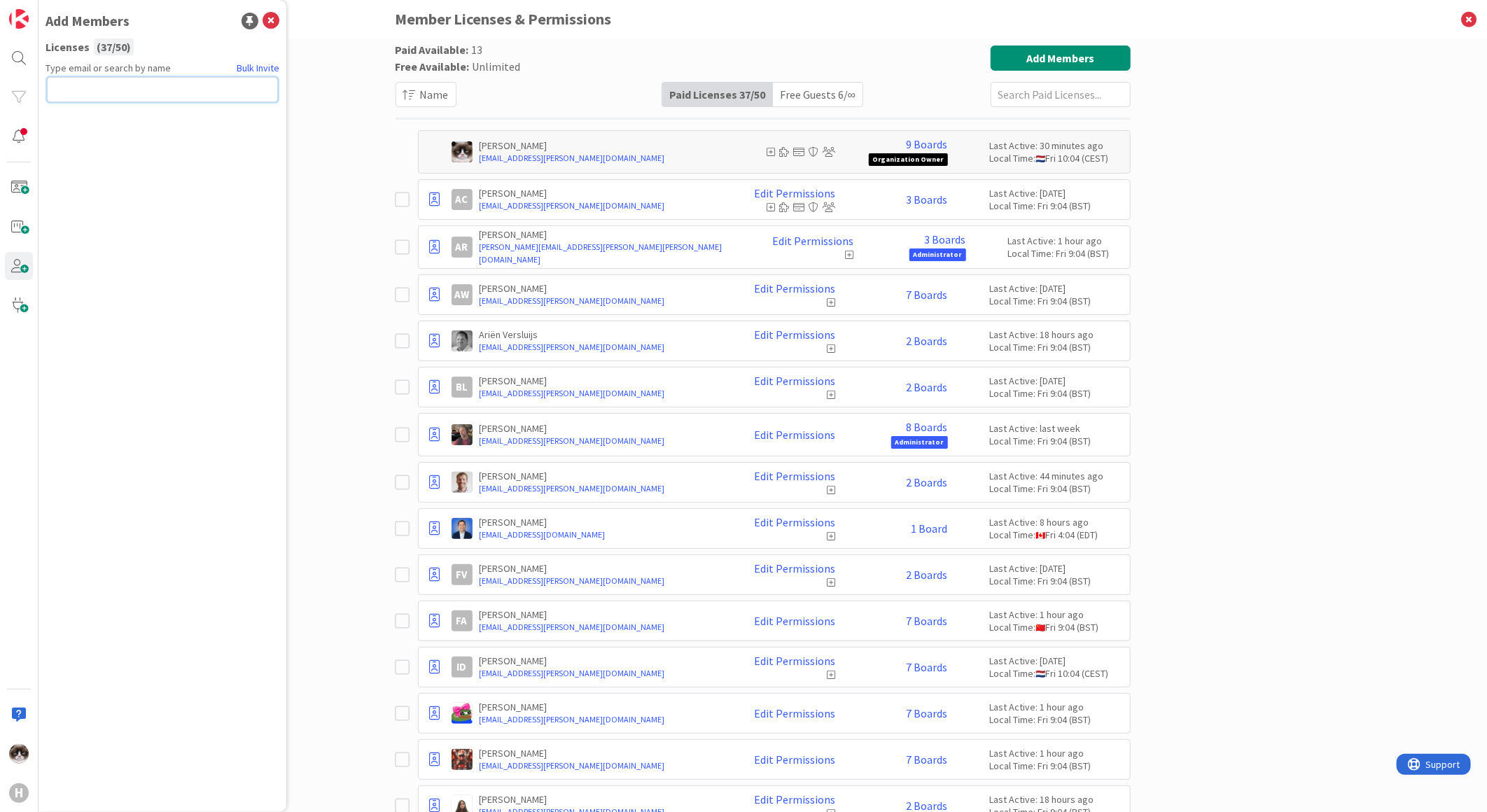
click at [86, 83] on input "text" at bounding box center [162, 90] width 231 height 25
paste input "[EMAIL_ADDRESS][PERSON_NAME][DOMAIN_NAME]"
click at [197, 93] on input "[EMAIL_ADDRESS][PERSON_NAME][DOMAIN_NAME]" at bounding box center [162, 90] width 231 height 25
type input "[EMAIL_ADDRESS][PERSON_NAME][DOMAIN_NAME]"
drag, startPoint x: 210, startPoint y: 89, endPoint x: -13, endPoint y: 89, distance: 223.0
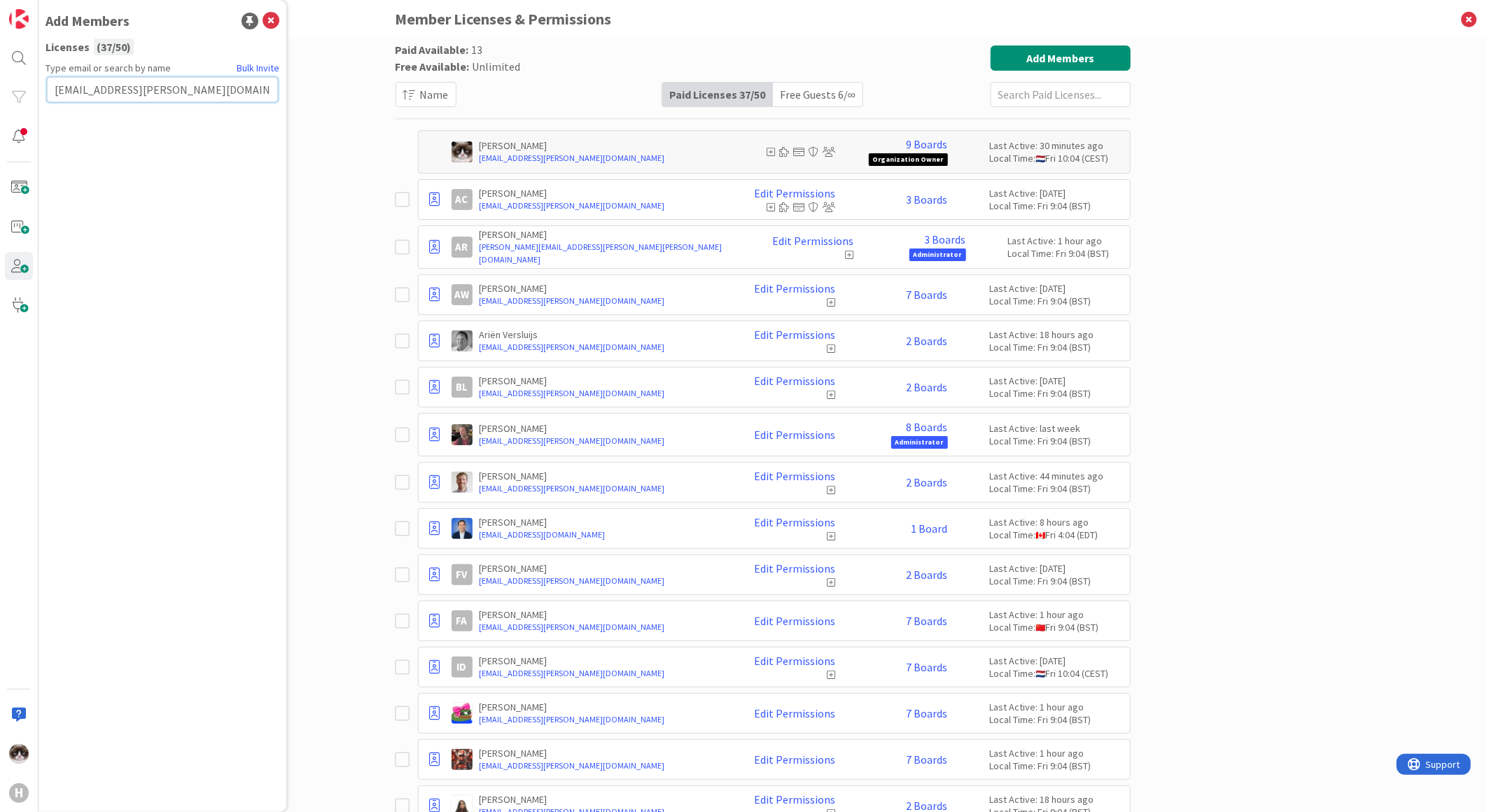
click at [0, 89] on html "H Add Members Licenses ( 37 / 50 ) Type email or search by name Bulk Invite [EM…" at bounding box center [744, 406] width 1487 height 812
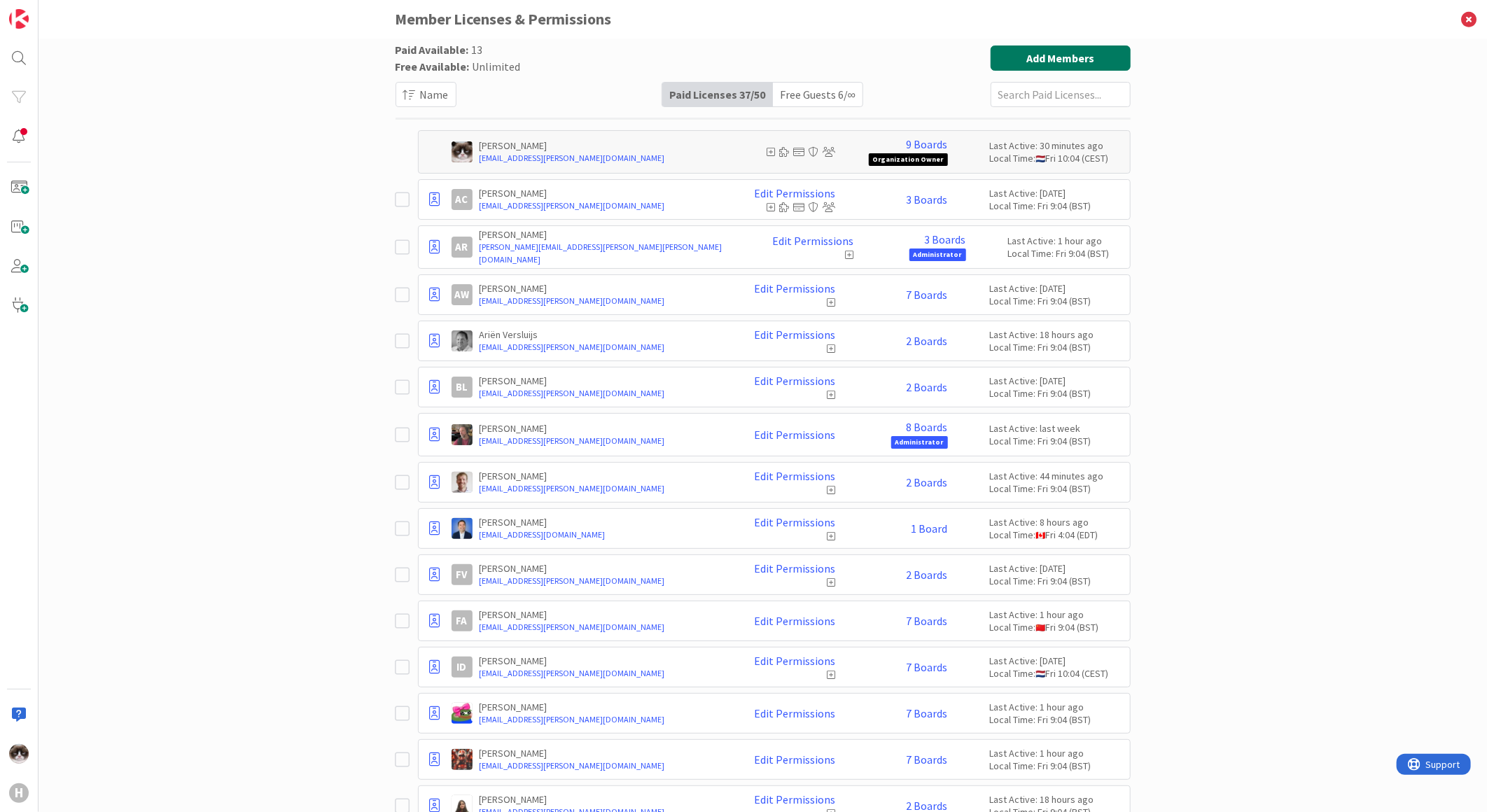
click at [1083, 60] on button "Add Members" at bounding box center [1061, 58] width 140 height 25
click at [58, 97] on input "text" at bounding box center [162, 90] width 231 height 25
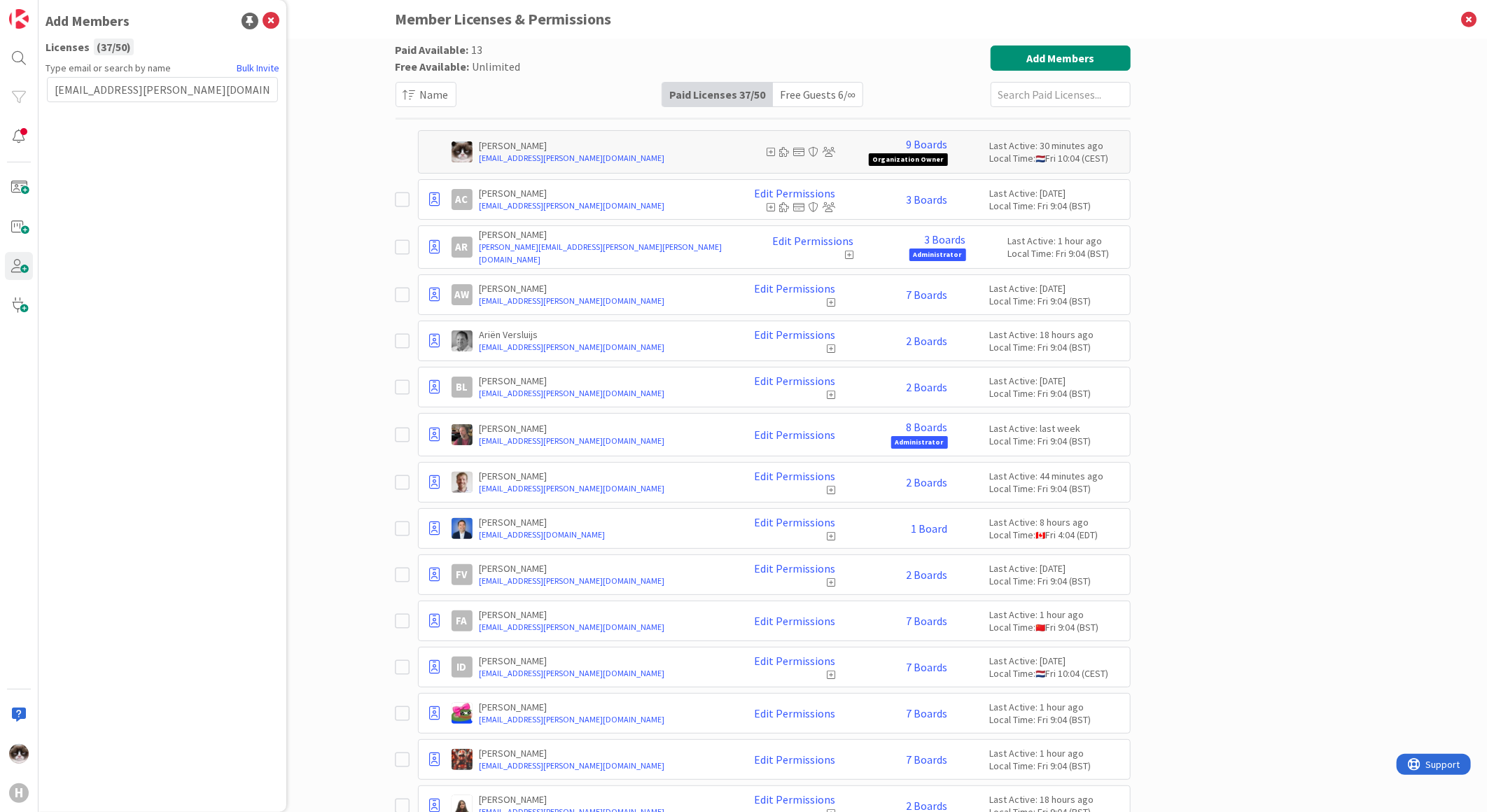
type input "[EMAIL_ADDRESS][PERSON_NAME][DOMAIN_NAME]"
click at [147, 87] on input "text" at bounding box center [162, 90] width 231 height 25
type input "[EMAIL_ADDRESS][PERSON_NAME][DOMAIN_NAME]"
click at [1041, 61] on button "Add Members" at bounding box center [1061, 58] width 140 height 25
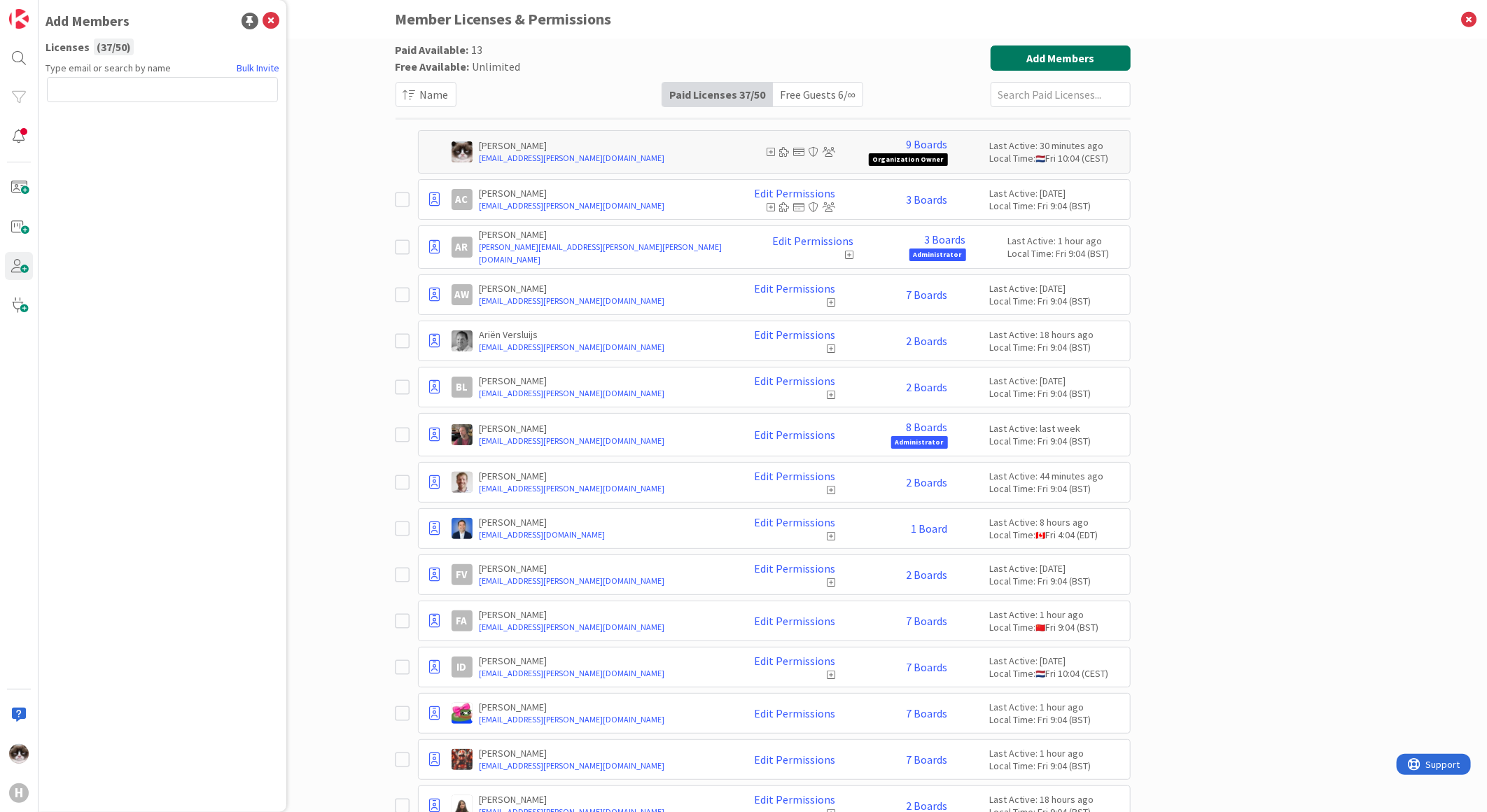
click at [1041, 61] on button "Add Members" at bounding box center [1061, 58] width 140 height 25
click at [245, 67] on link "Bulk Invite" at bounding box center [257, 68] width 43 height 15
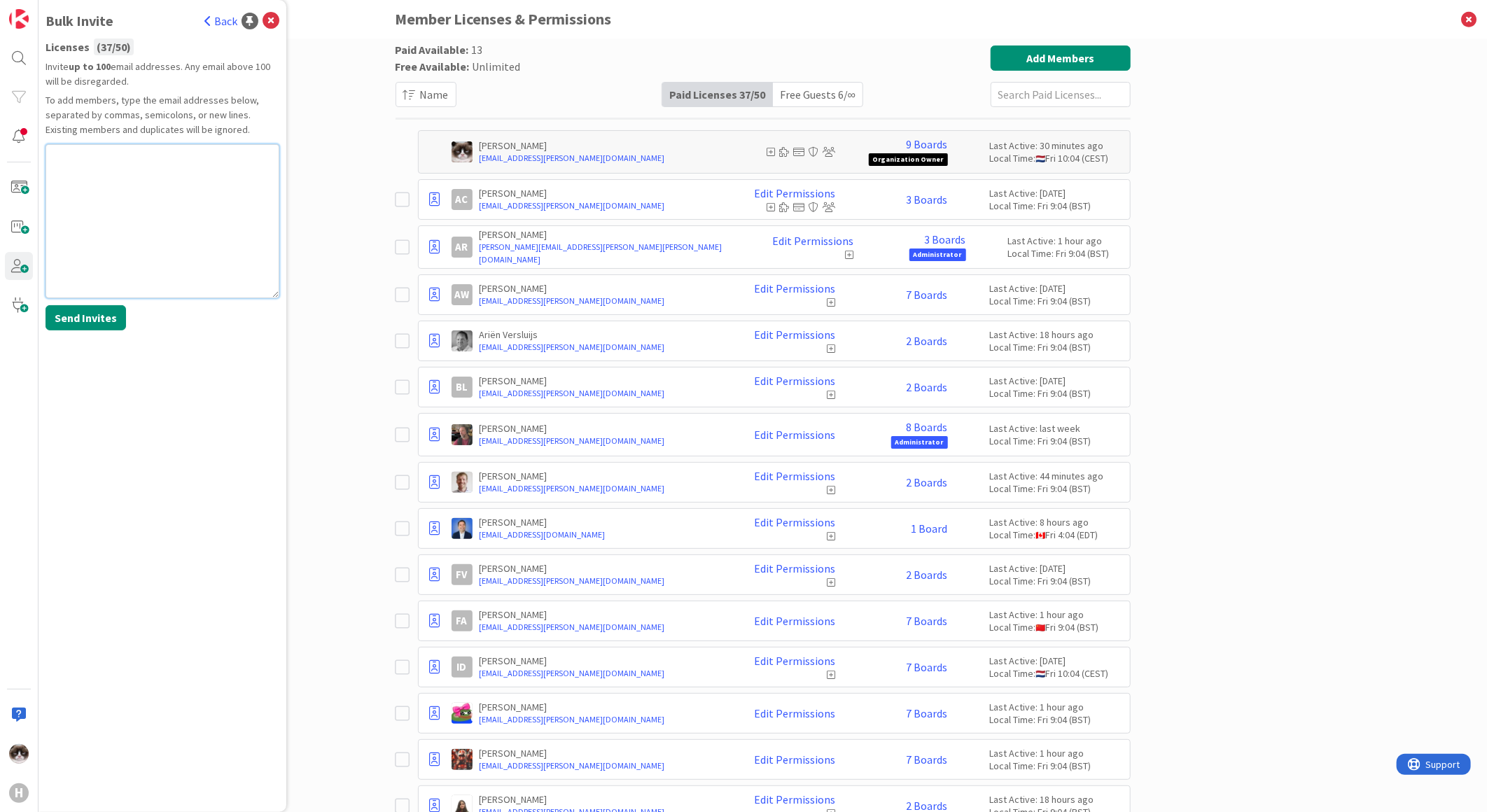
click at [163, 174] on textarea at bounding box center [162, 222] width 234 height 154
paste textarea "[EMAIL_ADDRESS][PERSON_NAME][DOMAIN_NAME]"
type textarea "[EMAIL_ADDRESS][PERSON_NAME][DOMAIN_NAME]"
click at [93, 325] on button "Send Invites" at bounding box center [86, 318] width 81 height 25
click at [821, 87] on div "Free Guests 6 / ∞" at bounding box center [818, 95] width 90 height 24
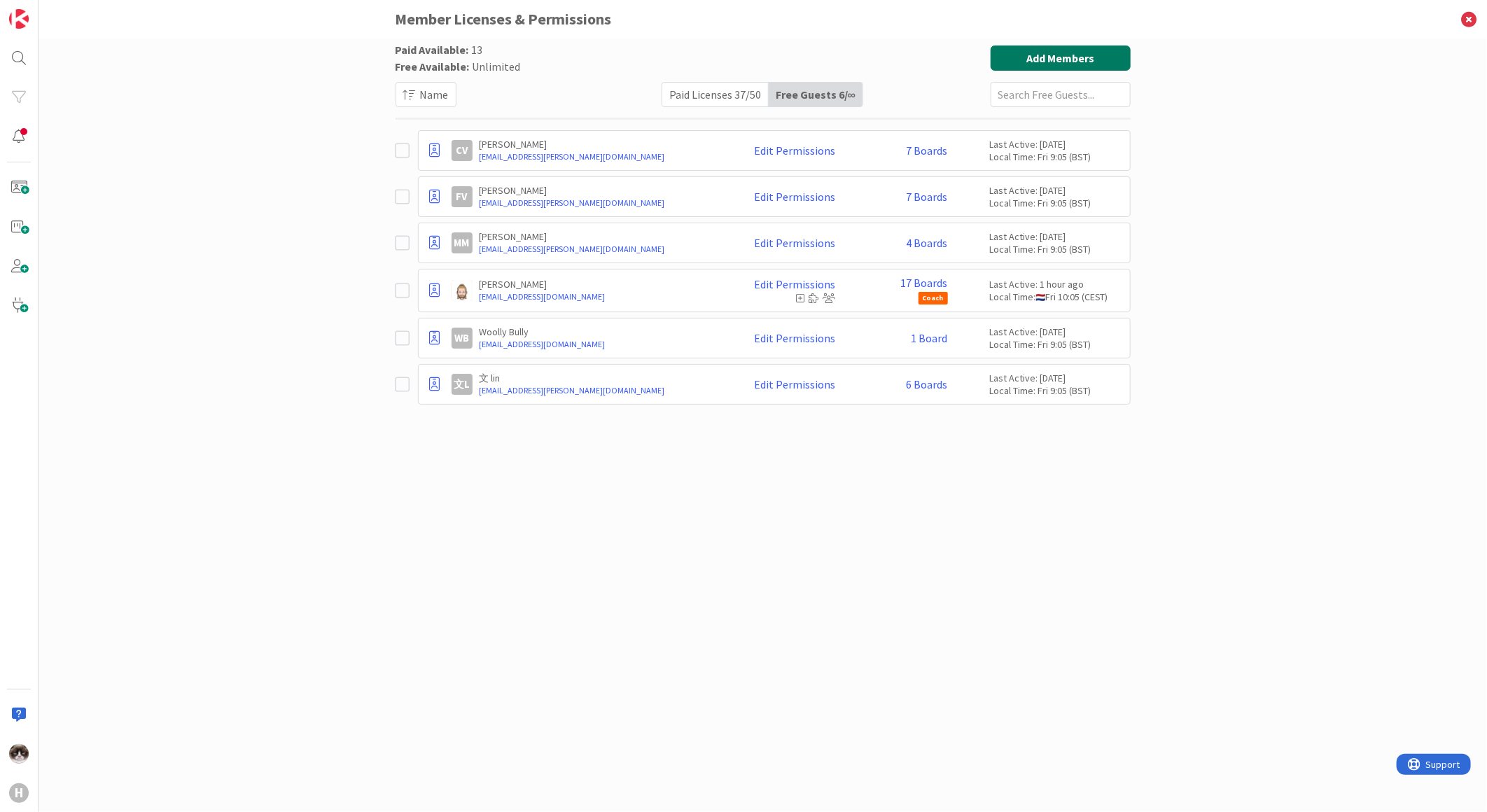
click at [1058, 67] on button "Add Members" at bounding box center [1061, 58] width 140 height 25
click at [274, 24] on icon at bounding box center [271, 21] width 17 height 17
click at [700, 95] on div "Paid Licenses 37 / 50" at bounding box center [715, 95] width 107 height 24
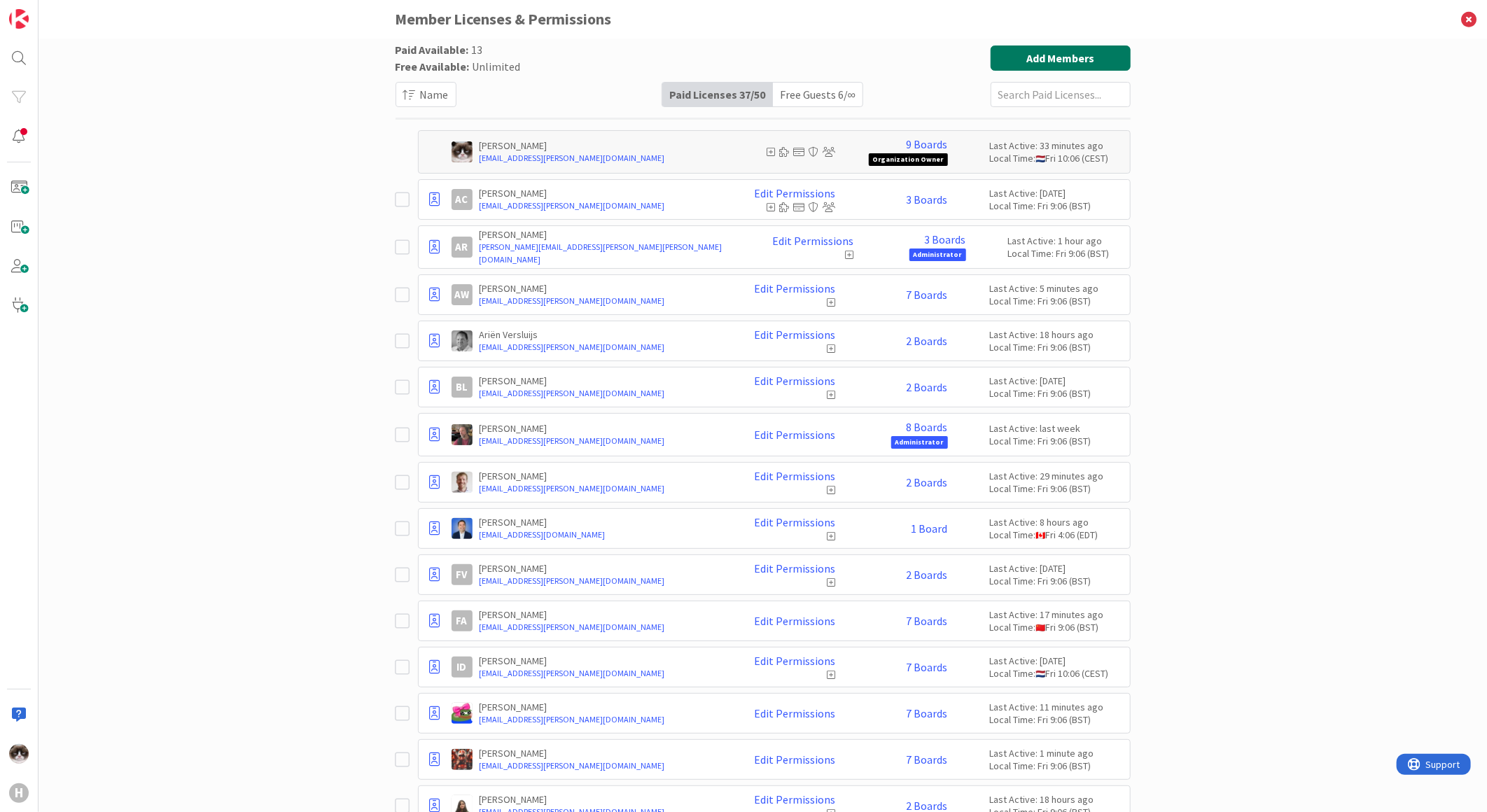
click at [1068, 52] on button "Add Members" at bounding box center [1061, 58] width 140 height 25
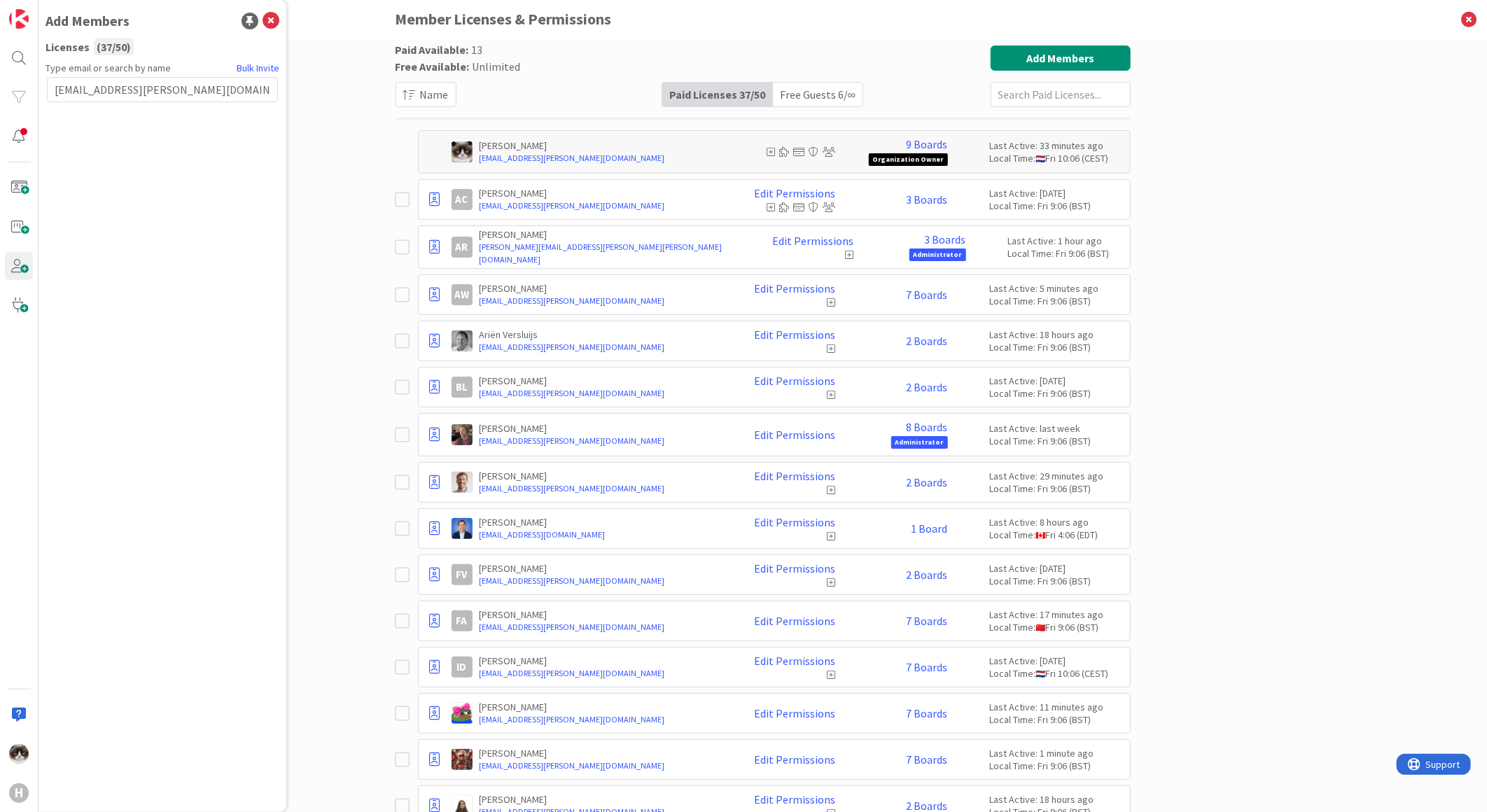
type input "[EMAIL_ADDRESS][PERSON_NAME][DOMAIN_NAME]"
click at [189, 290] on div "Type email or search by name [PERSON_NAME] [EMAIL_ADDRESS][PERSON_NAME][DOMAIN_…" at bounding box center [162, 431] width 234 height 740
click at [215, 86] on input "[EMAIL_ADDRESS][PERSON_NAME][DOMAIN_NAME]" at bounding box center [162, 90] width 231 height 25
click at [100, 125] on button "Send Invite" at bounding box center [84, 121] width 75 height 25
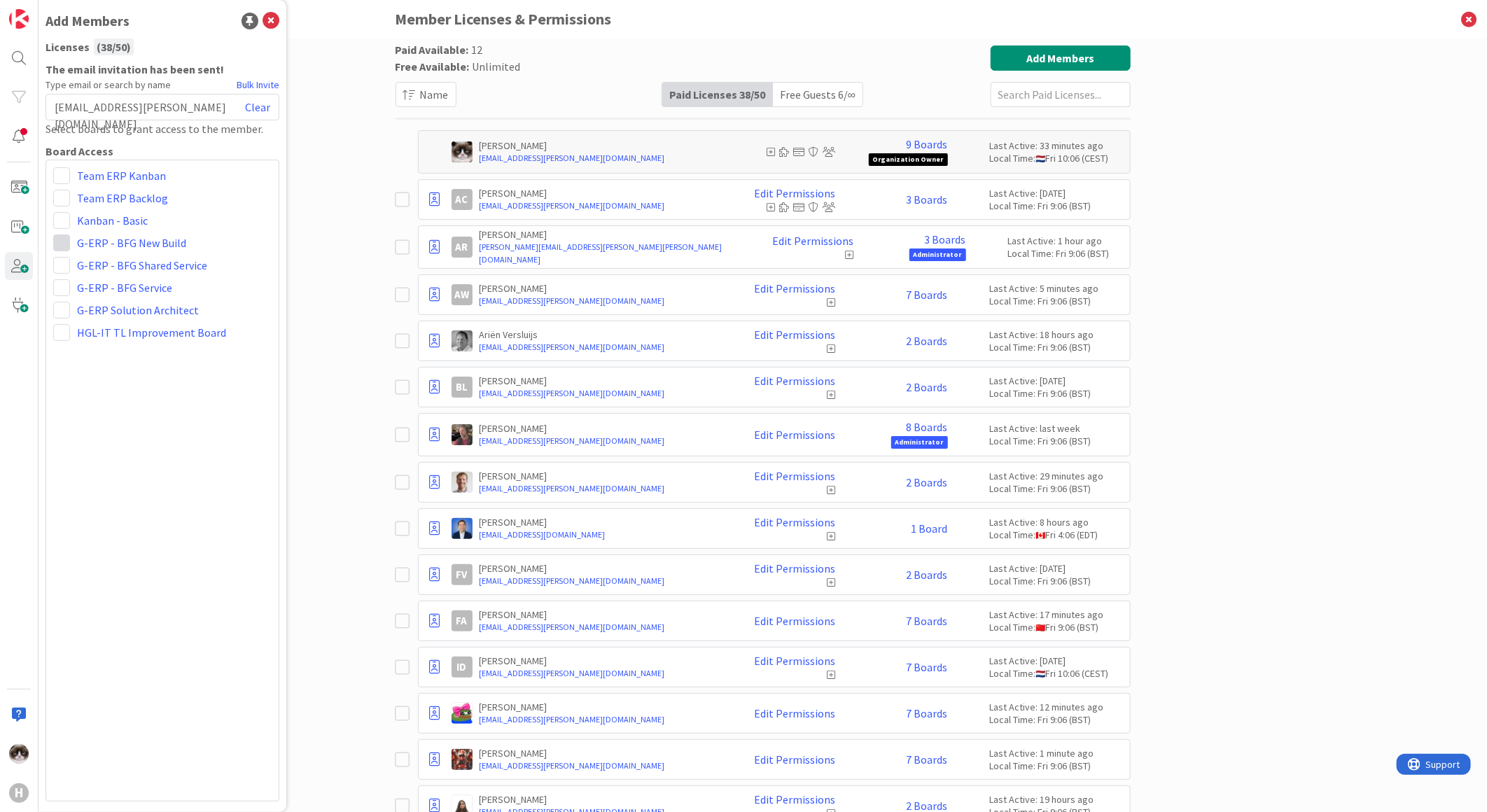
click at [64, 245] on span at bounding box center [62, 243] width 17 height 17
click at [127, 326] on span "Commenter" at bounding box center [154, 322] width 107 height 21
click at [60, 242] on span at bounding box center [62, 243] width 17 height 17
click at [109, 344] on span "Viewer" at bounding box center [154, 347] width 107 height 21
click at [61, 200] on span at bounding box center [62, 198] width 17 height 17
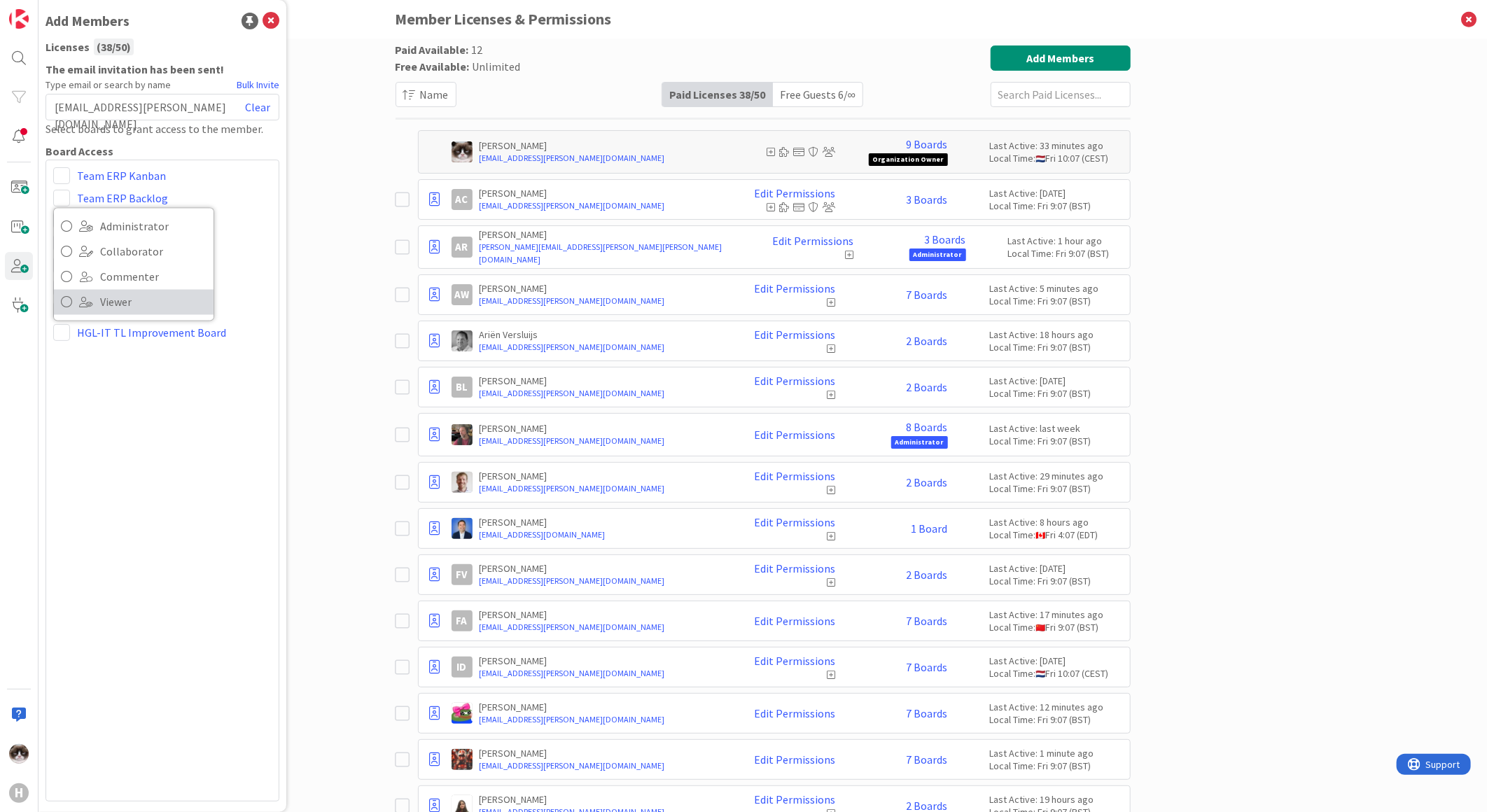
click at [102, 298] on span "Viewer" at bounding box center [154, 302] width 107 height 21
click at [318, 413] on div "Paid Available: 12 Free Available: Unlimited Name Paid Licenses 38 / 50 Free Gu…" at bounding box center [762, 425] width 1448 height 773
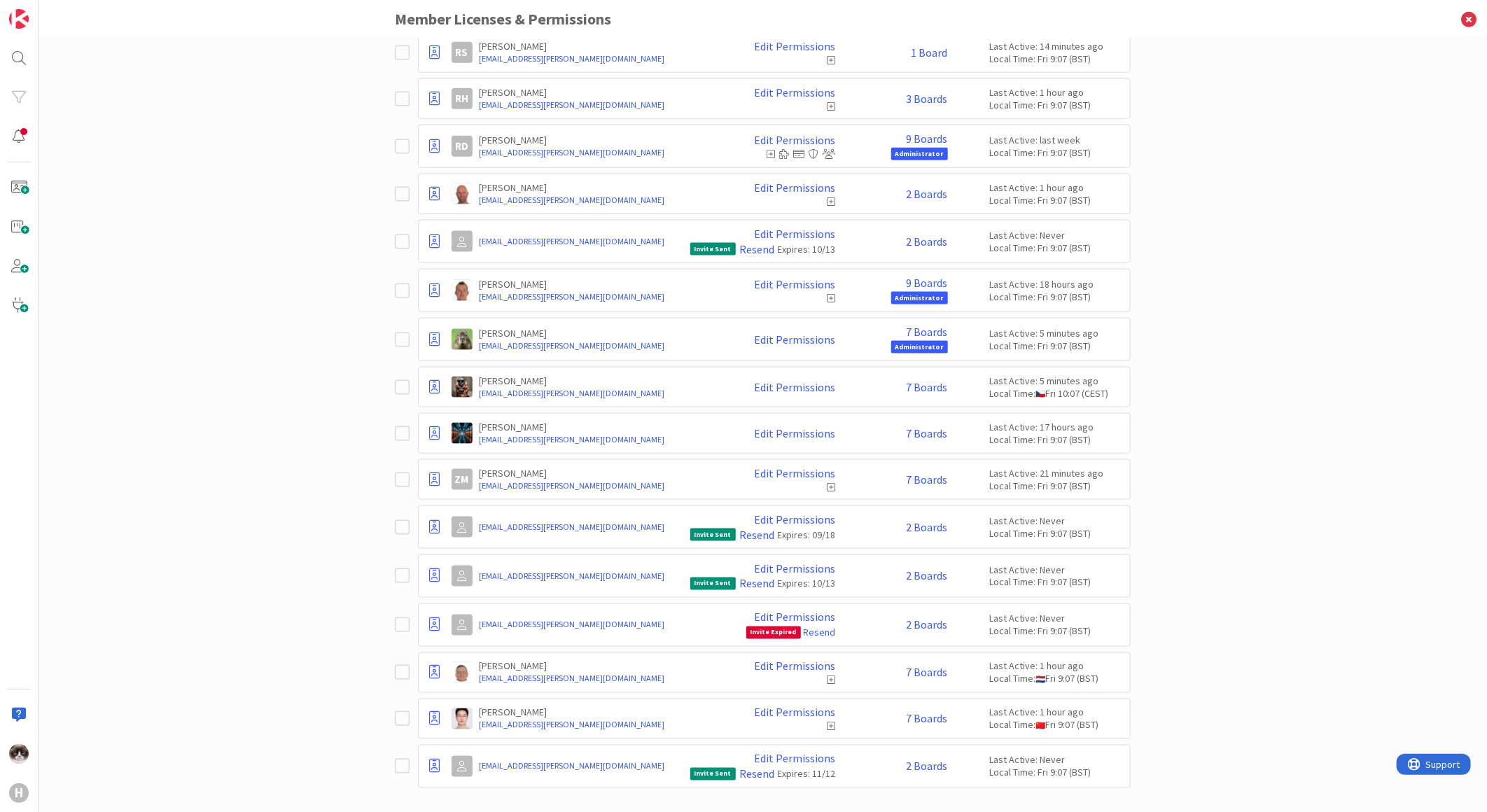
scroll to position [1151, 0]
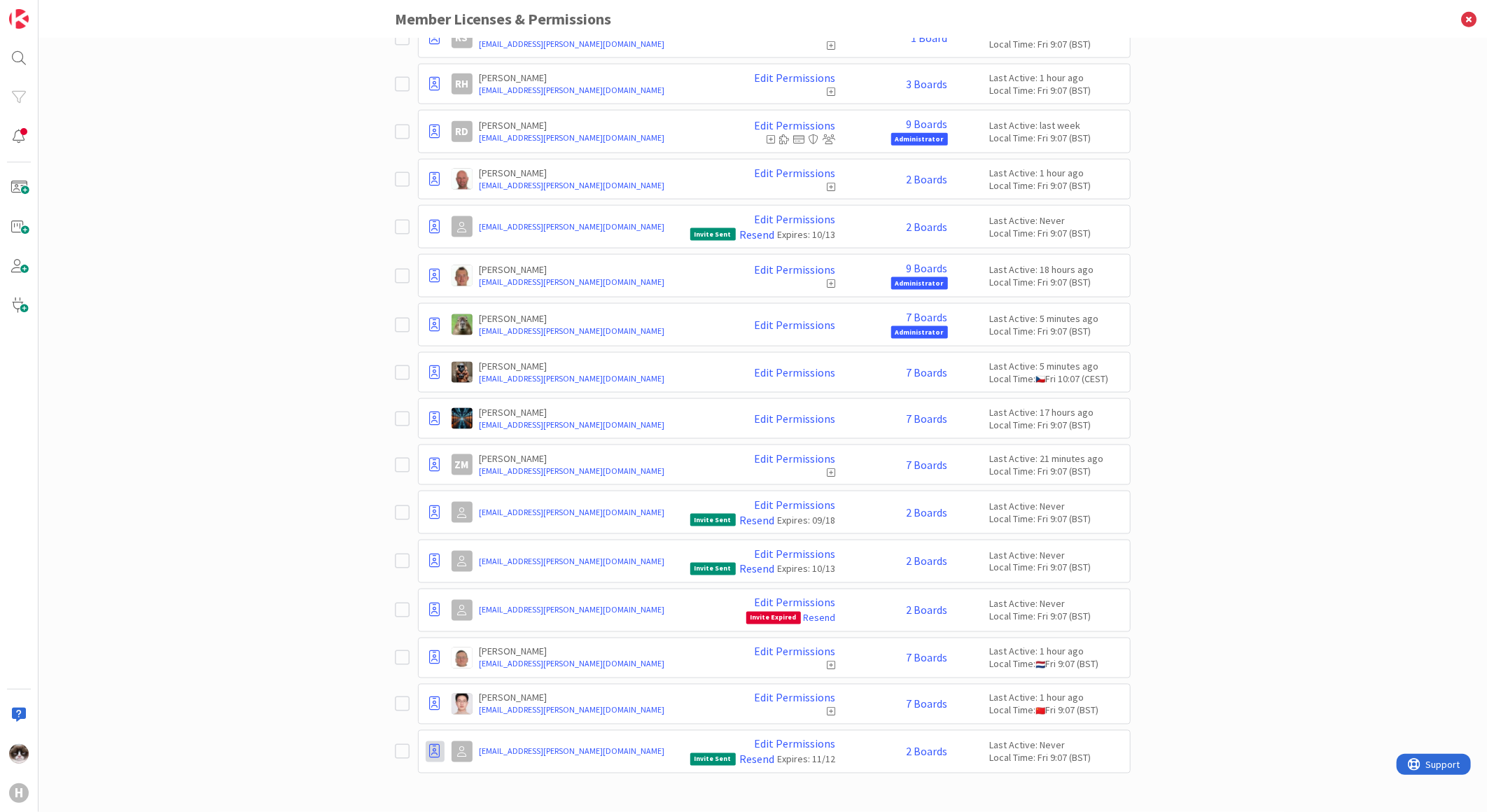
click at [430, 756] on icon at bounding box center [435, 752] width 11 height 14
click at [498, 682] on span "Demote to Free Guest" at bounding box center [502, 681] width 106 height 20
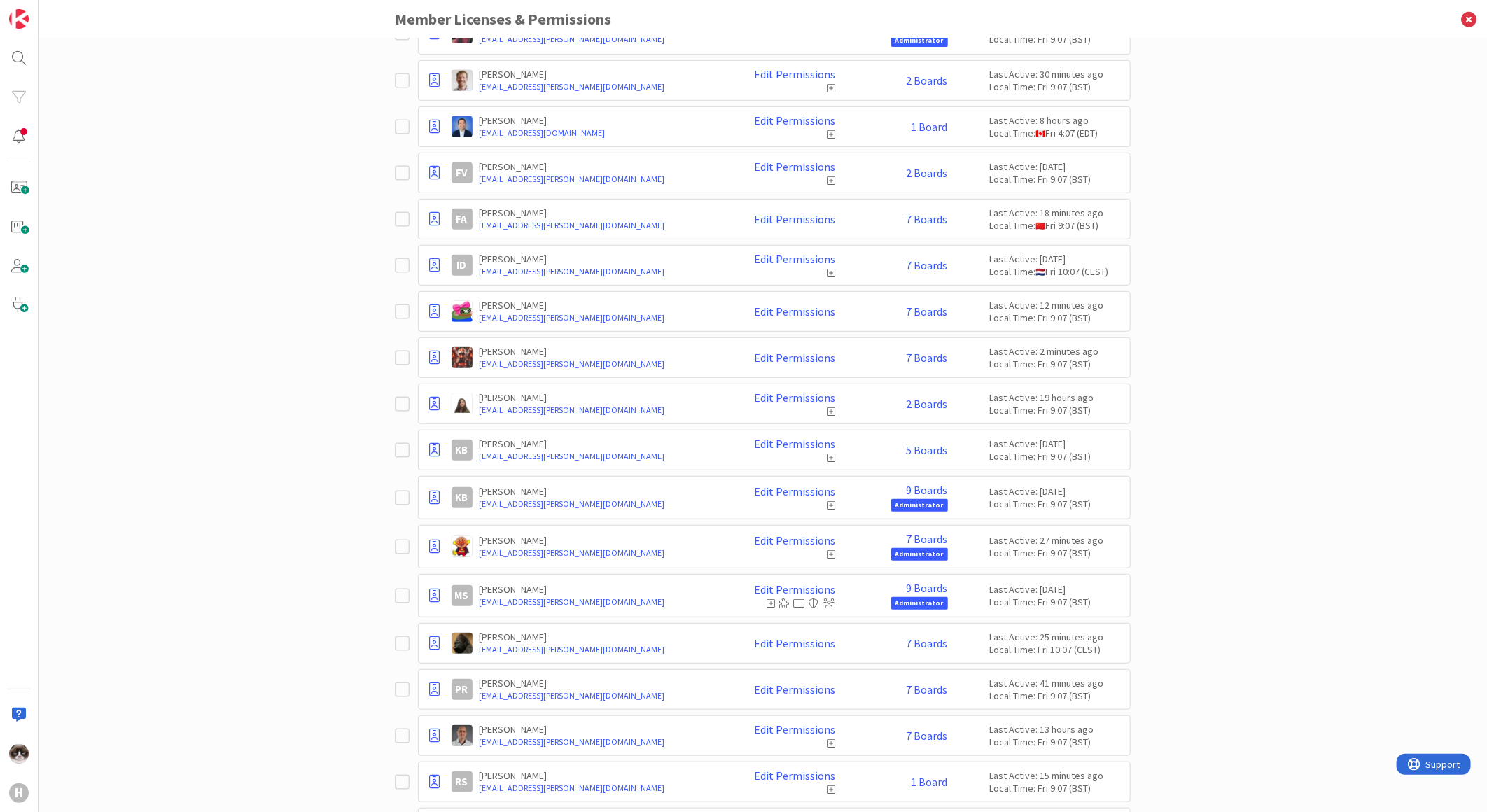
scroll to position [0, 0]
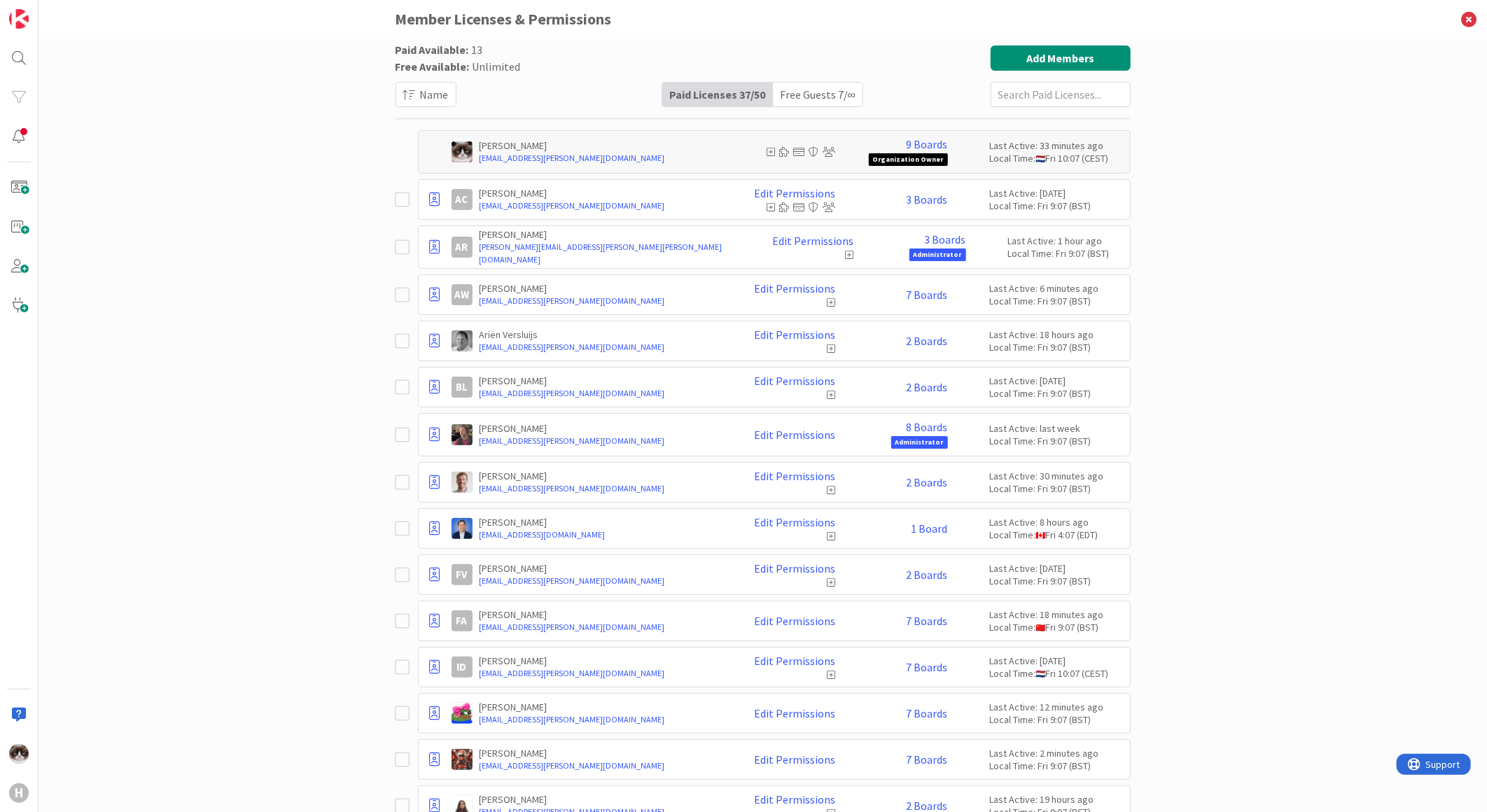
click at [805, 81] on div "Paid Available: 13 Free Available: Unlimited Name Paid Licenses 37 / 50 Free Gu…" at bounding box center [763, 76] width 735 height 62
click at [807, 88] on div "Free Guests 7 / ∞" at bounding box center [818, 95] width 90 height 24
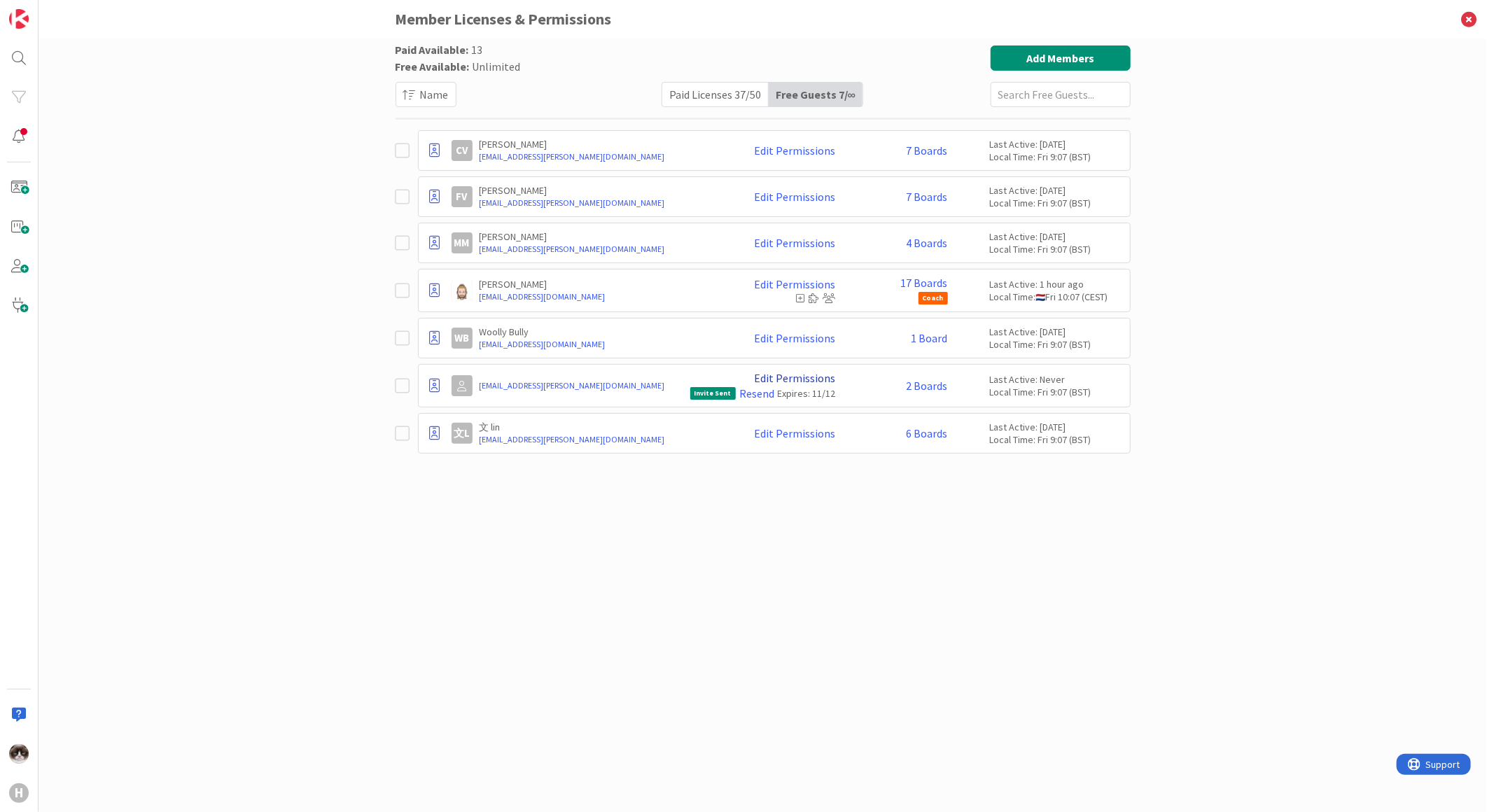
click at [793, 374] on link "Edit Permissions" at bounding box center [795, 378] width 81 height 13
click at [928, 603] on div "Paid Available: 13 Free Available: Unlimited Name Paid Licenses 37 / 50 Free Gu…" at bounding box center [763, 411] width 735 height 731
